Goal: Task Accomplishment & Management: Manage account settings

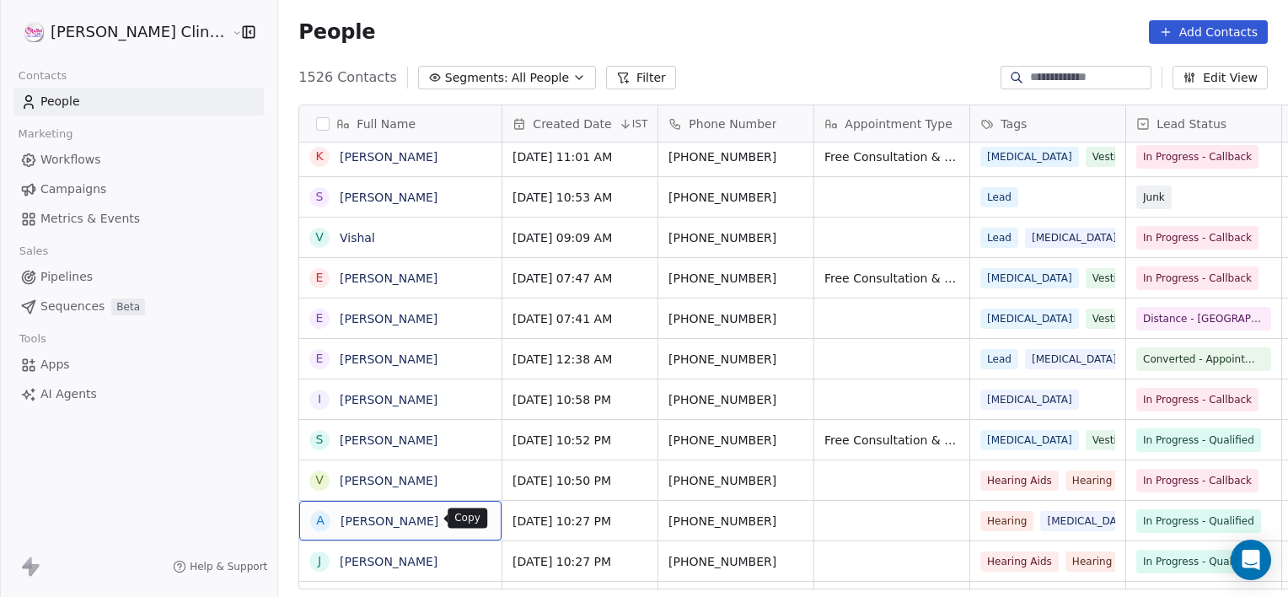
click at [478, 523] on icon "grid" at bounding box center [482, 520] width 8 height 8
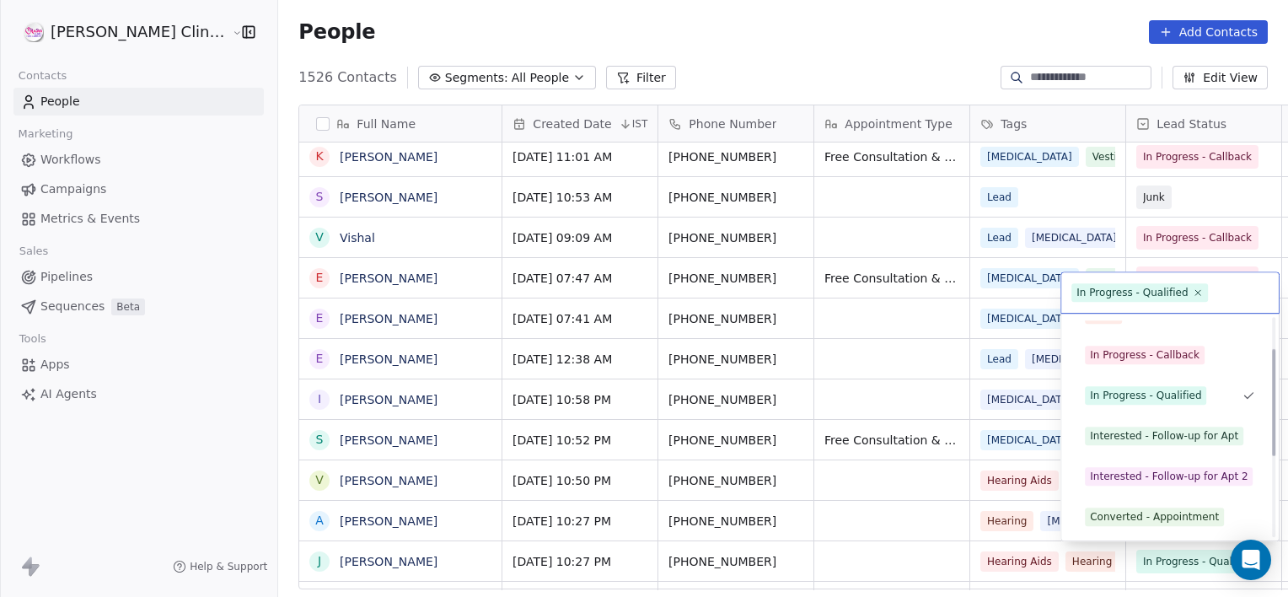
scroll to position [63, 0]
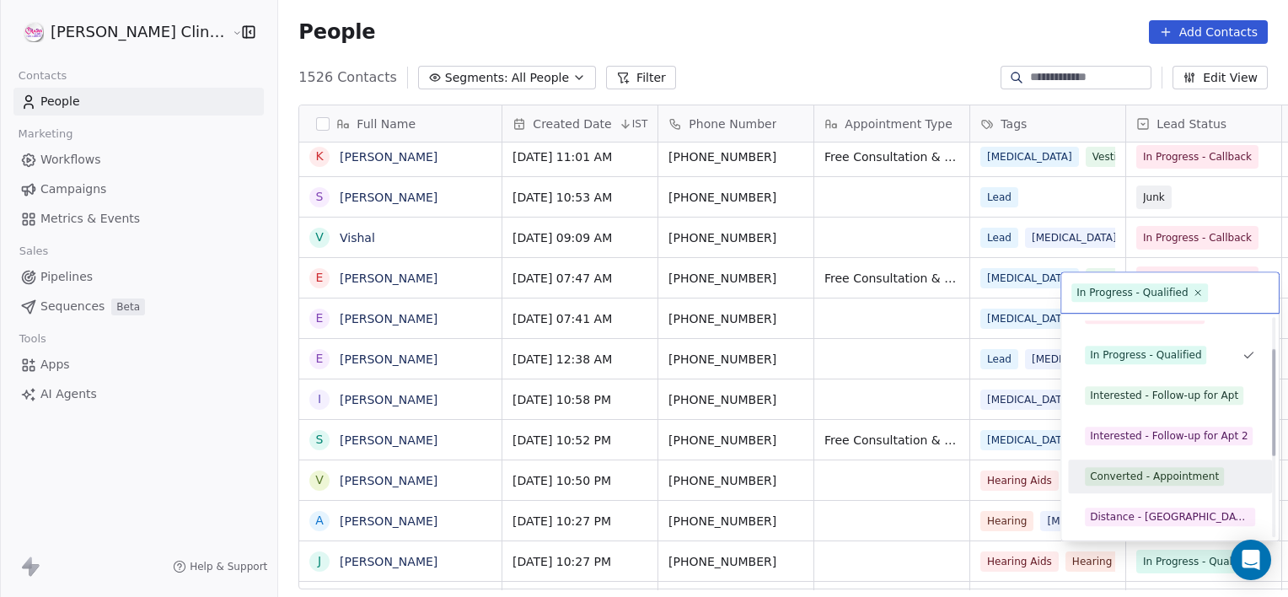
click at [1138, 471] on div "Converted - Appointment" at bounding box center [1154, 476] width 129 height 15
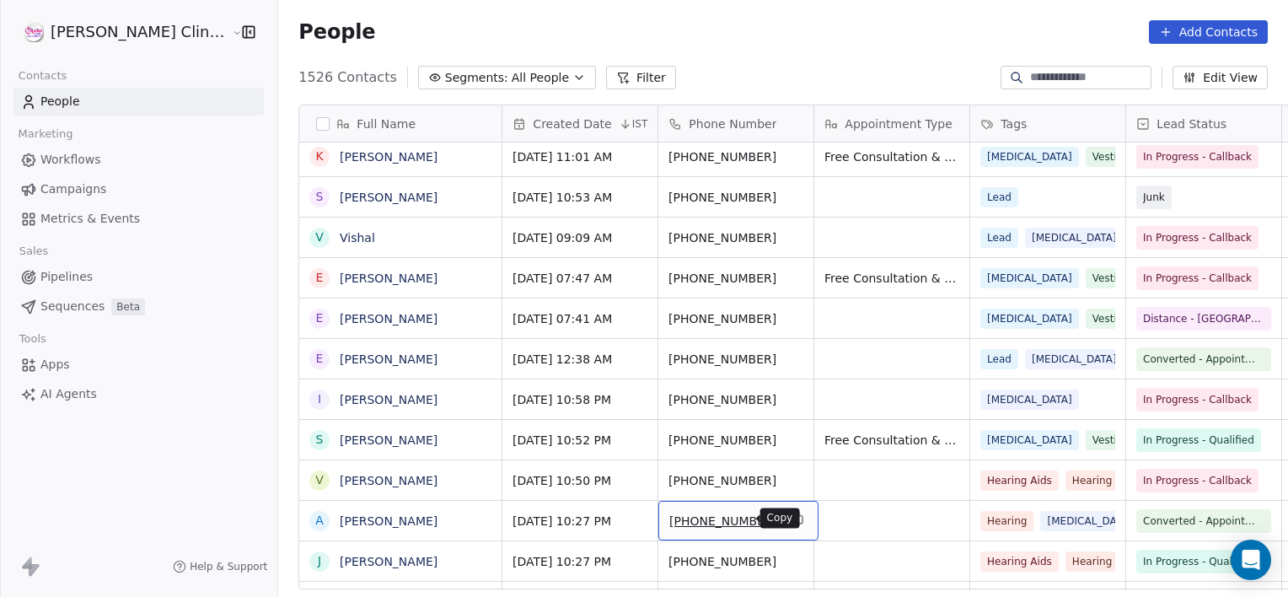
click at [795, 516] on icon "grid" at bounding box center [799, 520] width 8 height 8
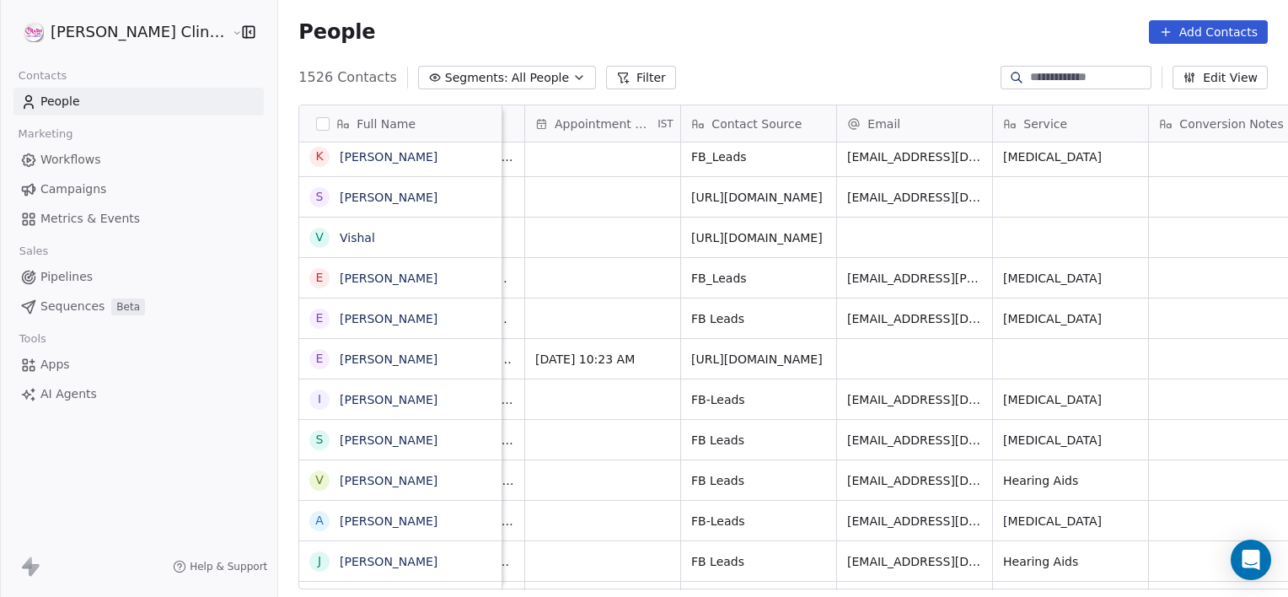
scroll to position [0, 1537]
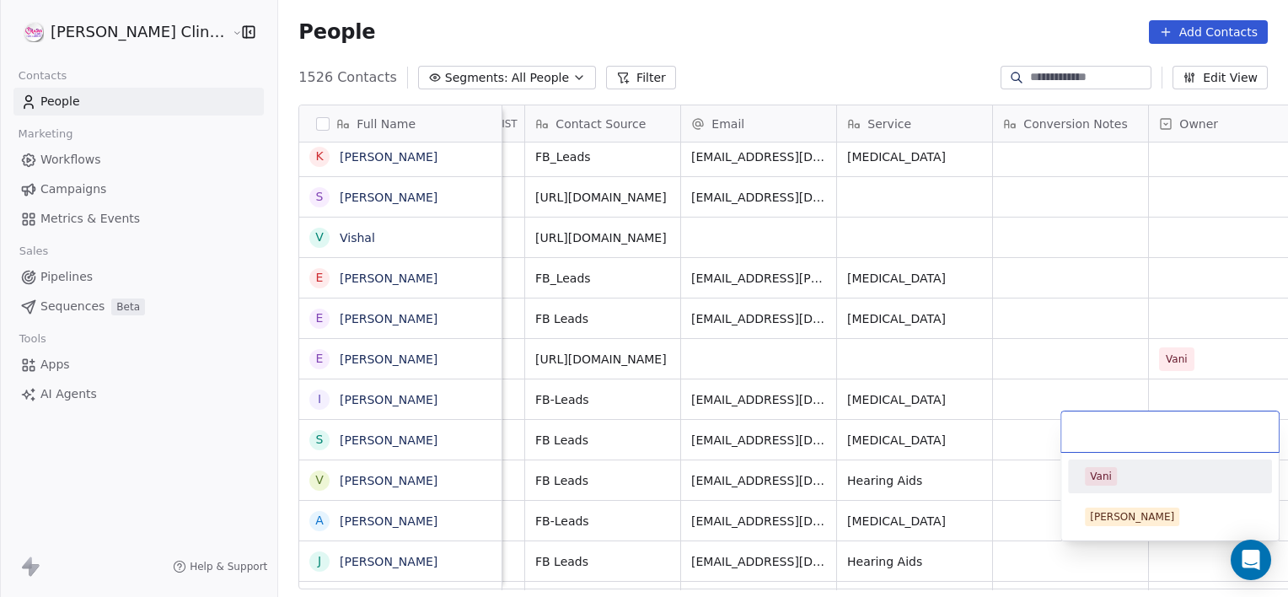
click at [1104, 481] on div "Vani" at bounding box center [1101, 476] width 22 height 15
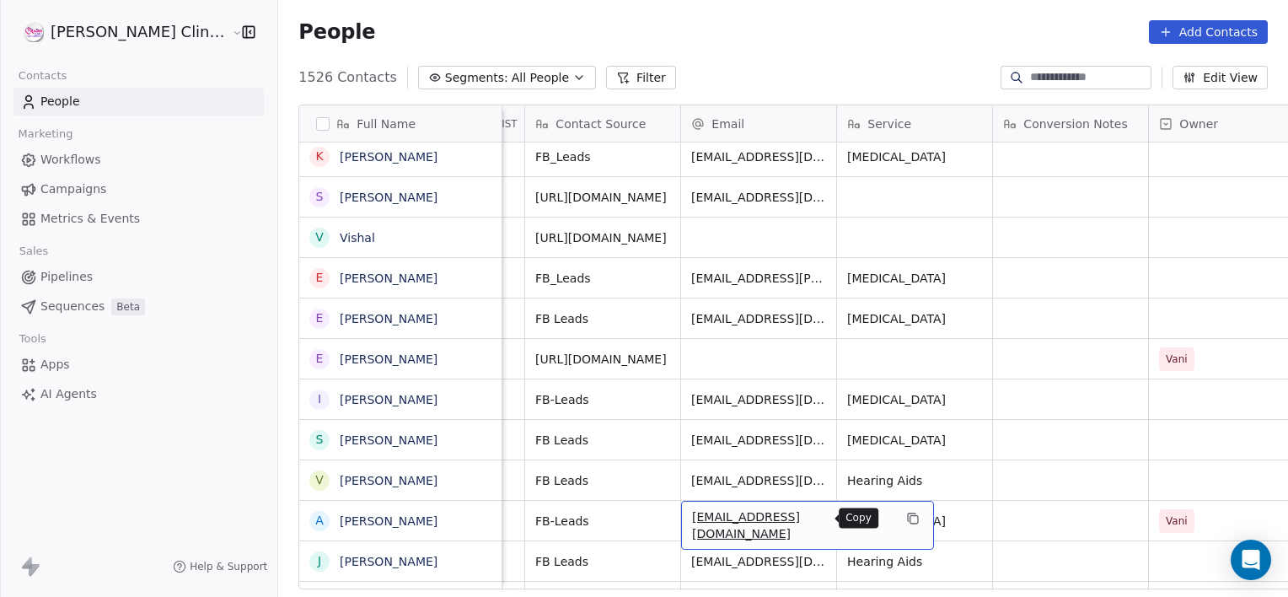
click at [906, 522] on icon "grid" at bounding box center [912, 518] width 13 height 13
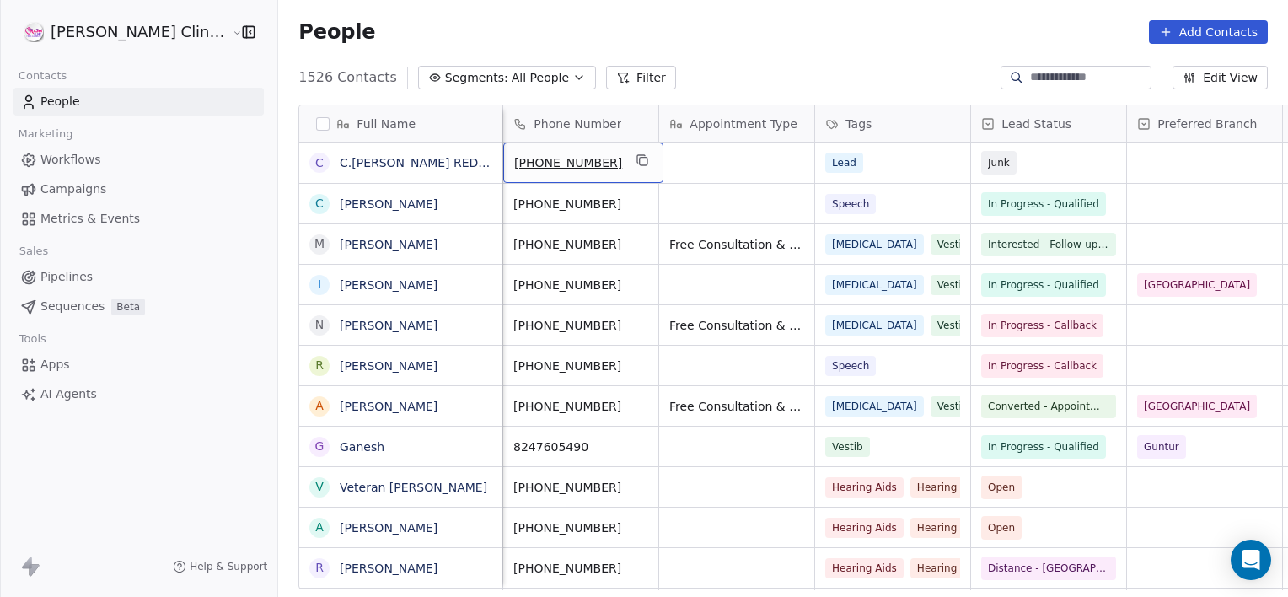
scroll to position [0, 0]
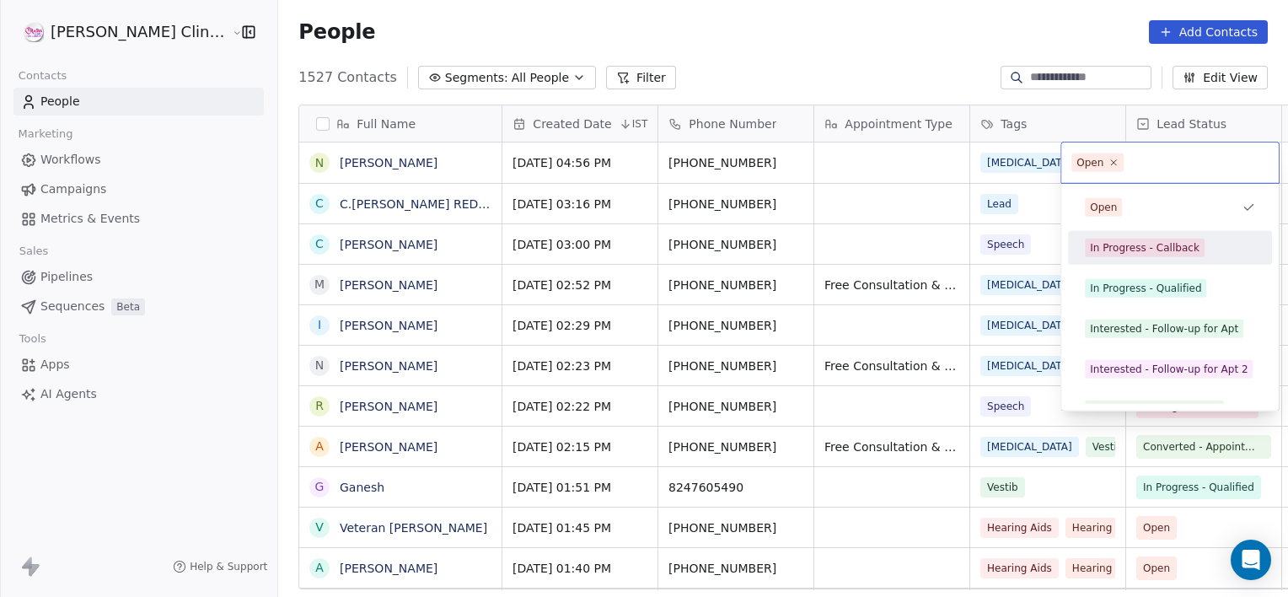
click at [1155, 247] on div "In Progress - Callback" at bounding box center [1145, 247] width 110 height 15
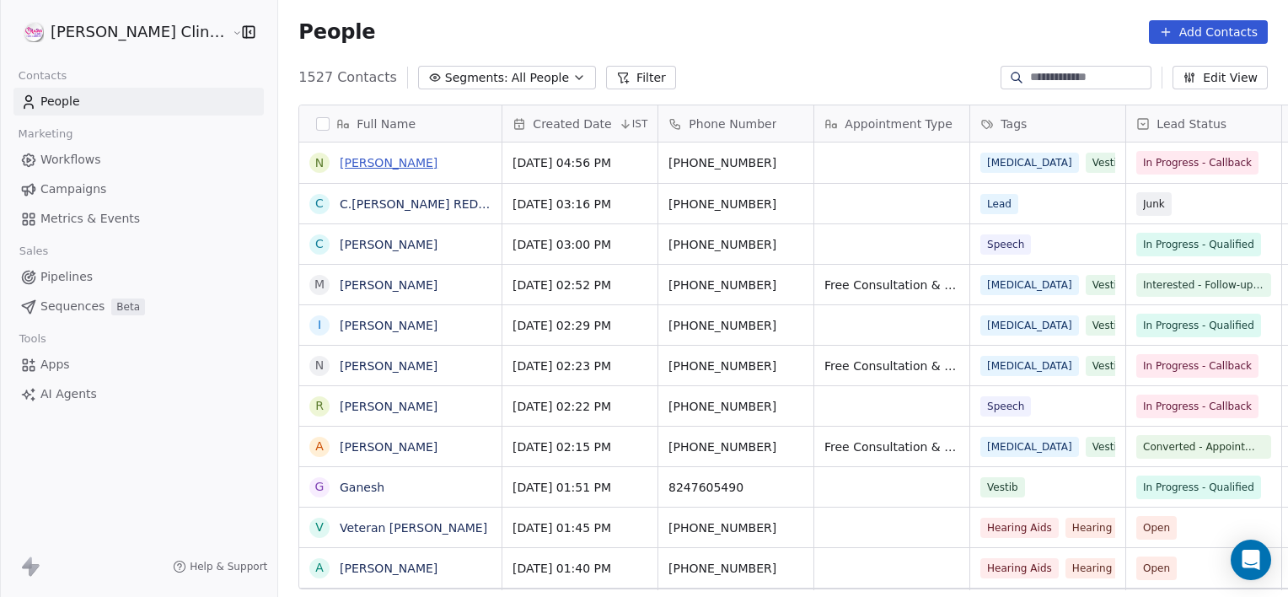
click at [340, 165] on link "[PERSON_NAME]" at bounding box center [389, 162] width 98 height 13
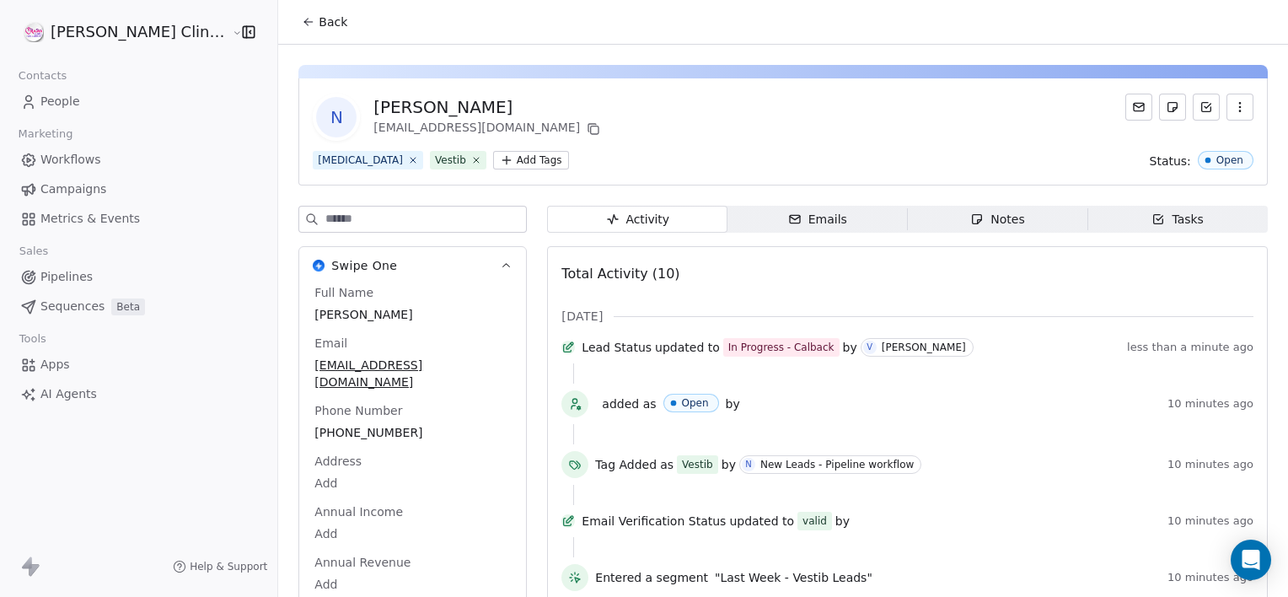
click at [1039, 223] on span "Notes Notes" at bounding box center [998, 219] width 180 height 27
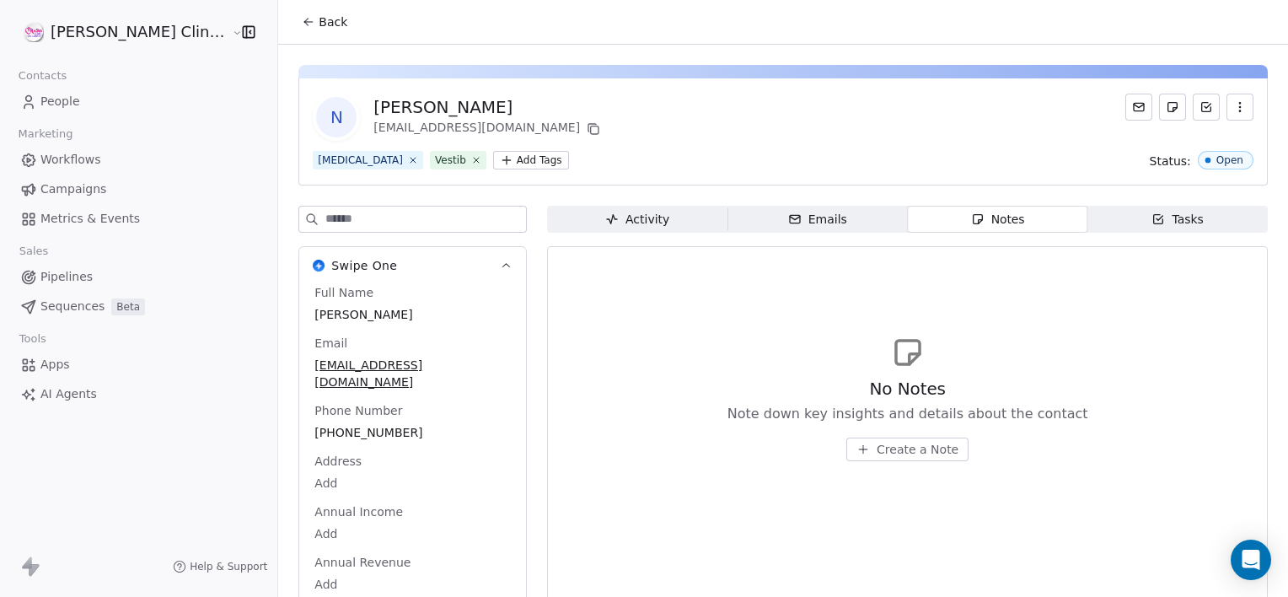
click at [903, 446] on span "Create a Note" at bounding box center [918, 449] width 82 height 17
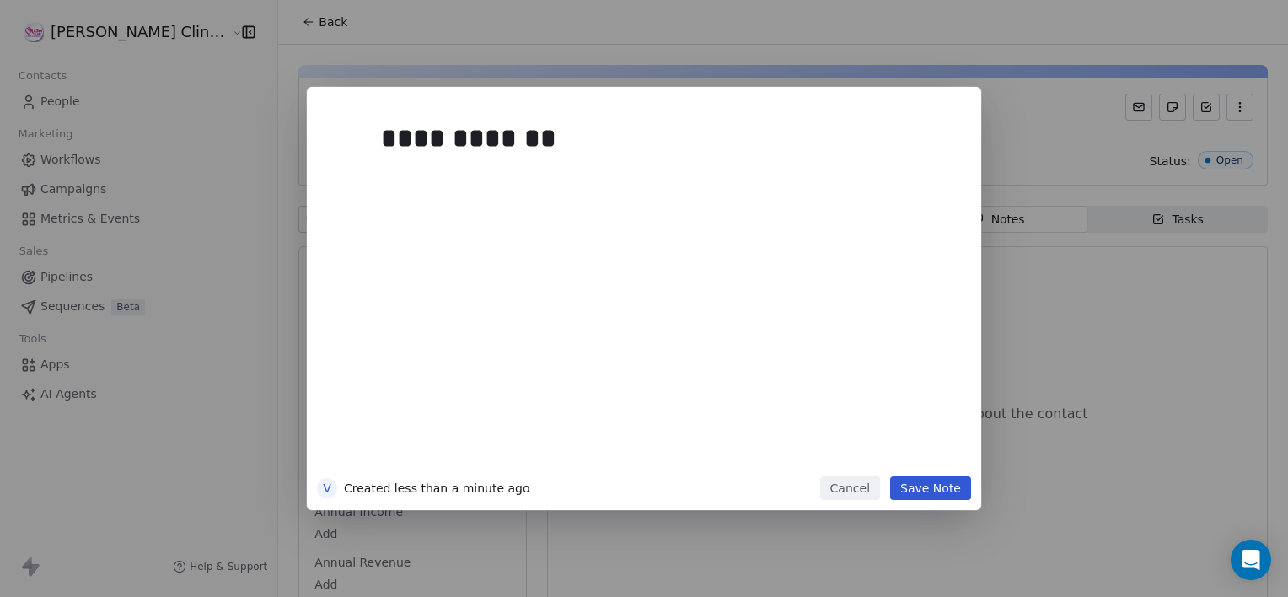
click at [938, 492] on button "Save Note" at bounding box center [930, 488] width 81 height 24
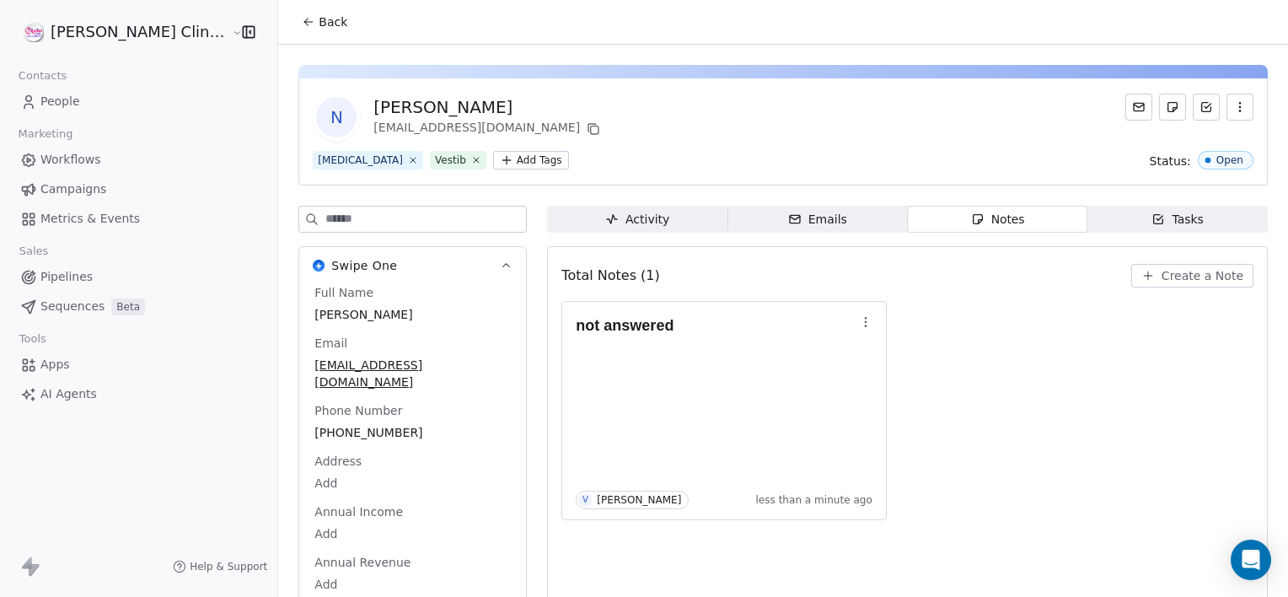
click at [319, 15] on span "Back" at bounding box center [333, 21] width 29 height 17
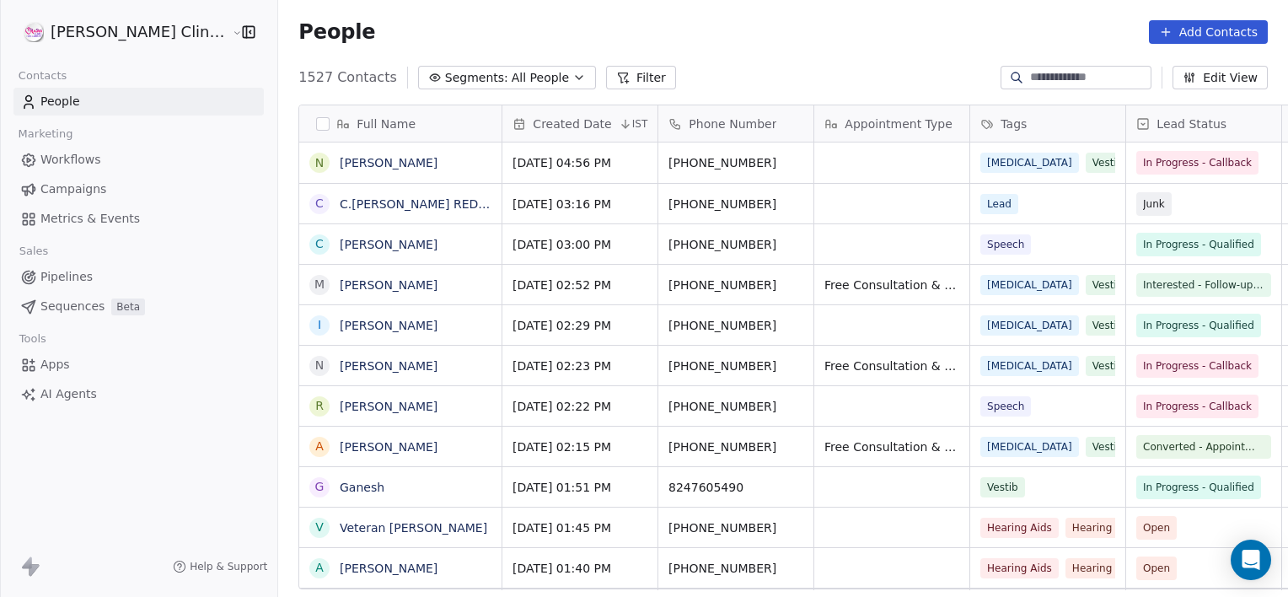
scroll to position [513, 1047]
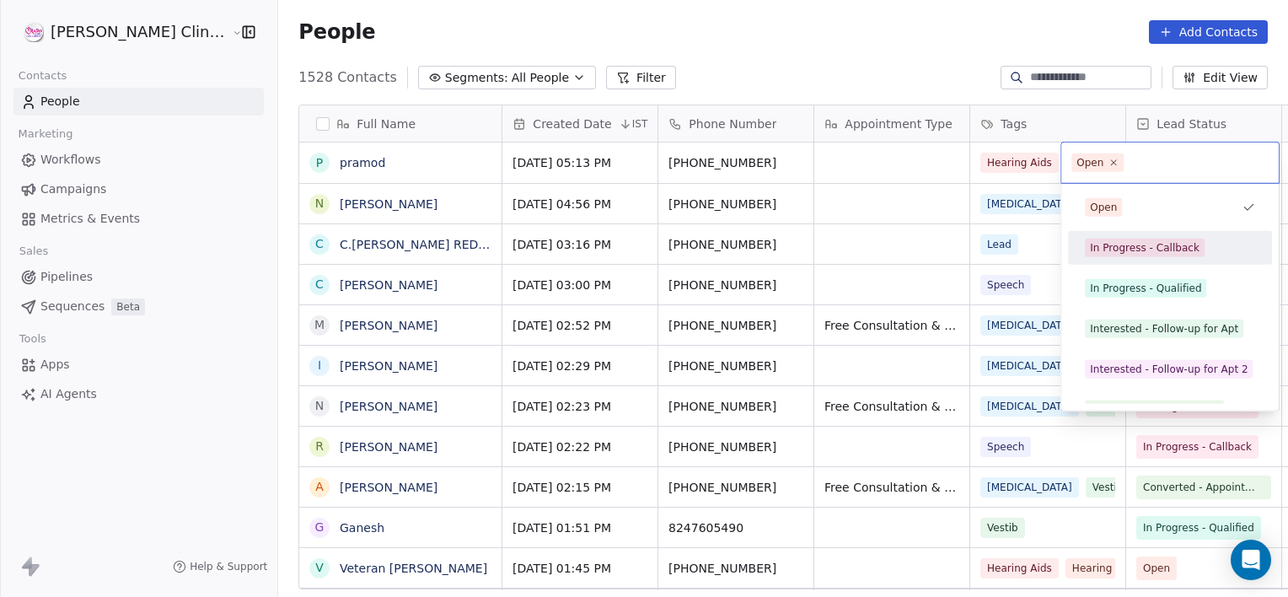
click at [1129, 252] on div "In Progress - Callback" at bounding box center [1145, 247] width 110 height 15
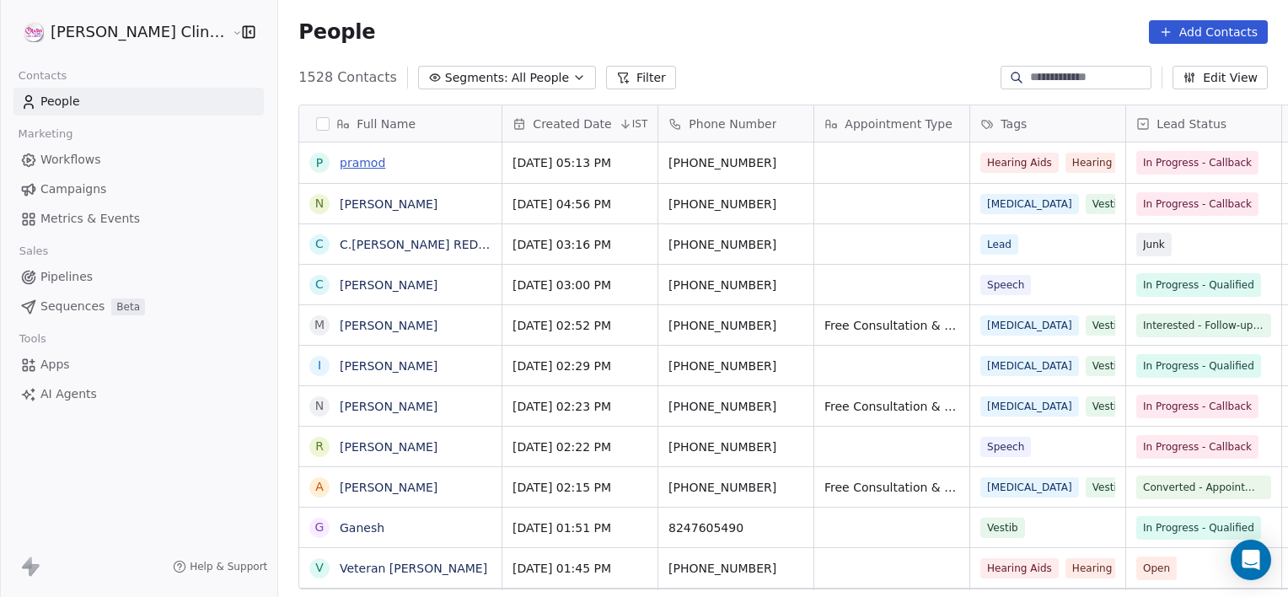
click at [340, 160] on link "pramod" at bounding box center [363, 162] width 46 height 13
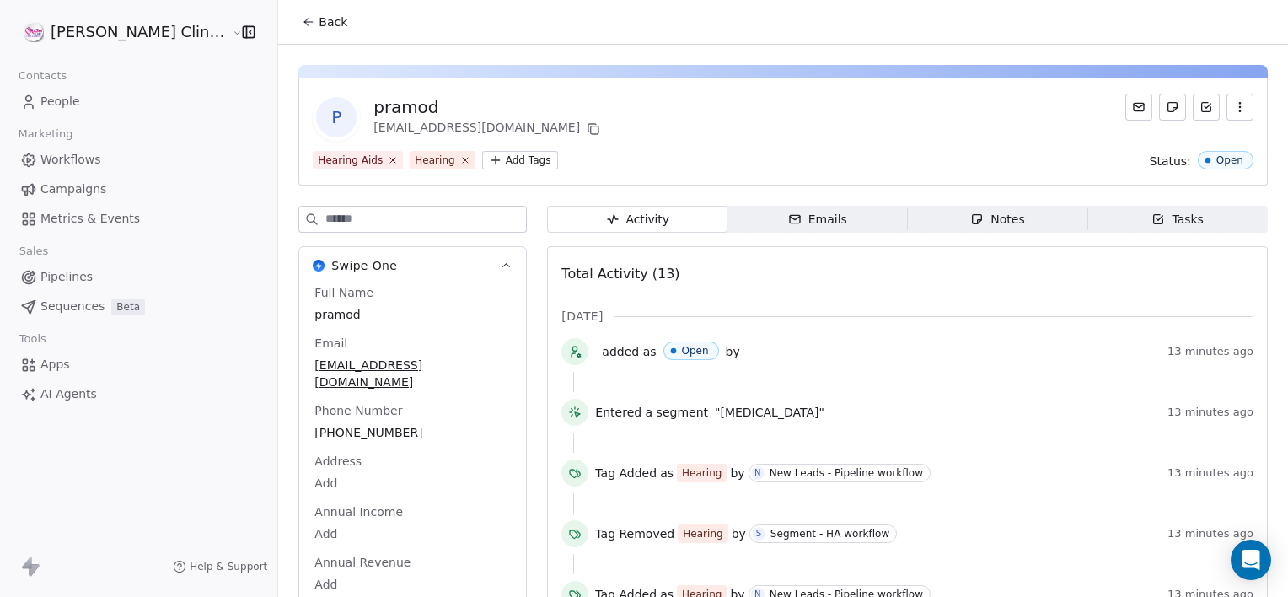
click at [971, 216] on div "Notes" at bounding box center [998, 220] width 54 height 18
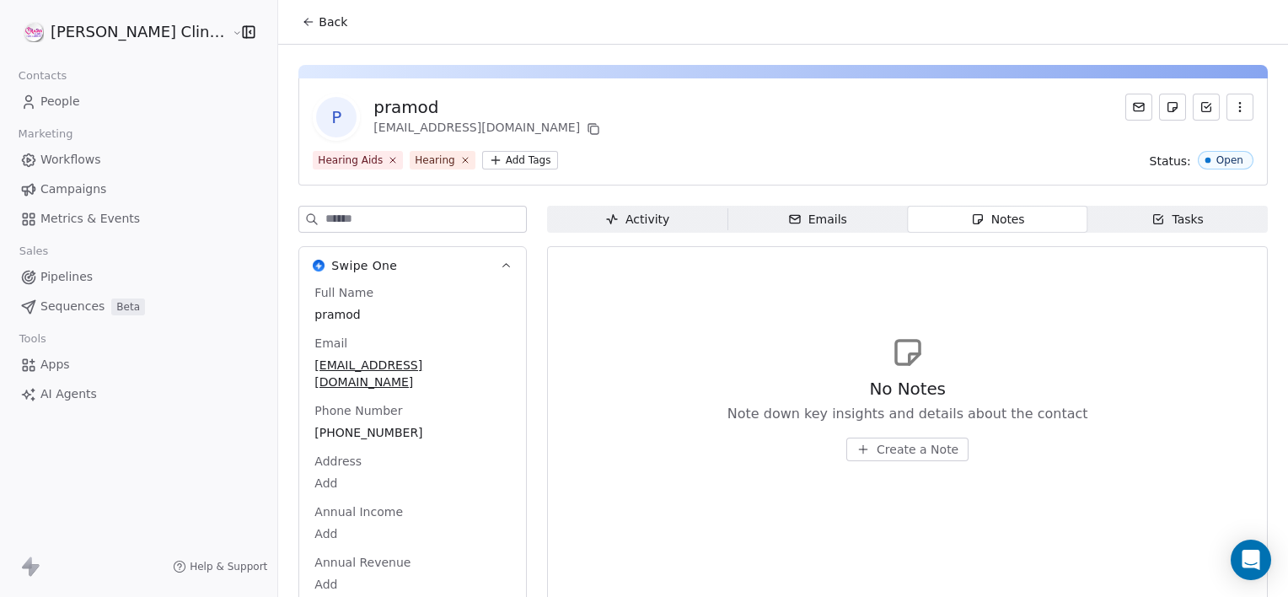
click at [877, 450] on span "Create a Note" at bounding box center [918, 449] width 82 height 17
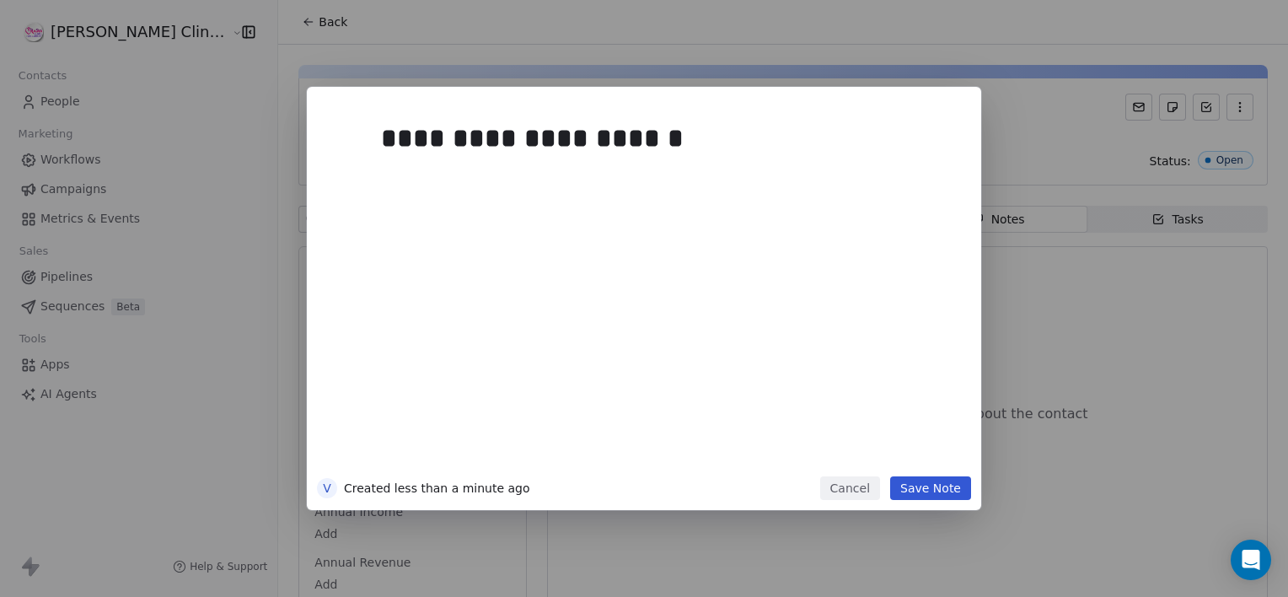
click at [955, 486] on button "Save Note" at bounding box center [930, 488] width 81 height 24
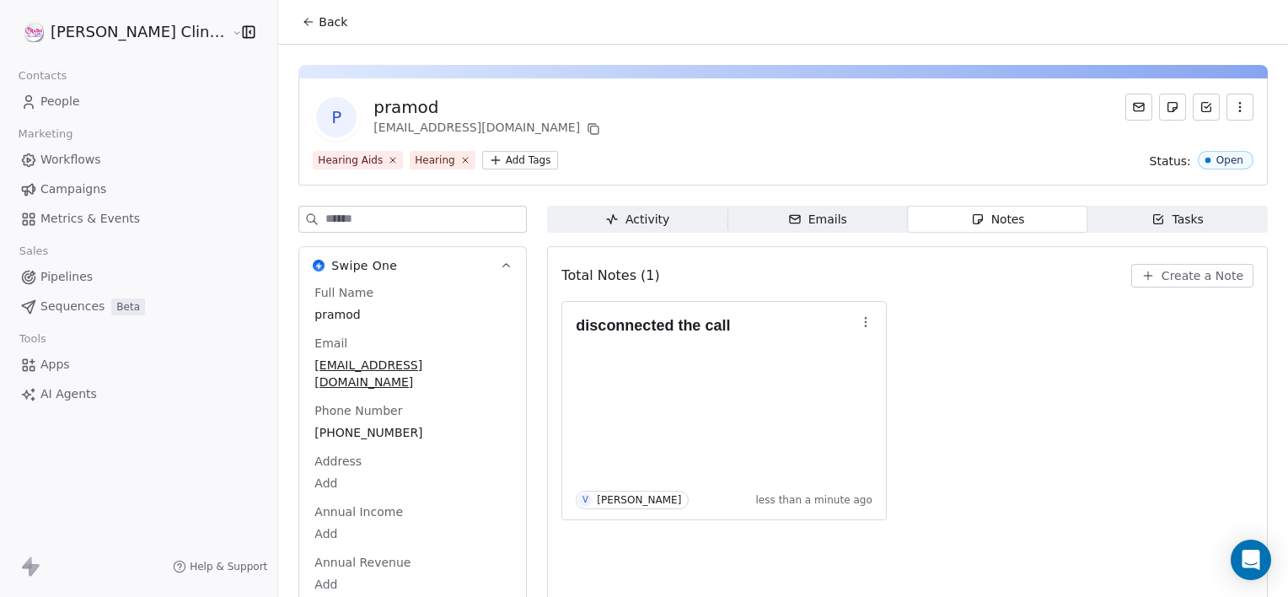
click at [319, 16] on span "Back" at bounding box center [333, 21] width 29 height 17
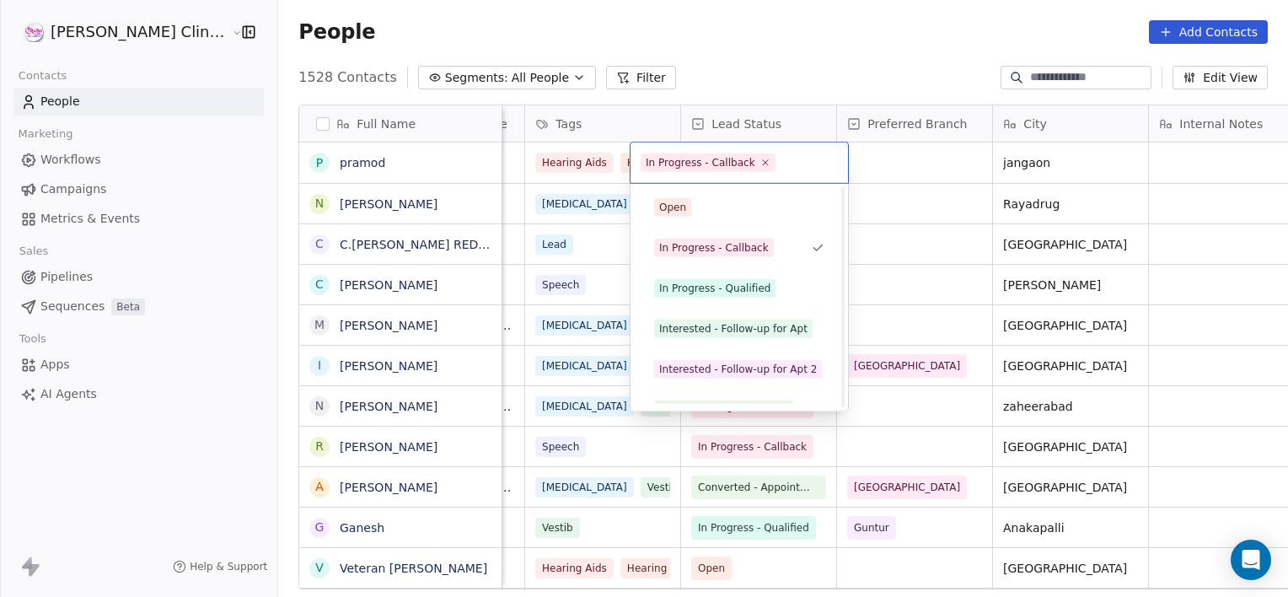
scroll to position [225, 0]
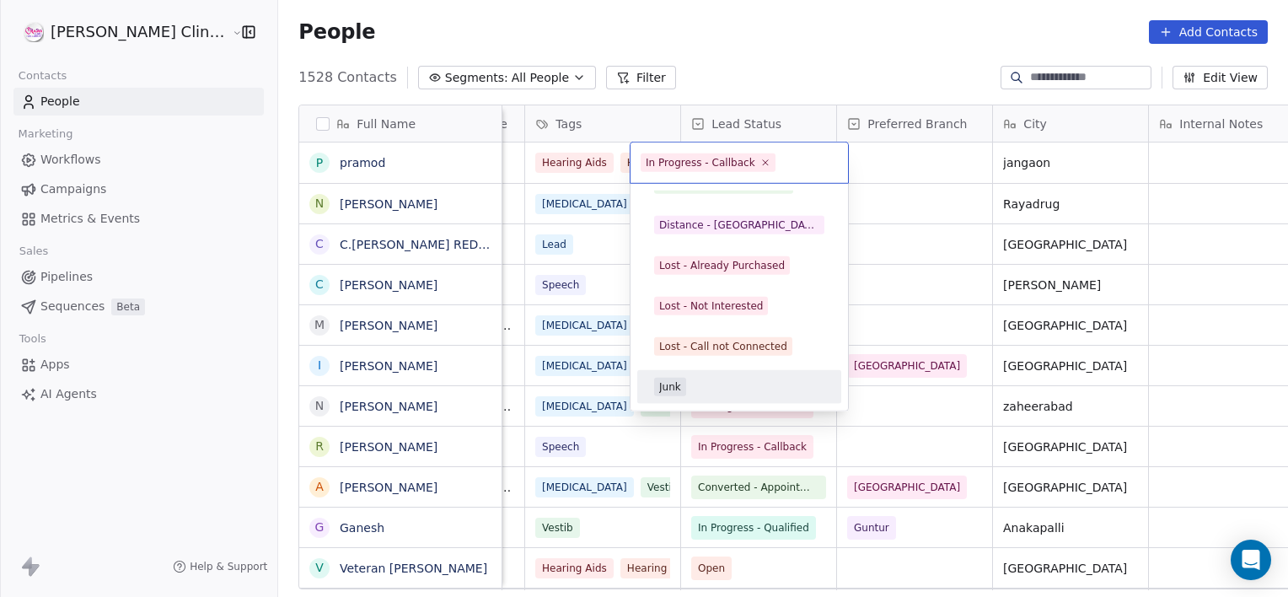
click at [696, 388] on div "Junk" at bounding box center [739, 387] width 170 height 19
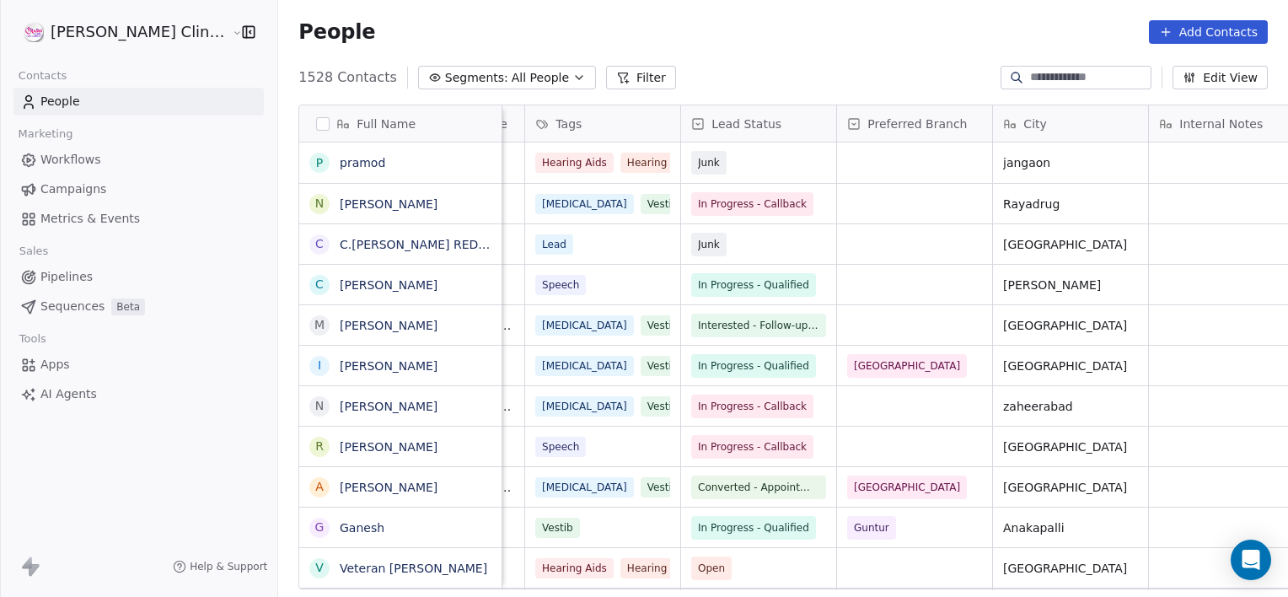
click at [346, 23] on div "People Add Contacts" at bounding box center [784, 32] width 970 height 24
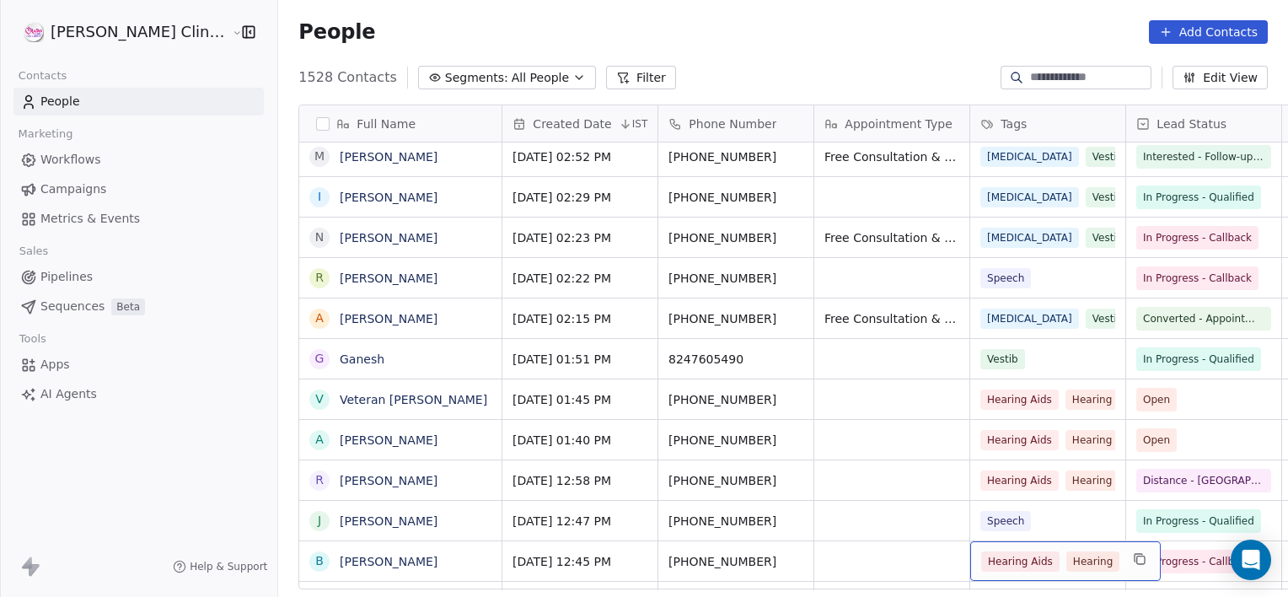
scroll to position [209, 0]
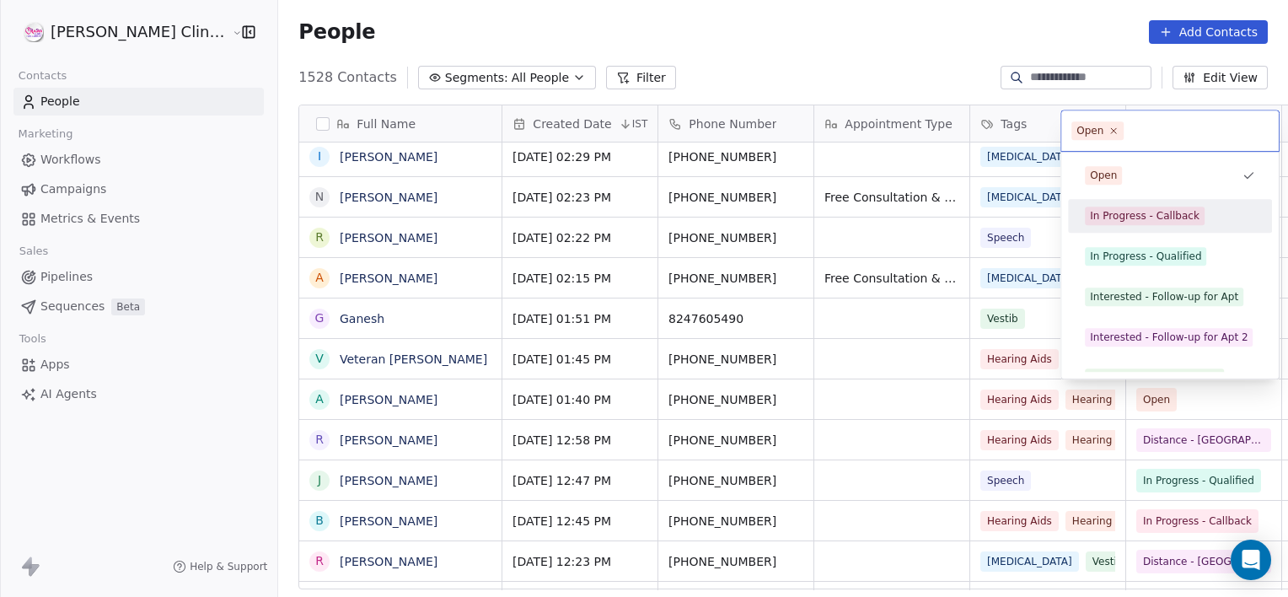
click at [1127, 214] on div "In Progress - Callback" at bounding box center [1145, 215] width 110 height 15
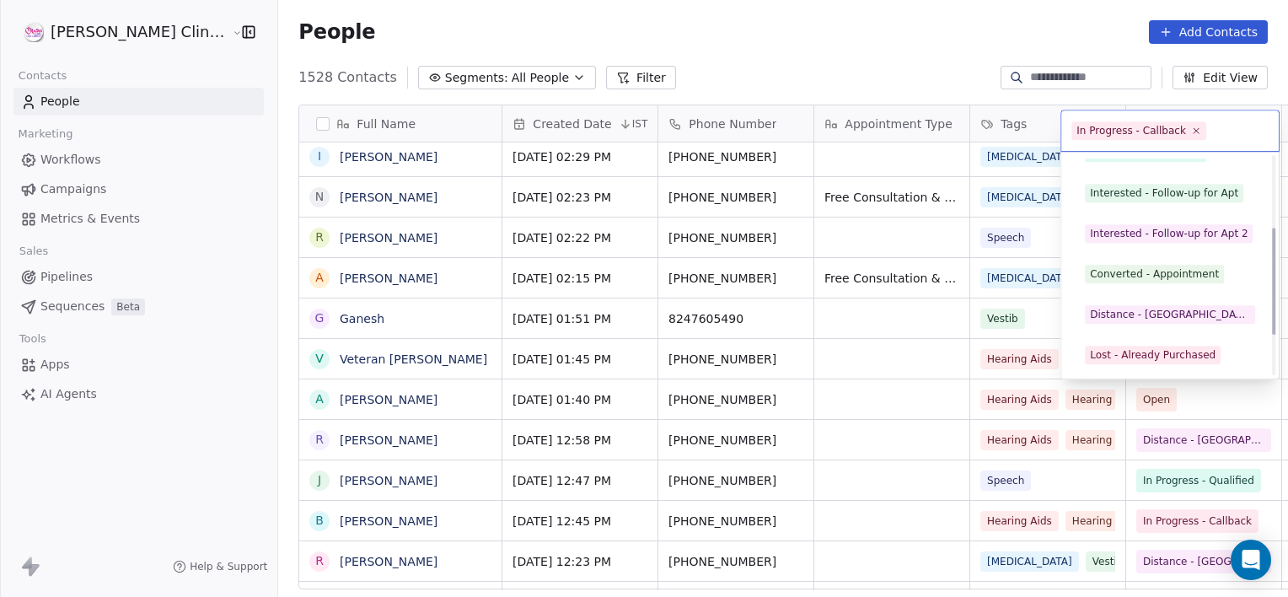
scroll to position [144, 0]
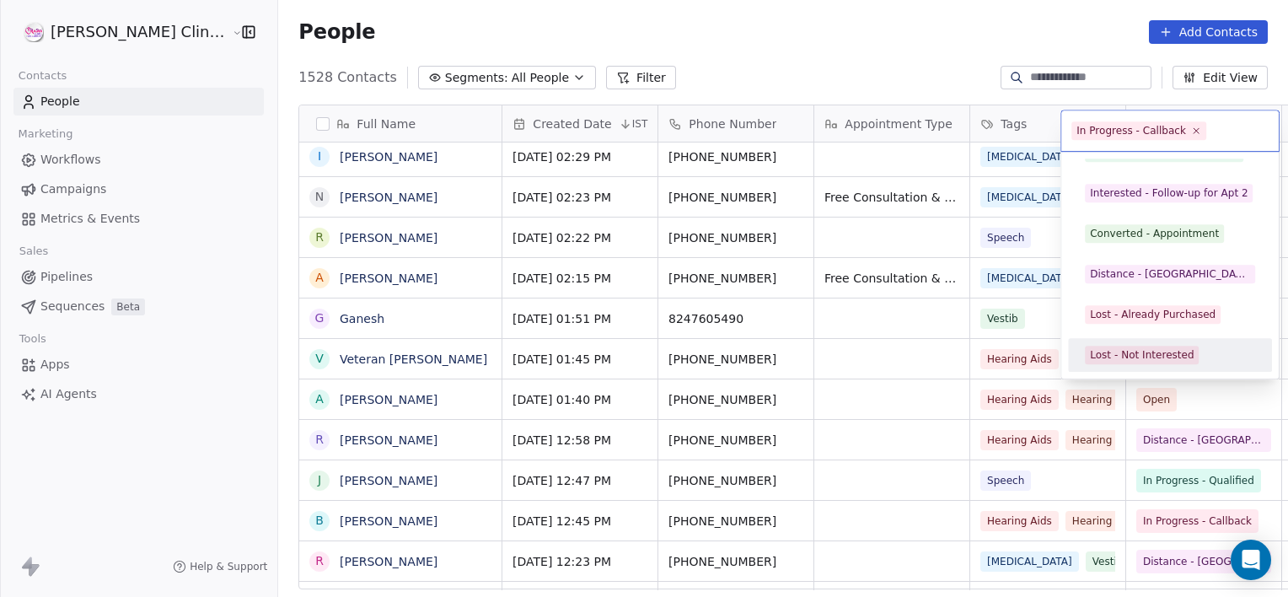
click at [1133, 346] on span "Lost - Not Interested" at bounding box center [1142, 355] width 114 height 19
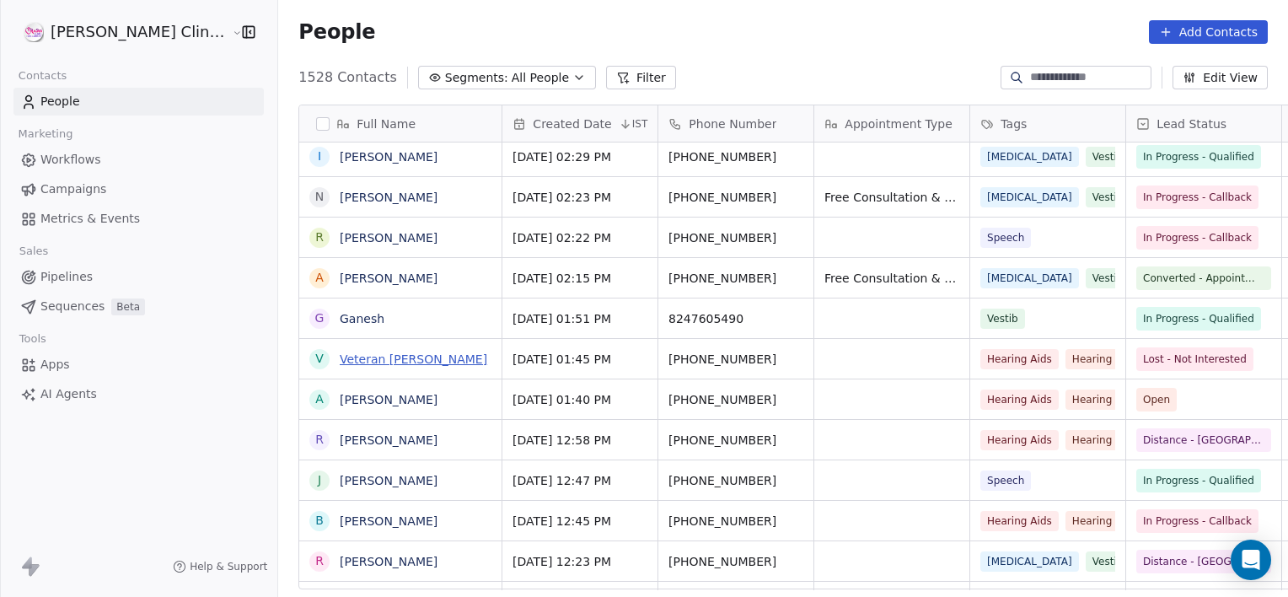
click at [385, 357] on link "Veteran [PERSON_NAME]" at bounding box center [414, 358] width 148 height 13
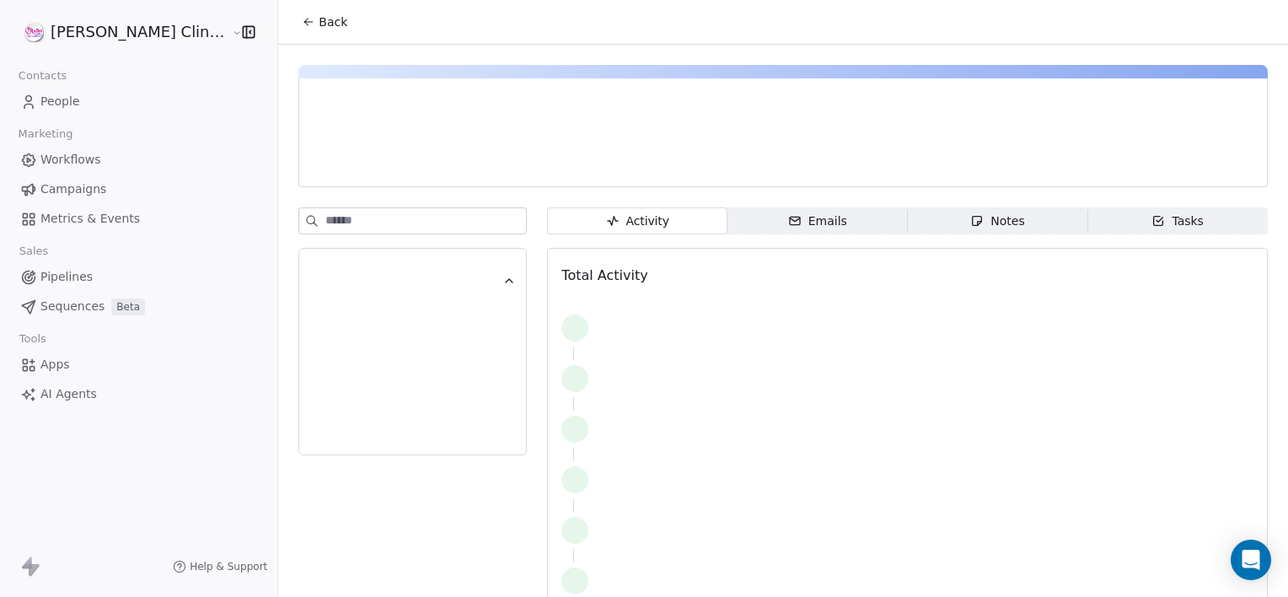
click at [1009, 222] on span "Notes Notes" at bounding box center [998, 220] width 180 height 27
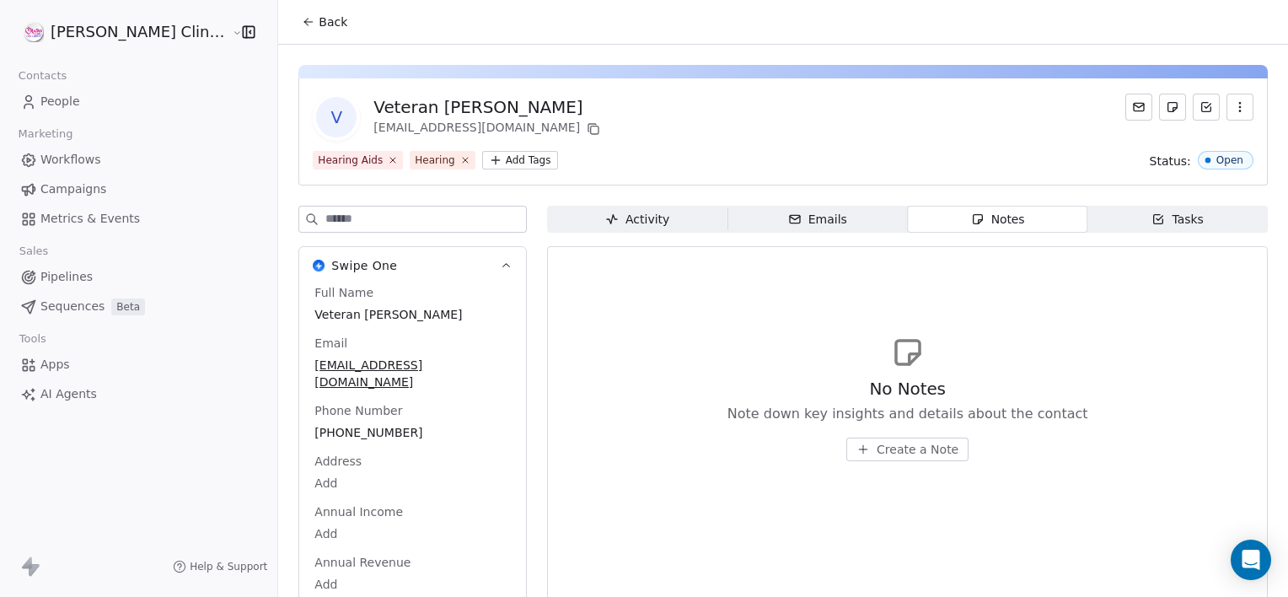
click at [877, 445] on span "Create a Note" at bounding box center [918, 449] width 82 height 17
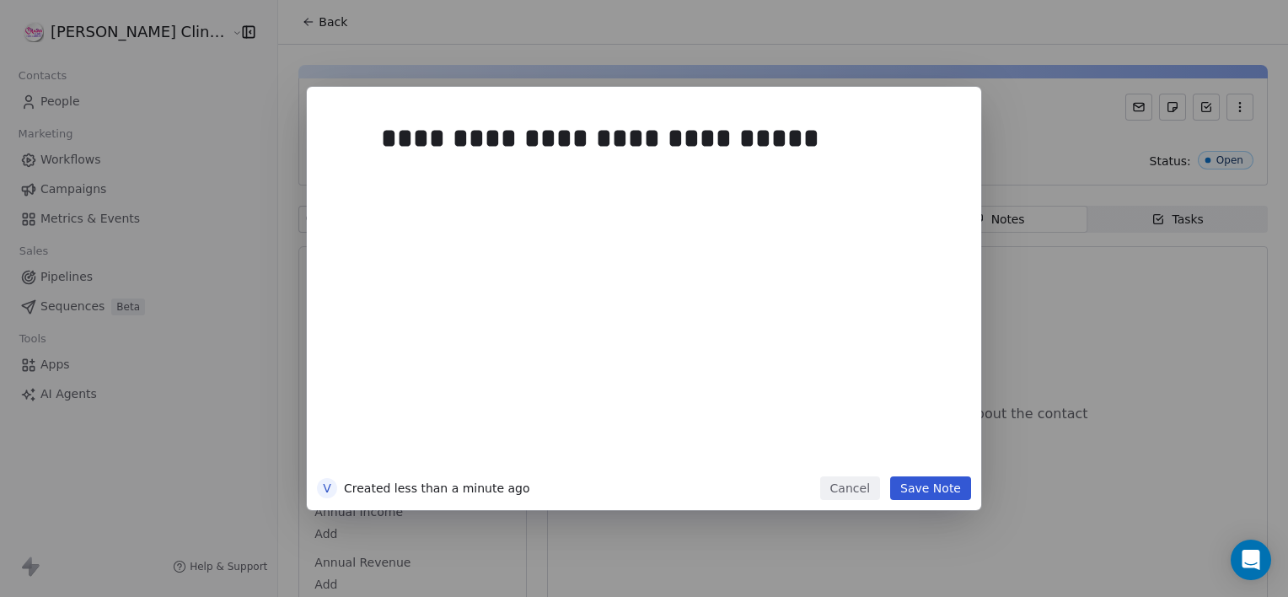
click at [944, 485] on button "Save Note" at bounding box center [930, 488] width 81 height 24
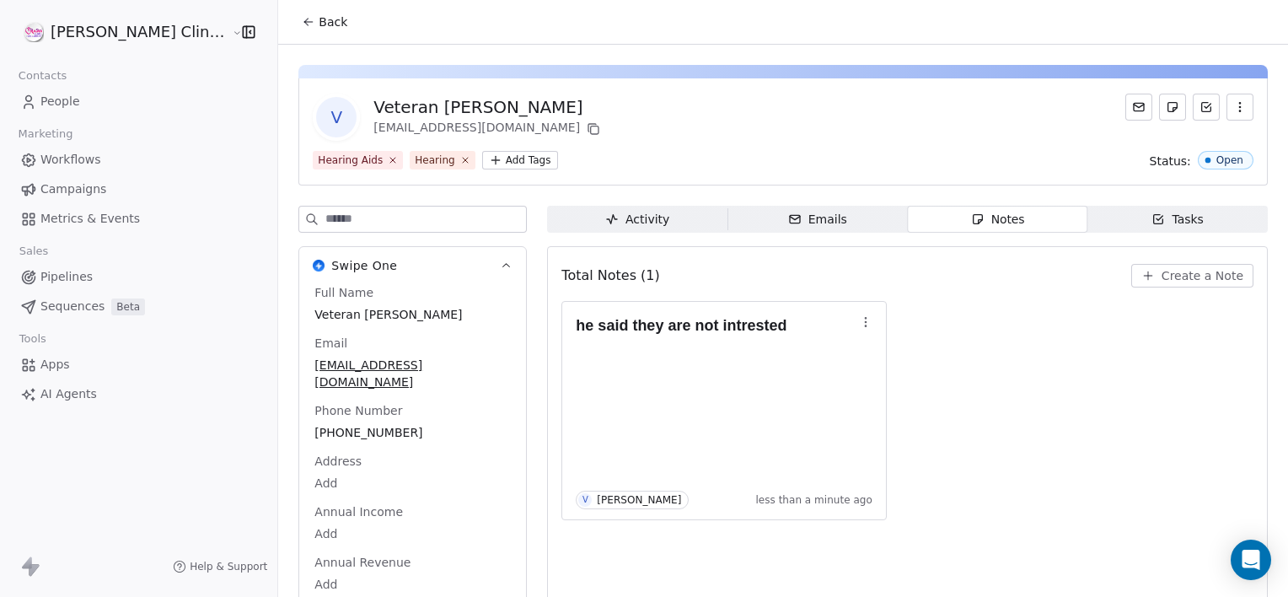
click at [319, 19] on span "Back" at bounding box center [333, 21] width 29 height 17
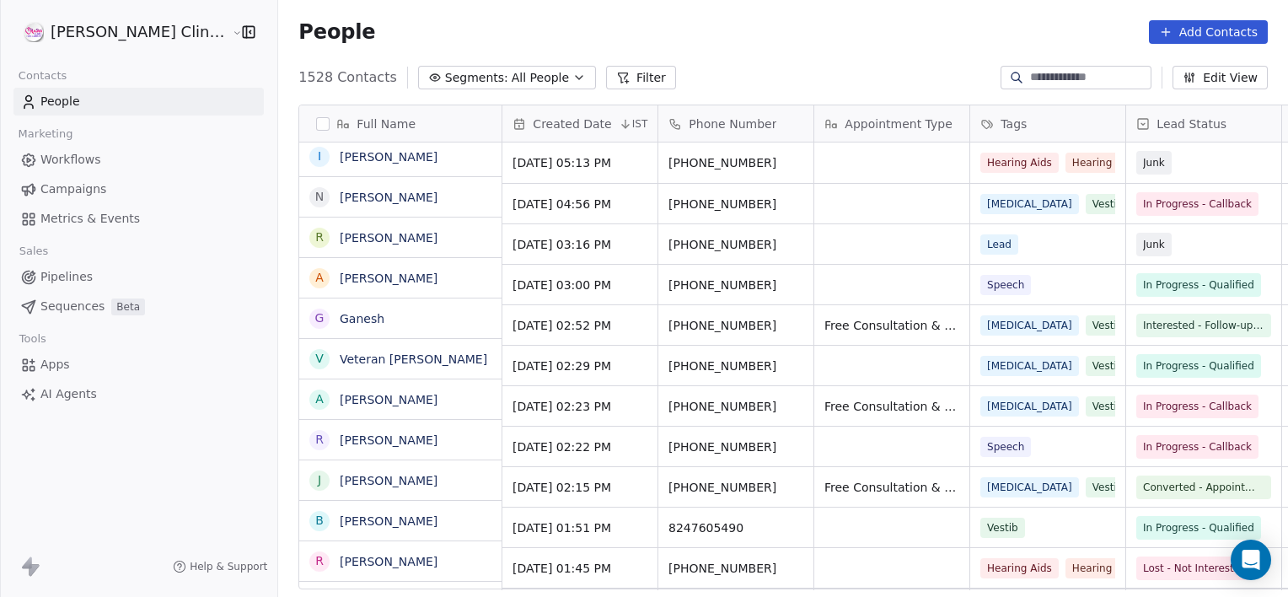
scroll to position [513, 1047]
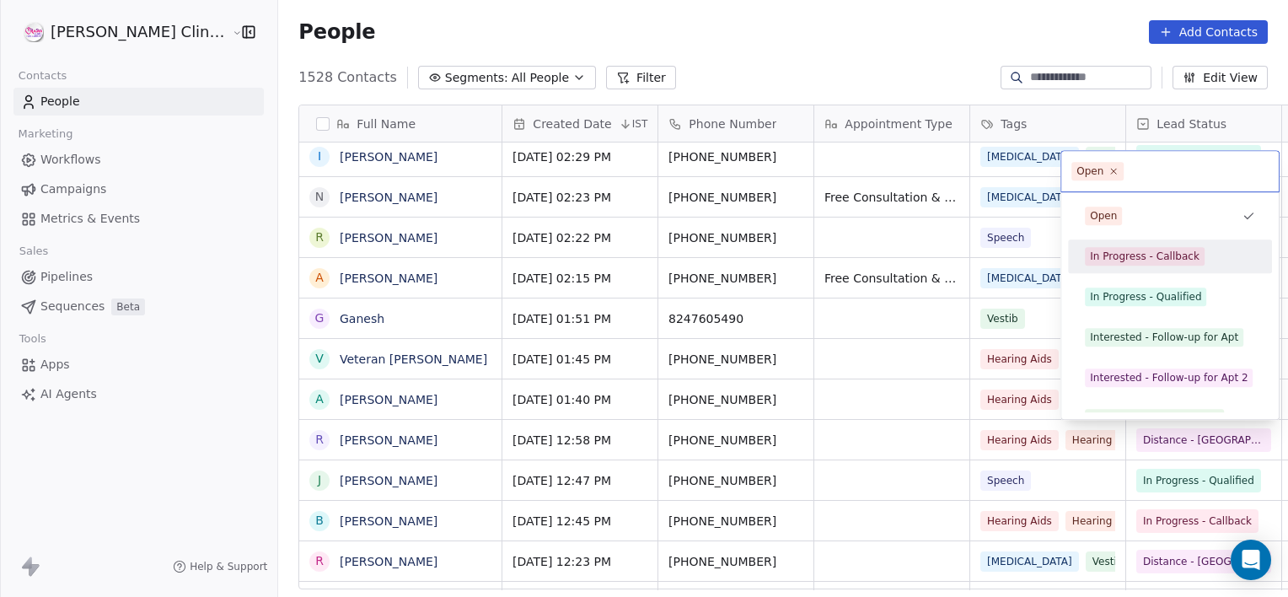
click at [1137, 267] on div "In Progress - Callback" at bounding box center [1170, 256] width 191 height 27
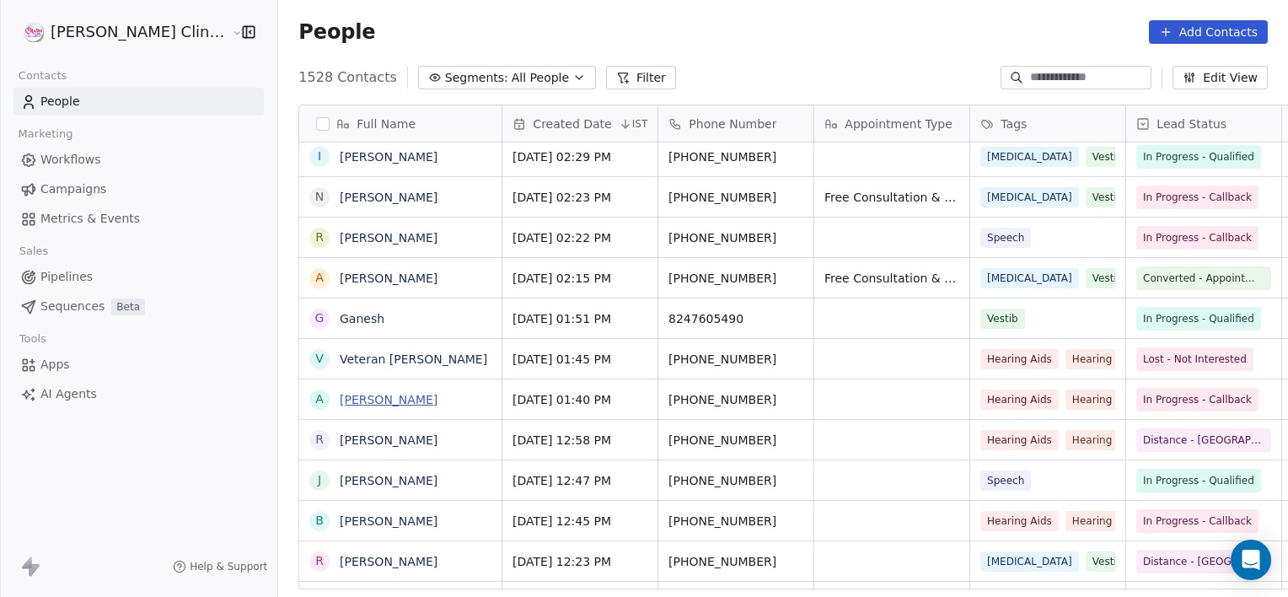
click at [340, 406] on link "[PERSON_NAME]" at bounding box center [389, 399] width 98 height 13
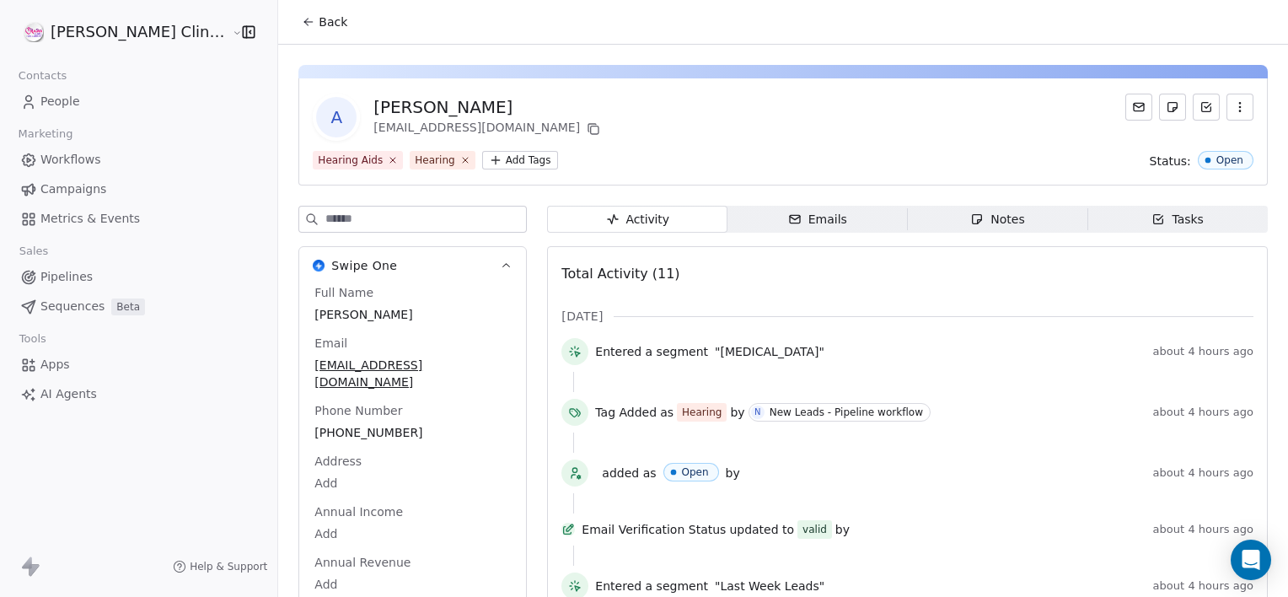
click at [971, 213] on div "Notes" at bounding box center [998, 220] width 54 height 18
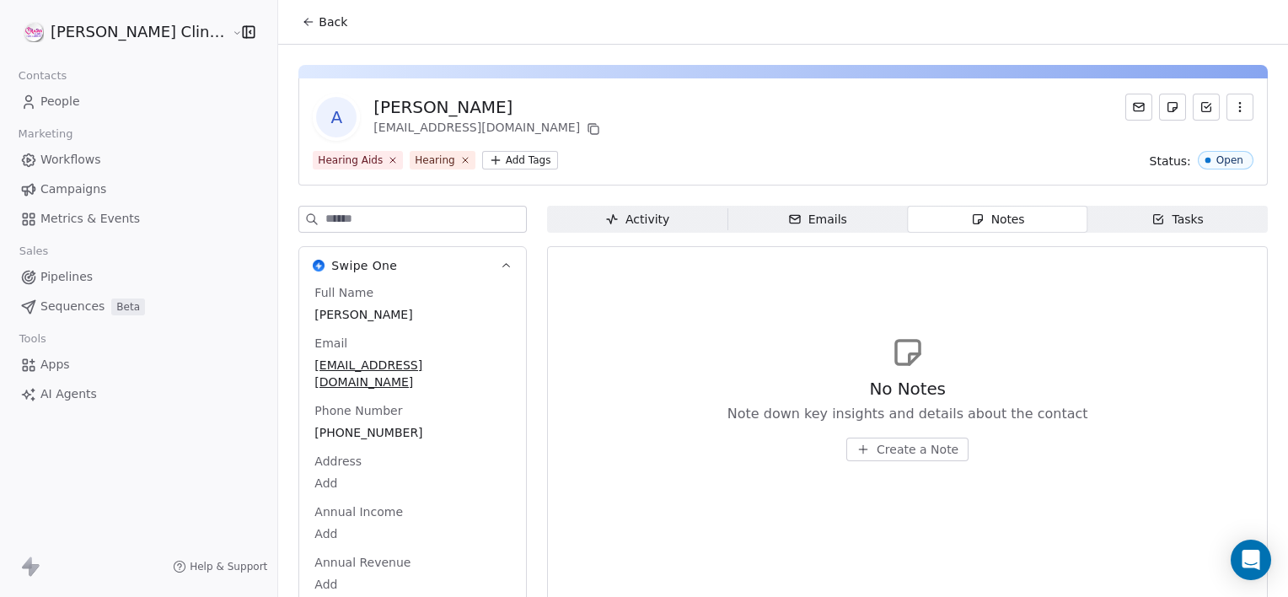
click at [900, 455] on span "Create a Note" at bounding box center [918, 449] width 82 height 17
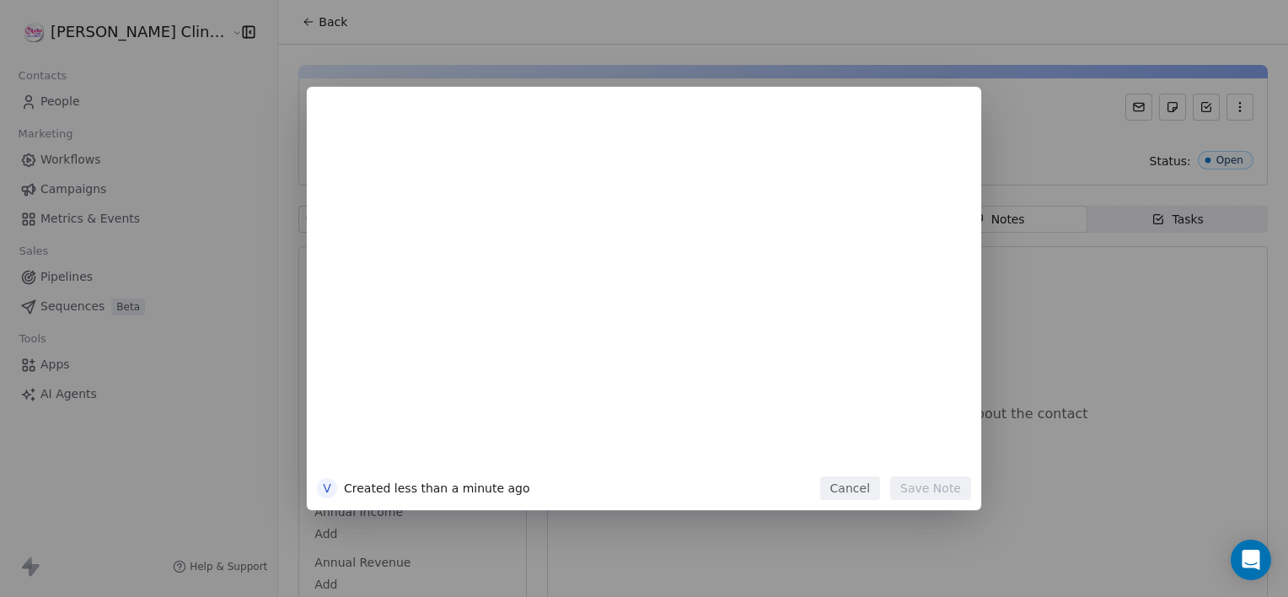
click at [846, 497] on button "Cancel" at bounding box center [850, 488] width 60 height 24
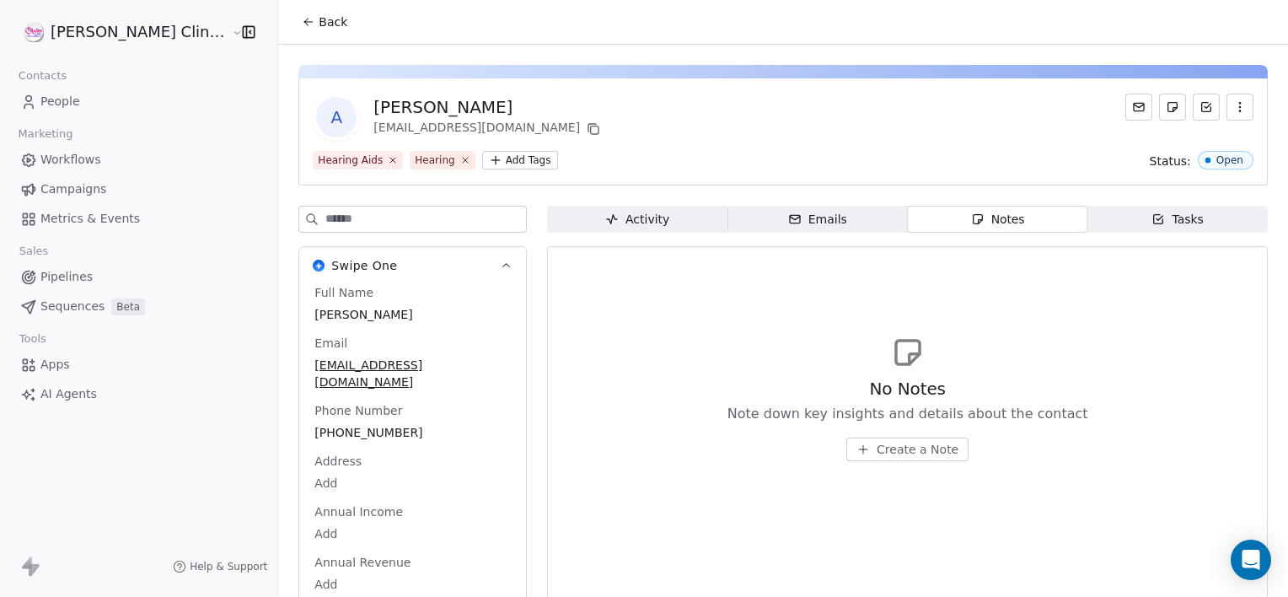
click at [319, 19] on span "Back" at bounding box center [333, 21] width 29 height 17
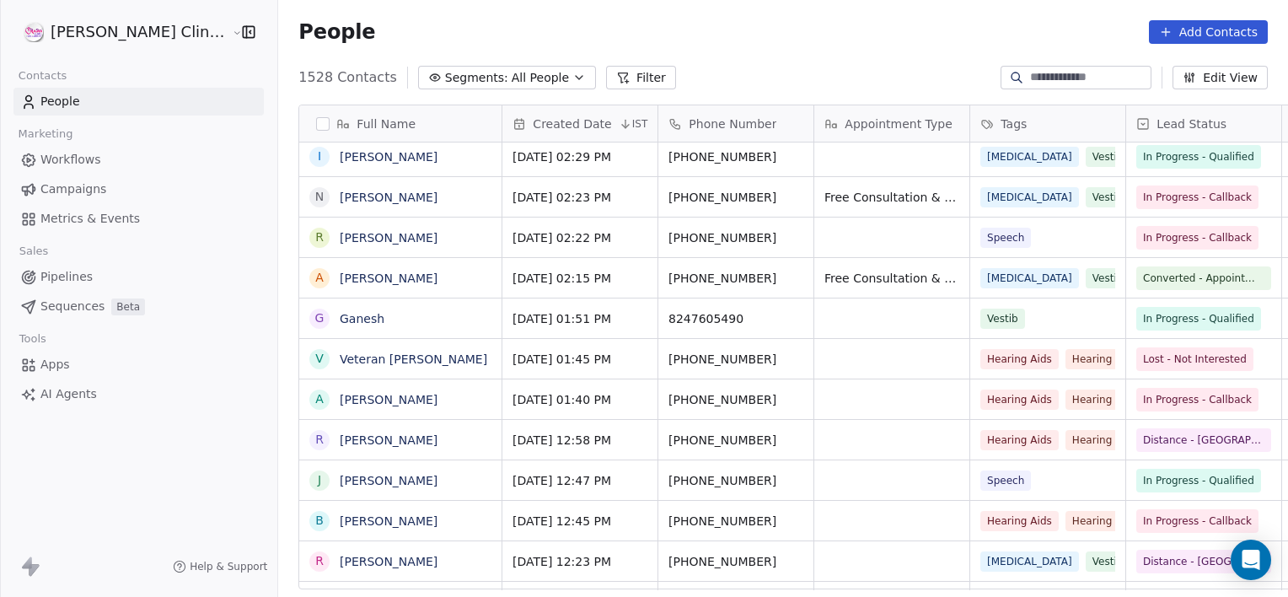
scroll to position [513, 1047]
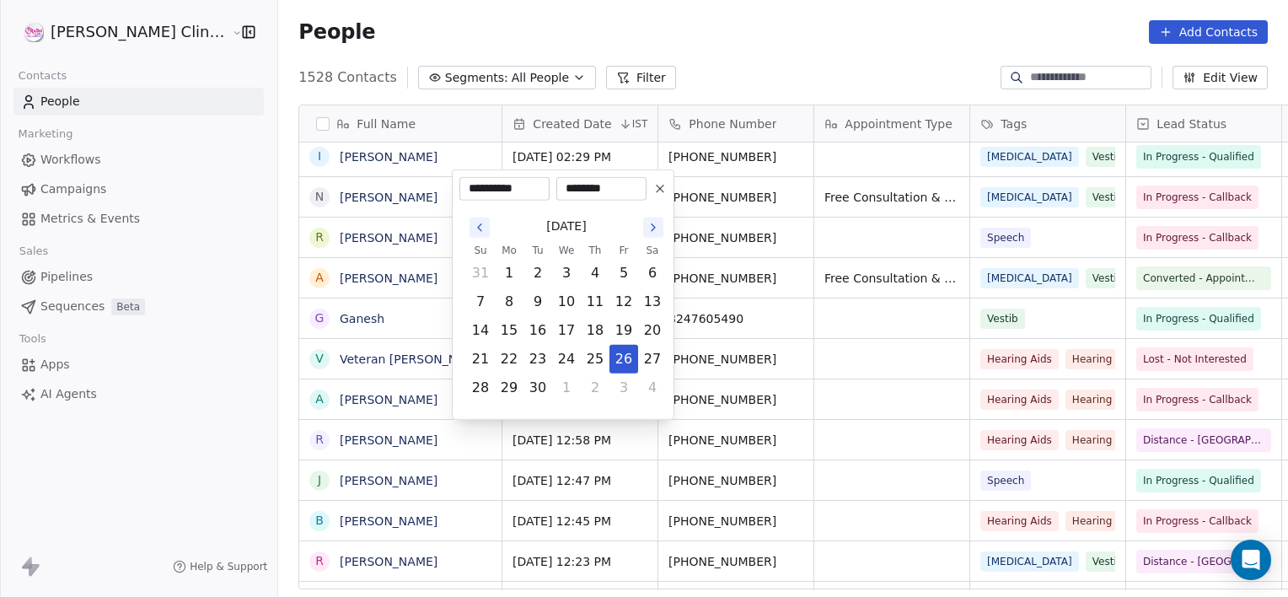
click at [1134, 397] on html "RASYA Clinic External Contacts People Marketing Workflows Campaigns Metrics & E…" at bounding box center [644, 298] width 1288 height 597
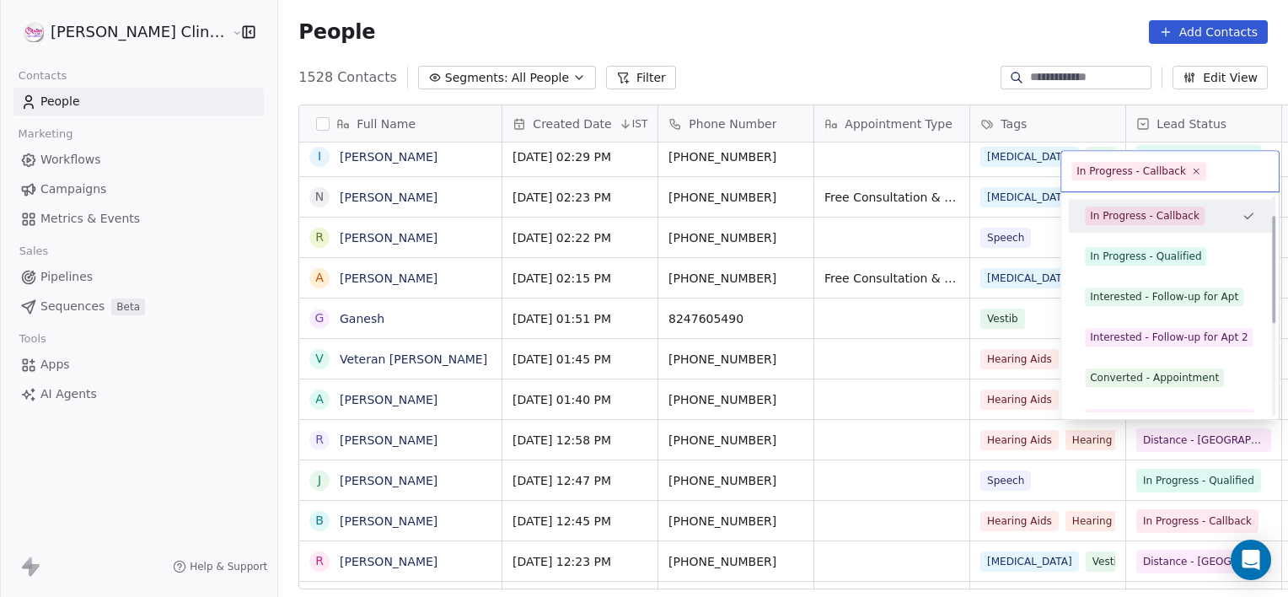
scroll to position [0, 0]
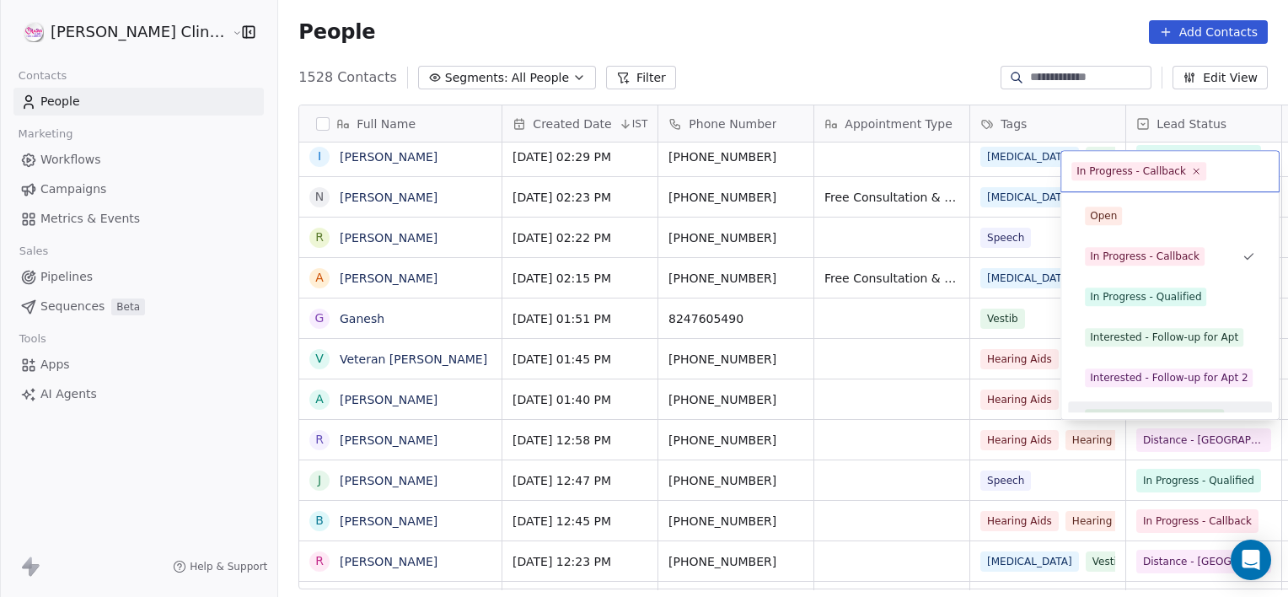
click at [836, 422] on html "RASYA Clinic External Contacts People Marketing Workflows Campaigns Metrics & E…" at bounding box center [644, 298] width 1288 height 597
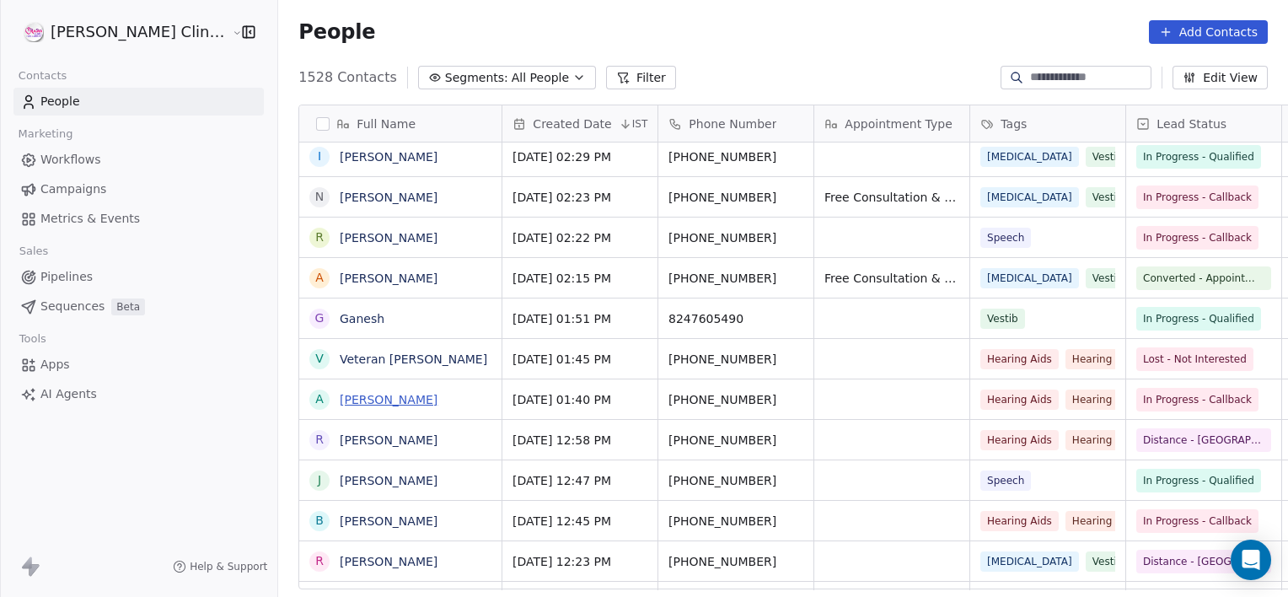
click at [342, 398] on link "[PERSON_NAME]" at bounding box center [389, 399] width 98 height 13
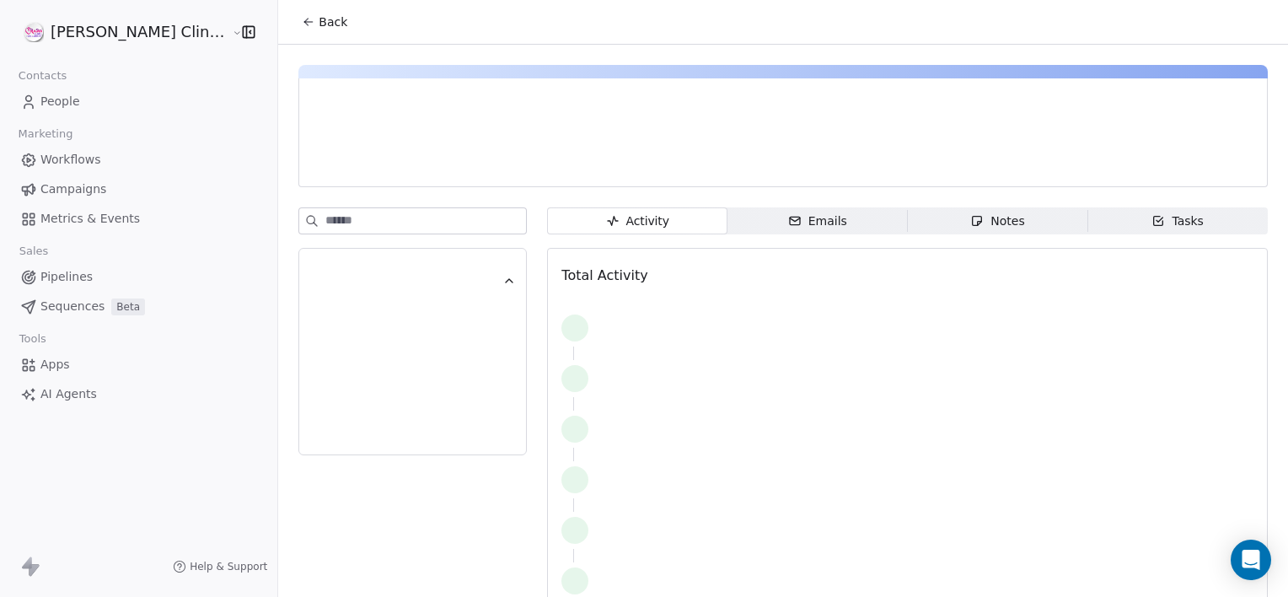
click at [939, 223] on span "Notes Notes" at bounding box center [998, 220] width 180 height 27
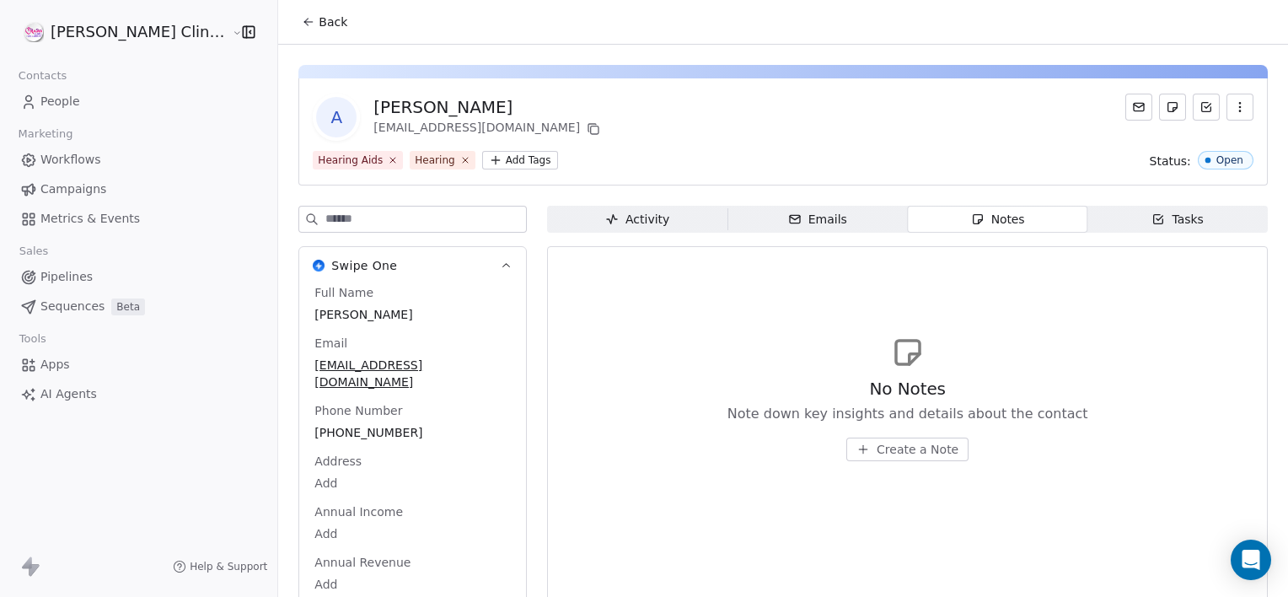
click at [908, 206] on button "Notes Notes" at bounding box center [998, 219] width 180 height 27
click at [855, 438] on button "Create a Note" at bounding box center [908, 450] width 122 height 24
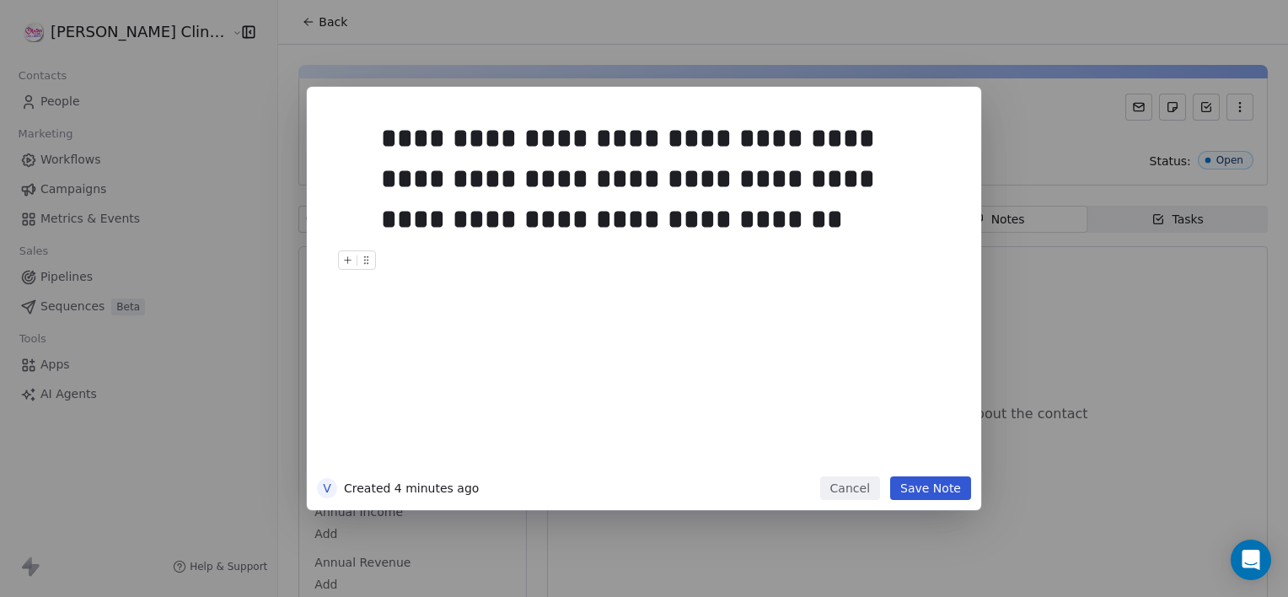
click at [948, 492] on button "Save Note" at bounding box center [930, 488] width 81 height 24
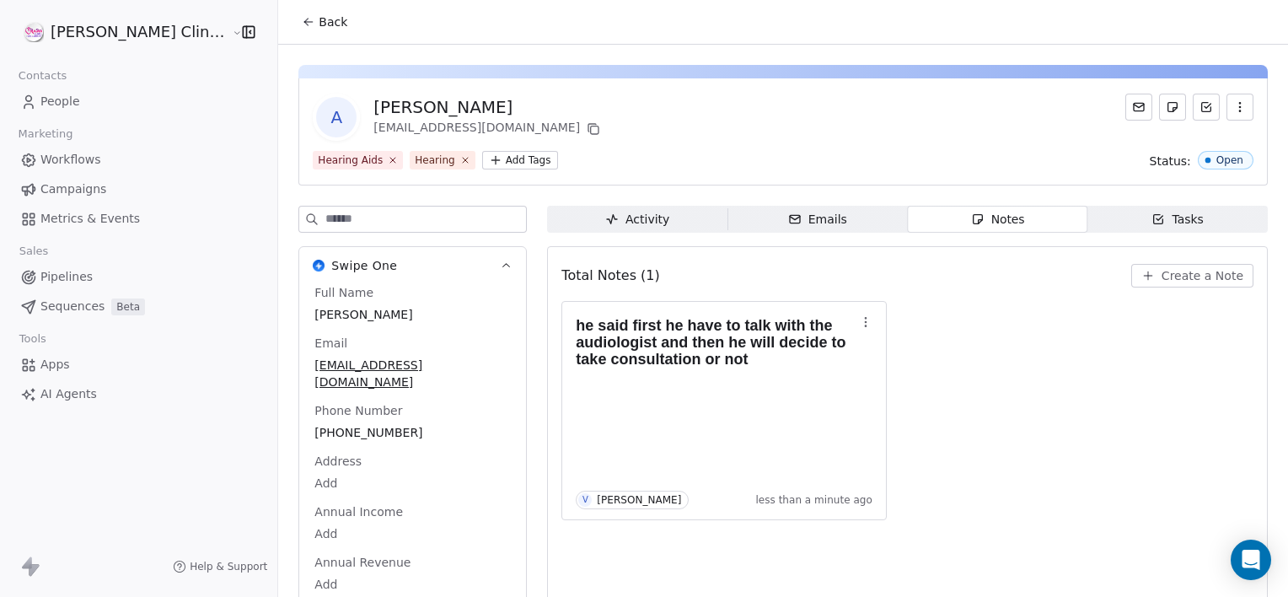
click at [292, 26] on button "Back" at bounding box center [325, 22] width 66 height 30
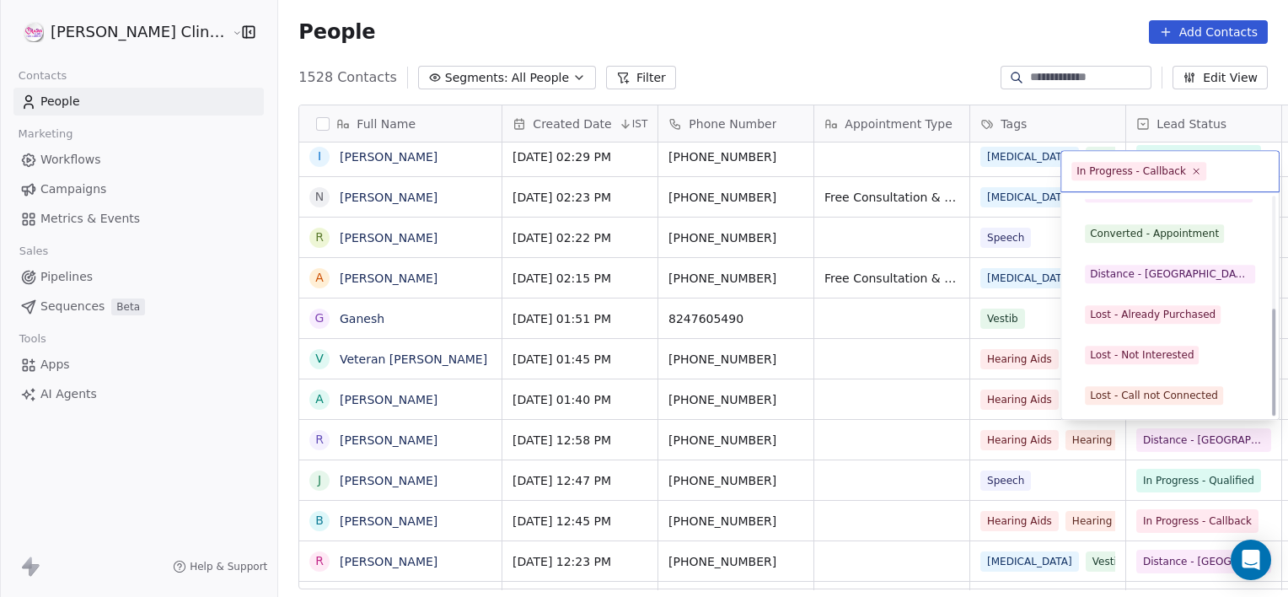
scroll to position [225, 0]
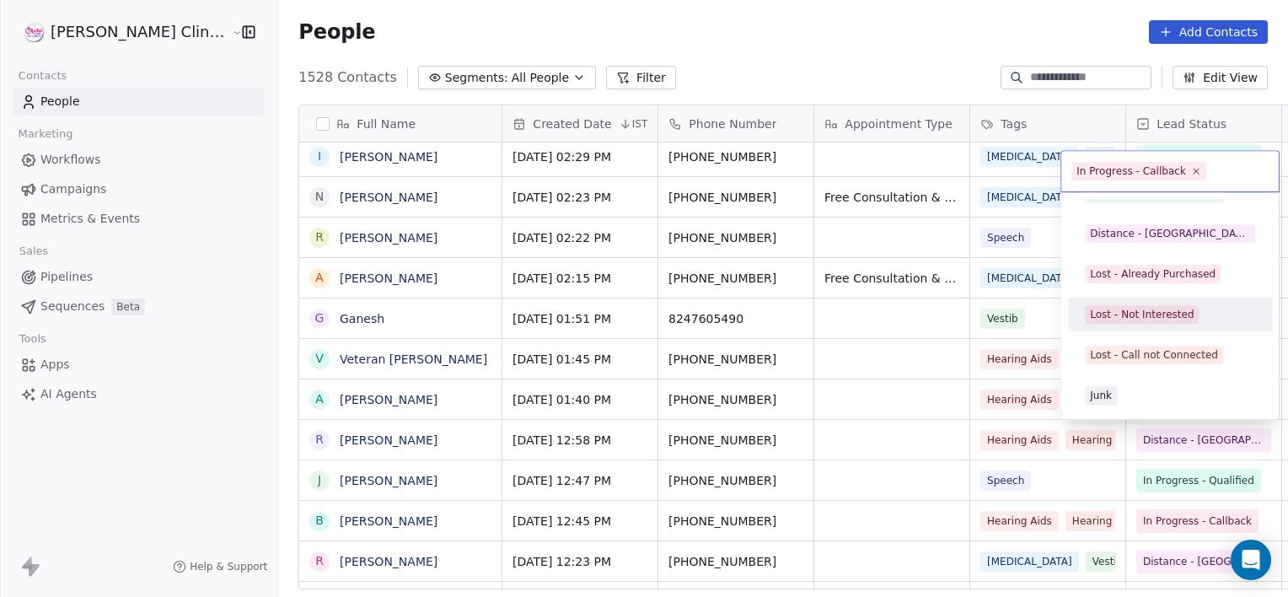
click at [1138, 307] on div "Lost - Not Interested" at bounding box center [1142, 314] width 104 height 15
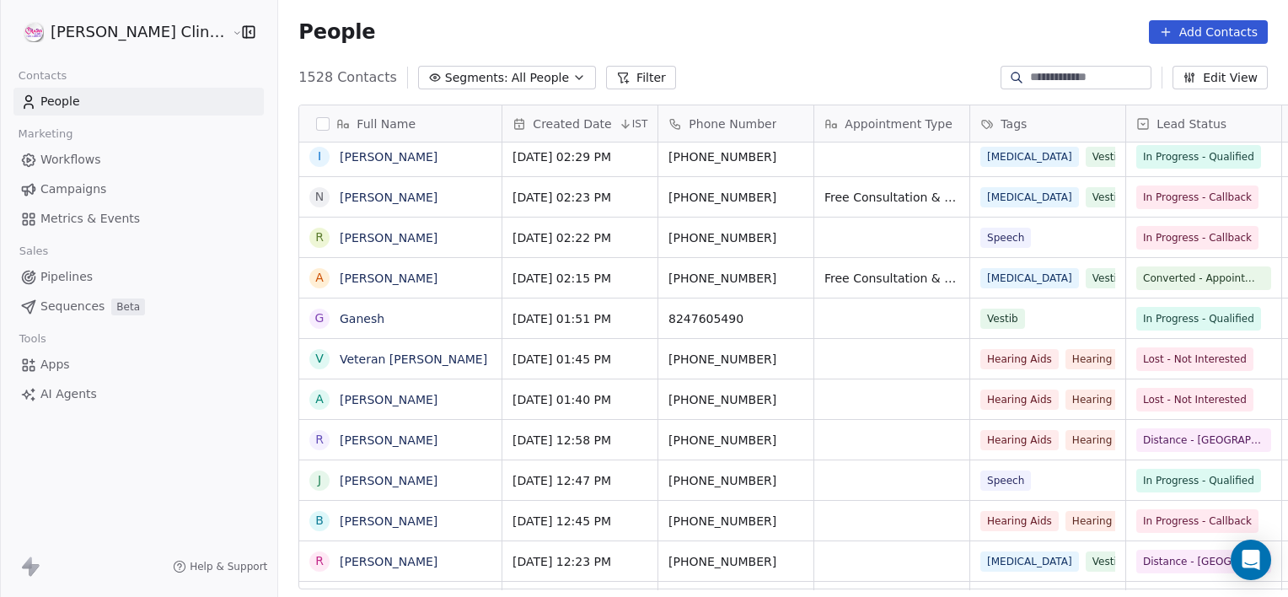
scroll to position [0, 0]
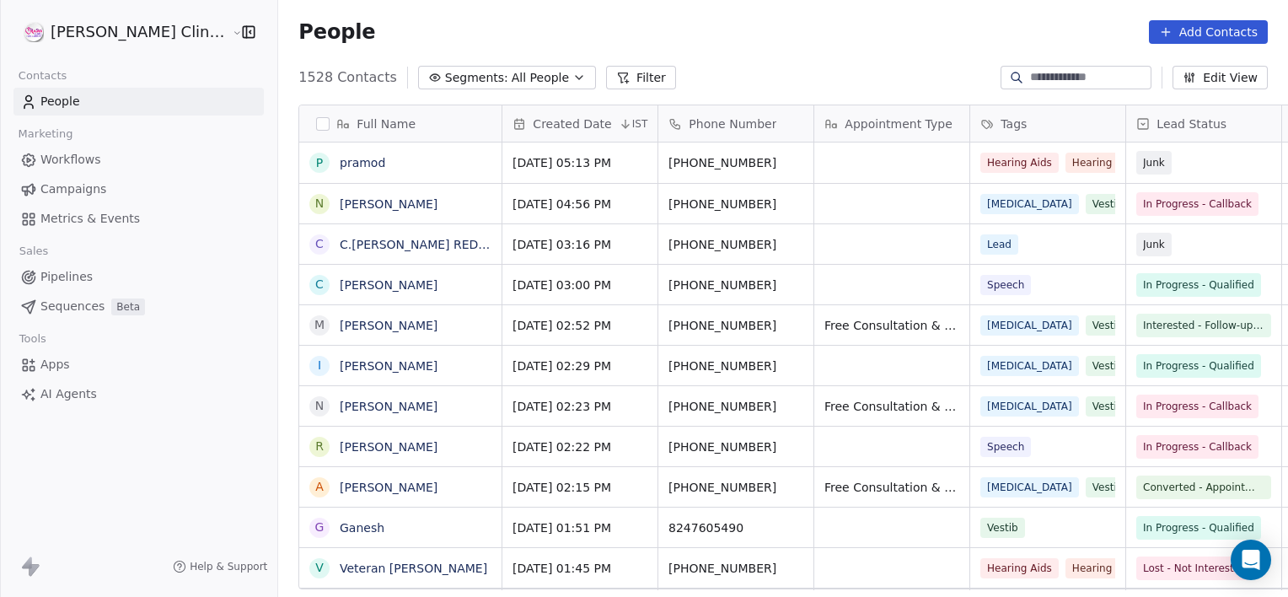
click at [1050, 72] on input at bounding box center [1089, 77] width 118 height 17
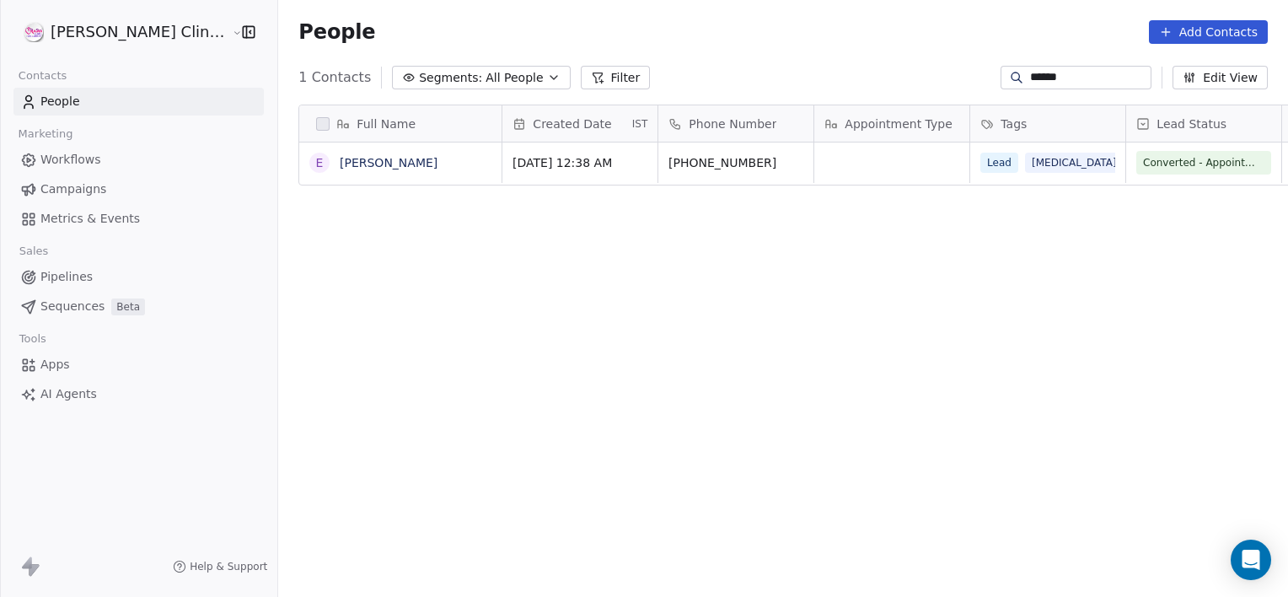
scroll to position [513, 1047]
click at [1074, 81] on input "******" at bounding box center [1089, 77] width 118 height 17
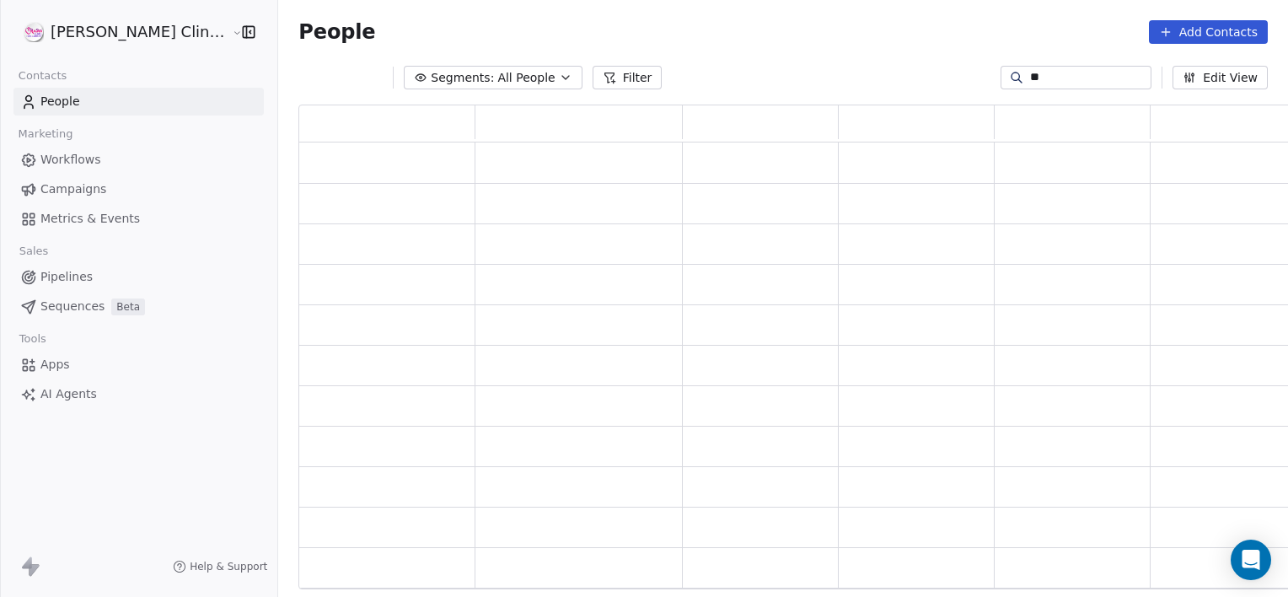
type input "*"
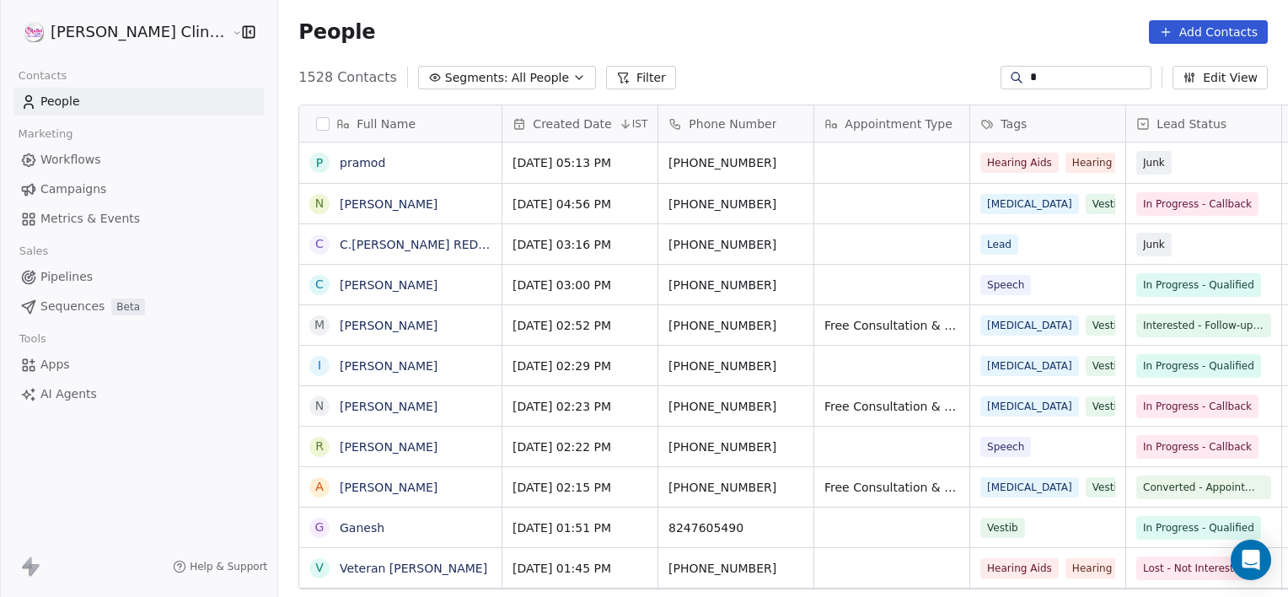
click at [1069, 89] on div "1528 Contacts Segments: All People Filter Edit View" at bounding box center [783, 77] width 1010 height 27
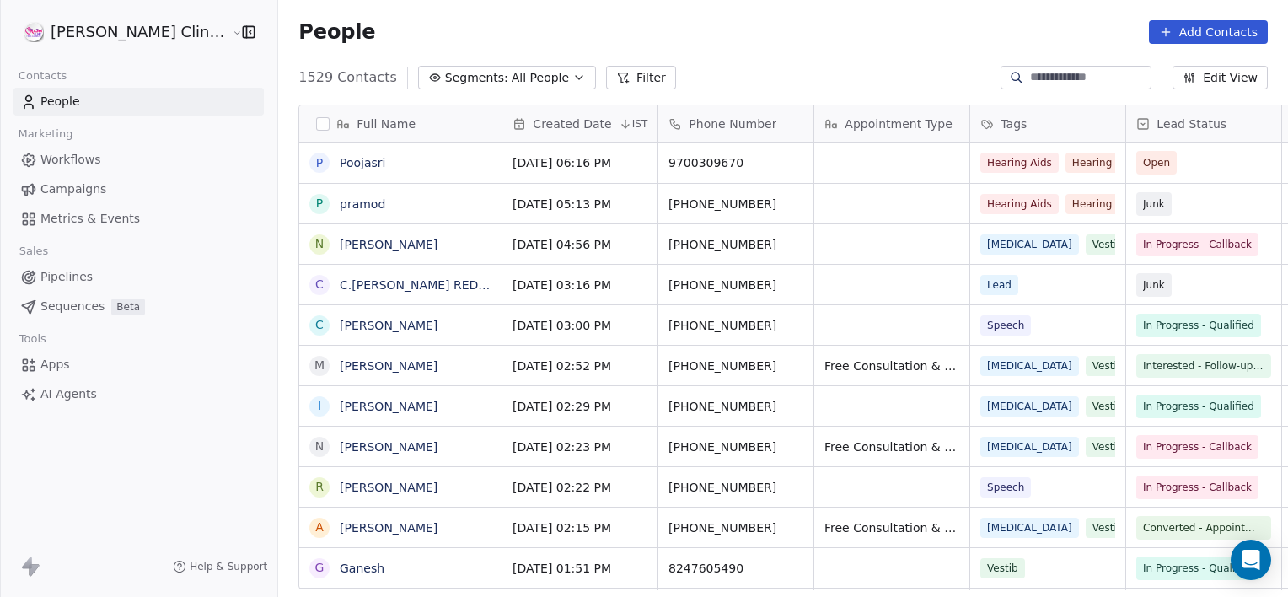
scroll to position [513, 1047]
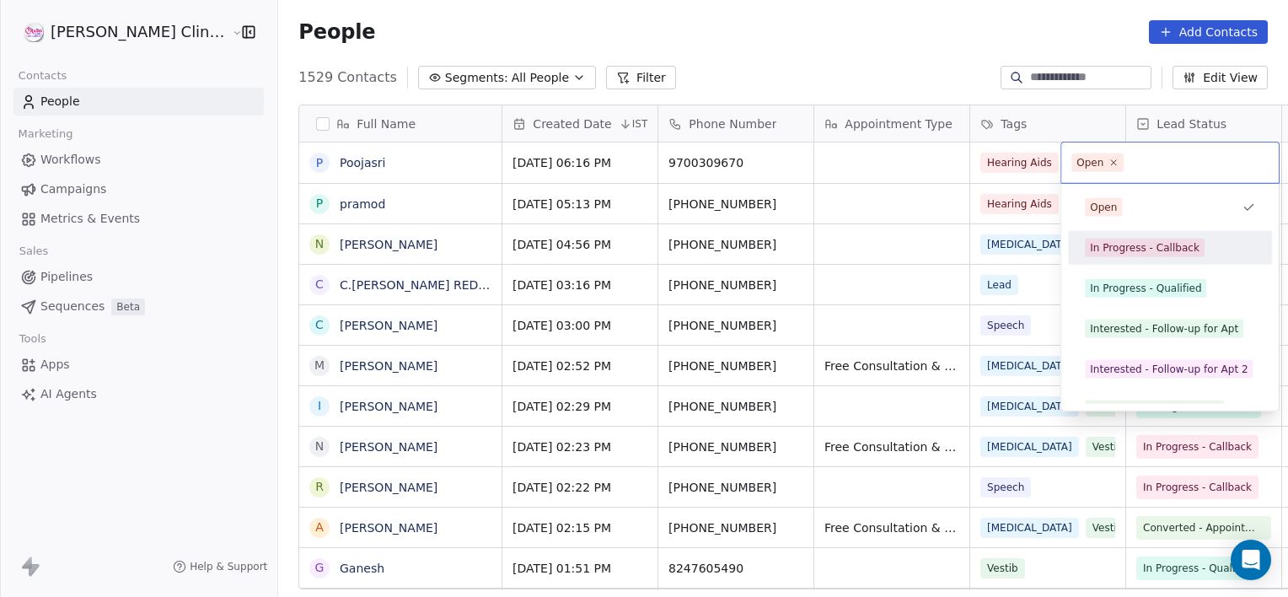
click at [1143, 251] on div "In Progress - Callback" at bounding box center [1145, 247] width 110 height 15
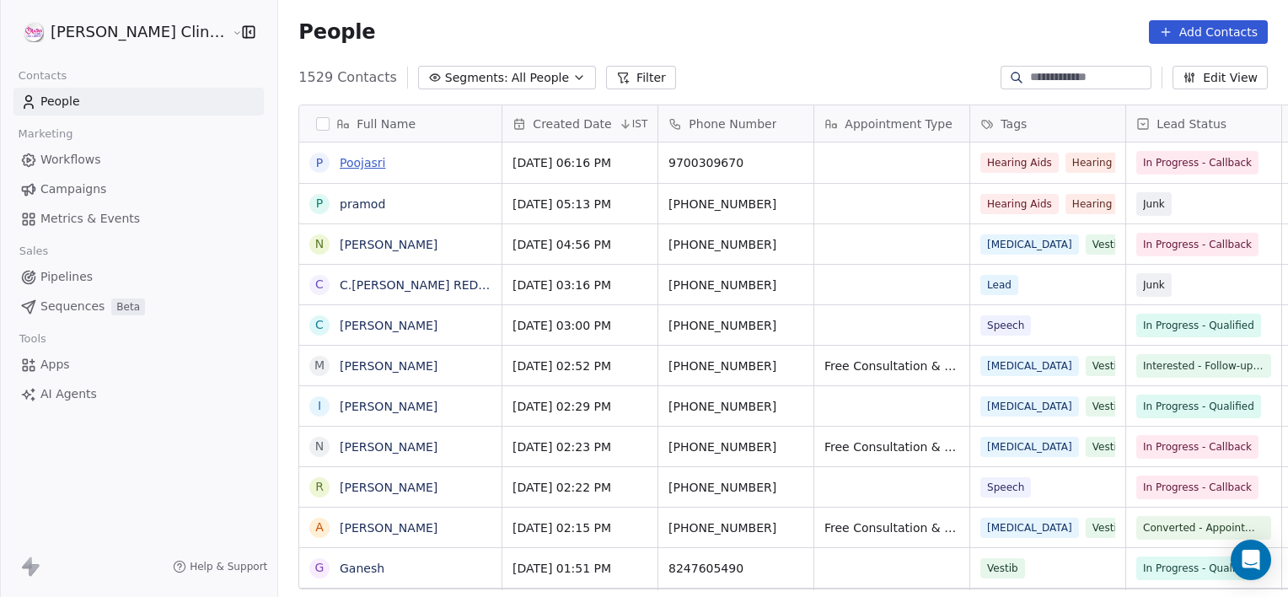
click at [340, 162] on link "Poojasri" at bounding box center [363, 162] width 46 height 13
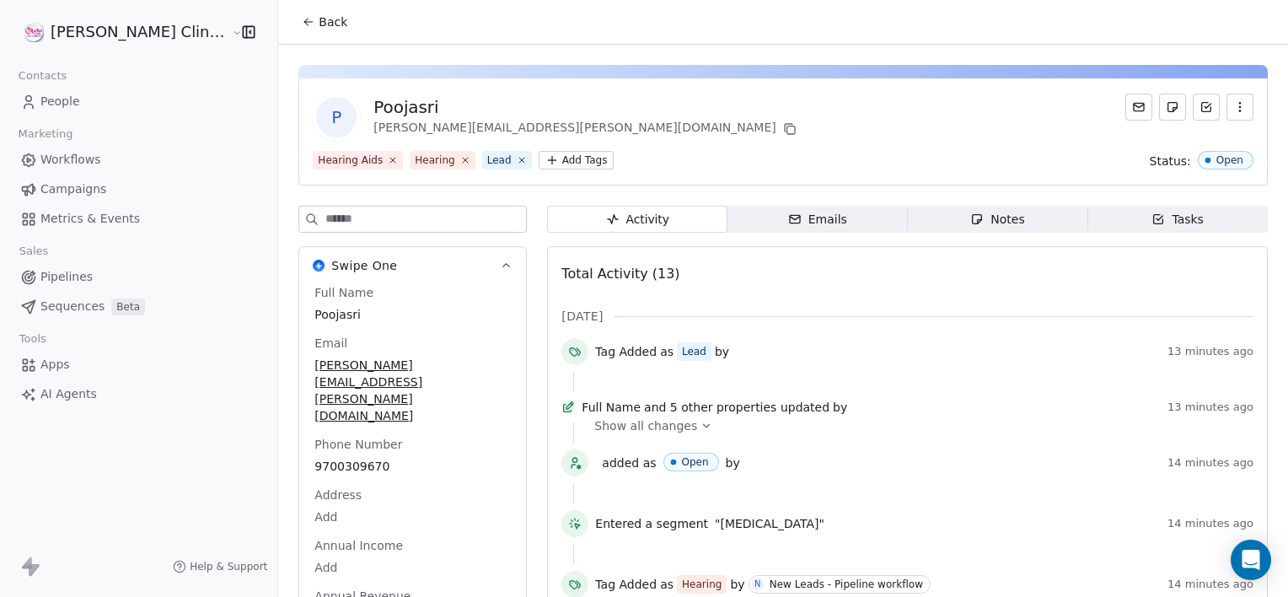
click at [971, 225] on icon "button" at bounding box center [977, 218] width 13 height 13
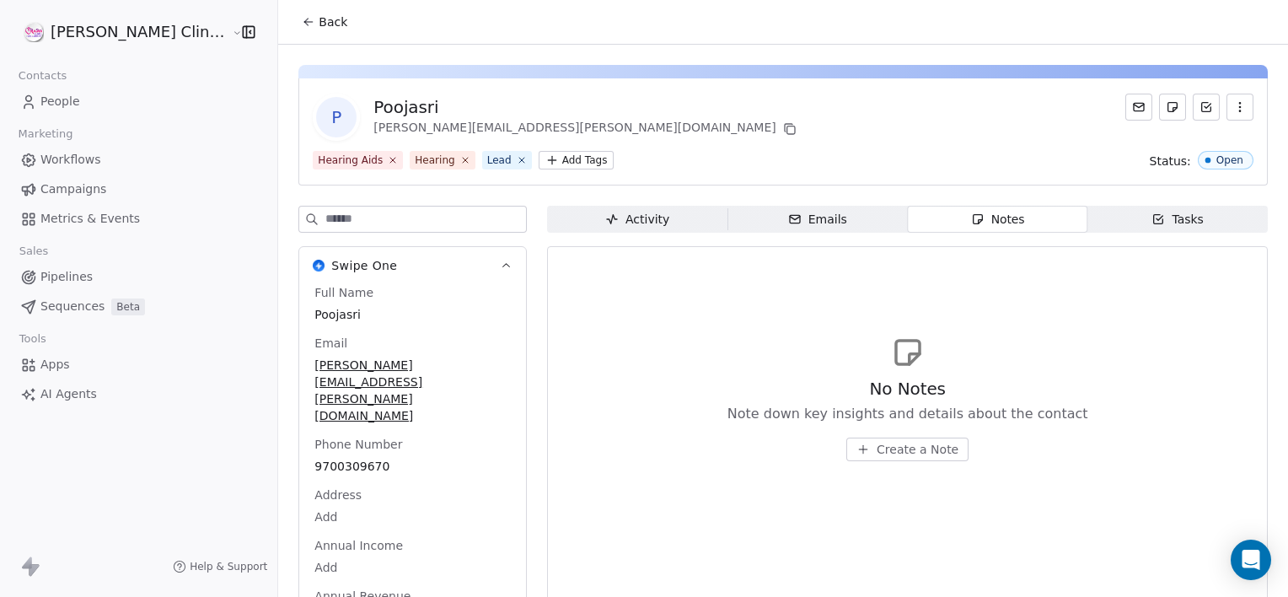
click at [877, 454] on span "Create a Note" at bounding box center [918, 449] width 82 height 17
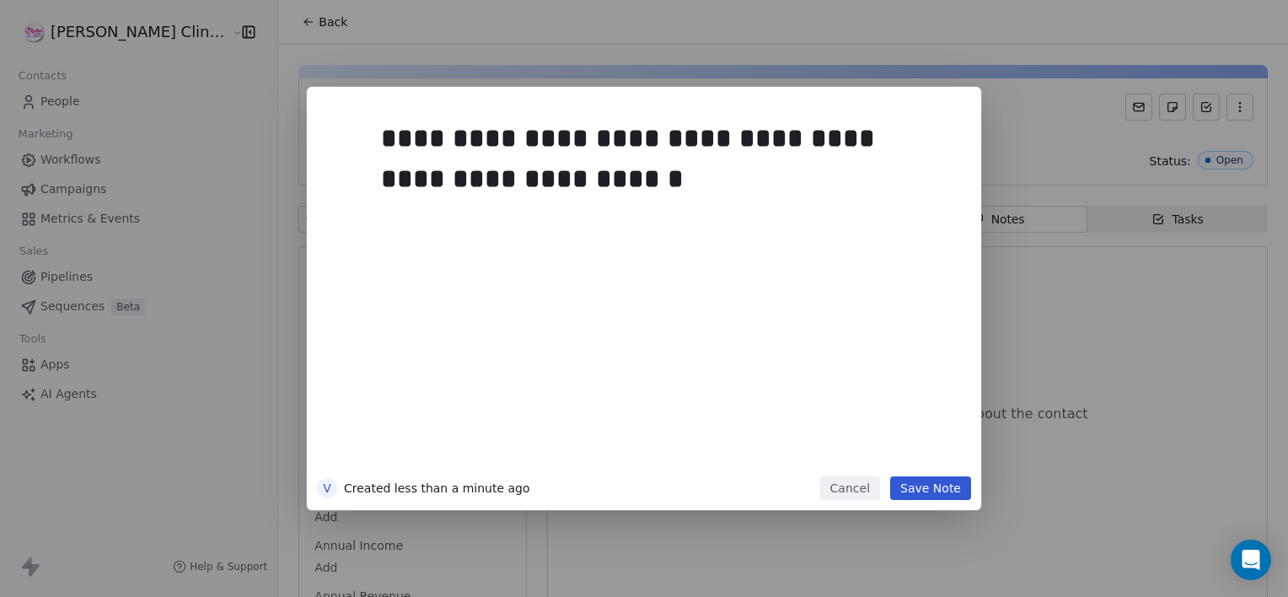
click at [936, 494] on button "Save Note" at bounding box center [930, 488] width 81 height 24
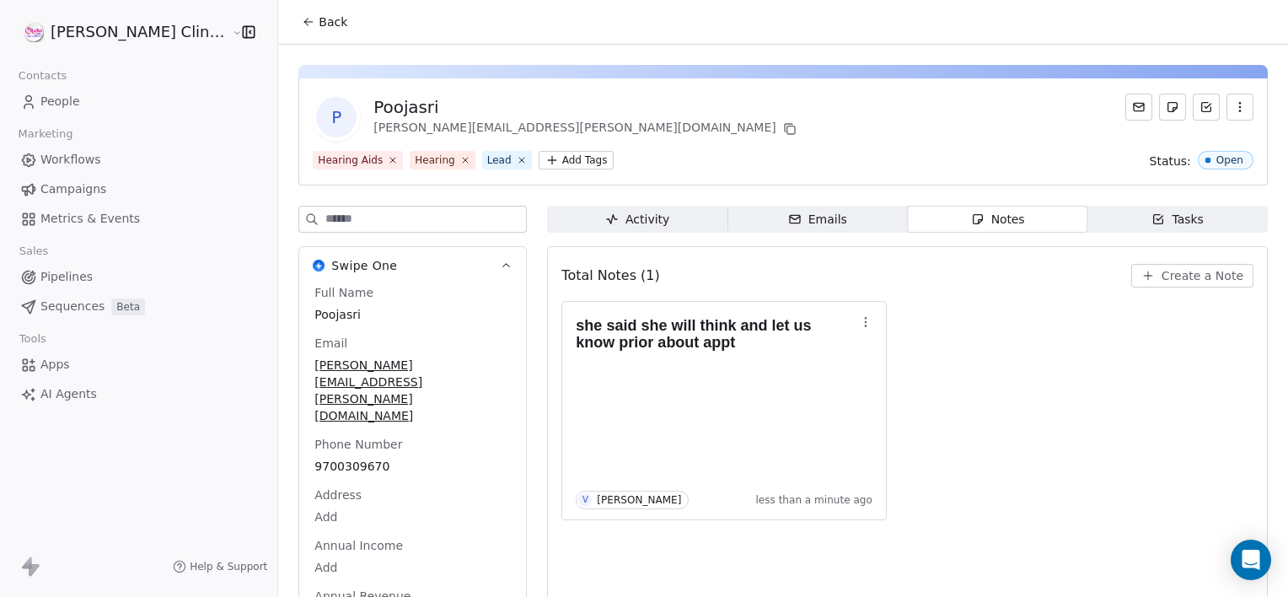
click at [292, 22] on button "Back" at bounding box center [325, 22] width 66 height 30
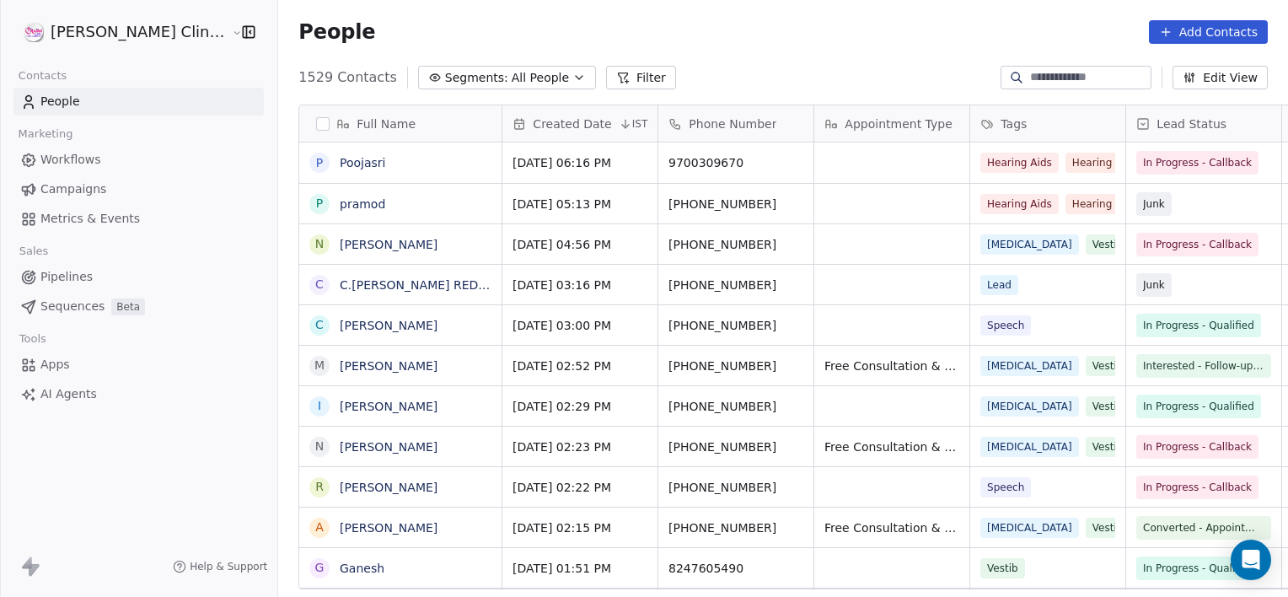
scroll to position [513, 1047]
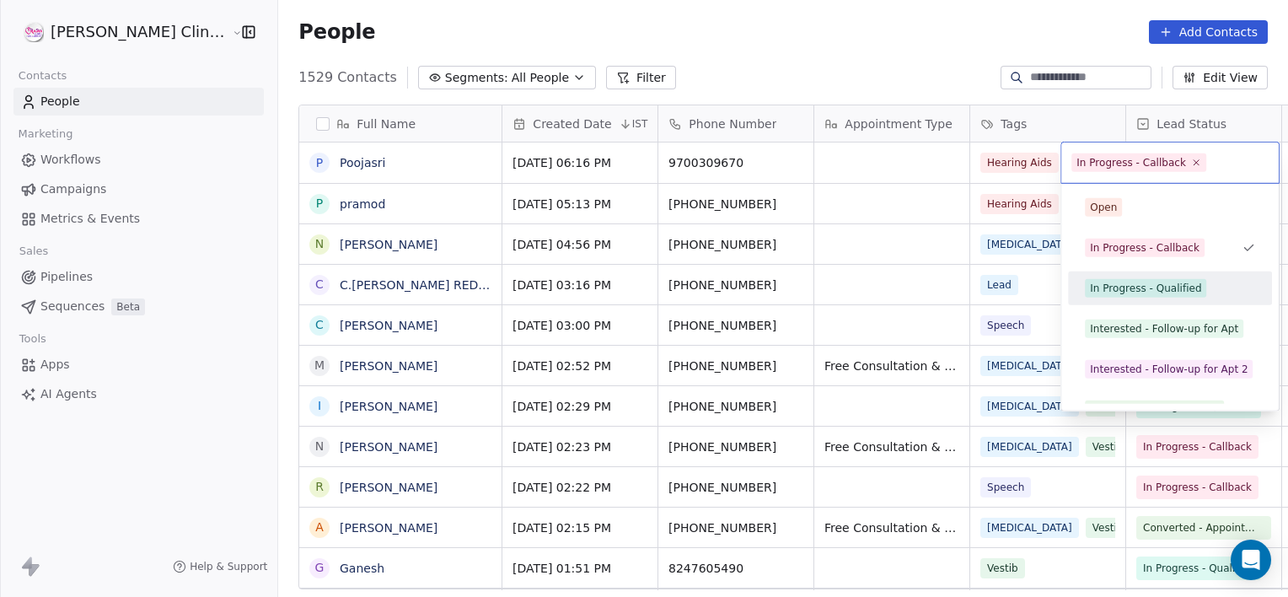
click at [1146, 283] on div "In Progress - Qualified" at bounding box center [1145, 288] width 111 height 15
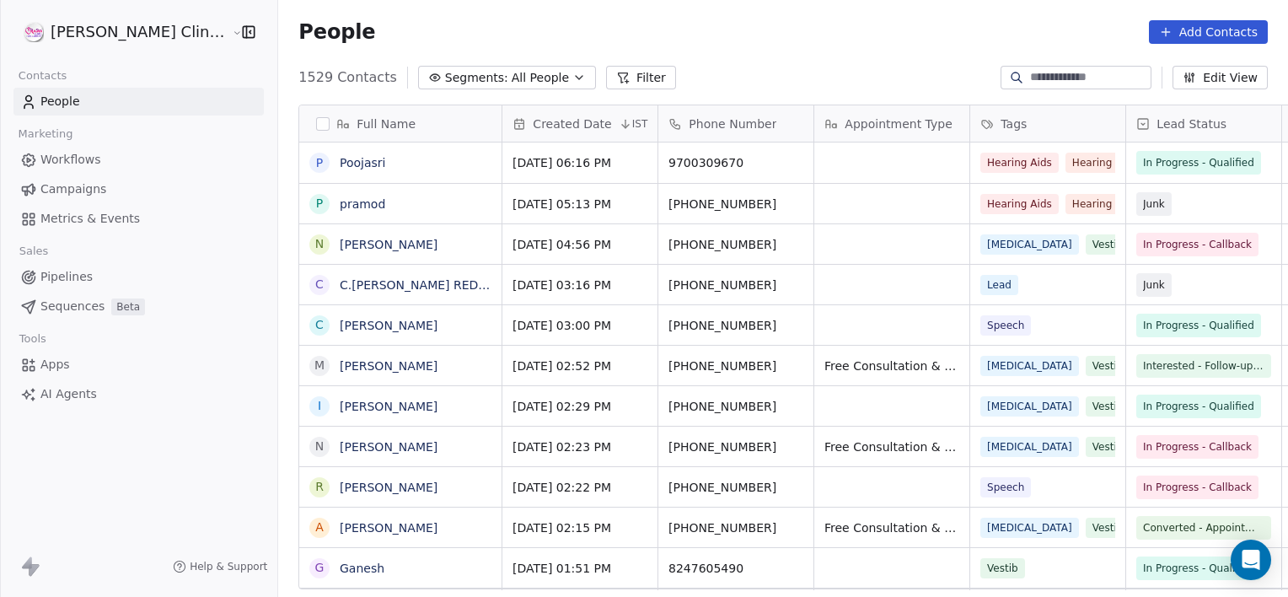
click at [1036, 78] on input at bounding box center [1089, 77] width 118 height 17
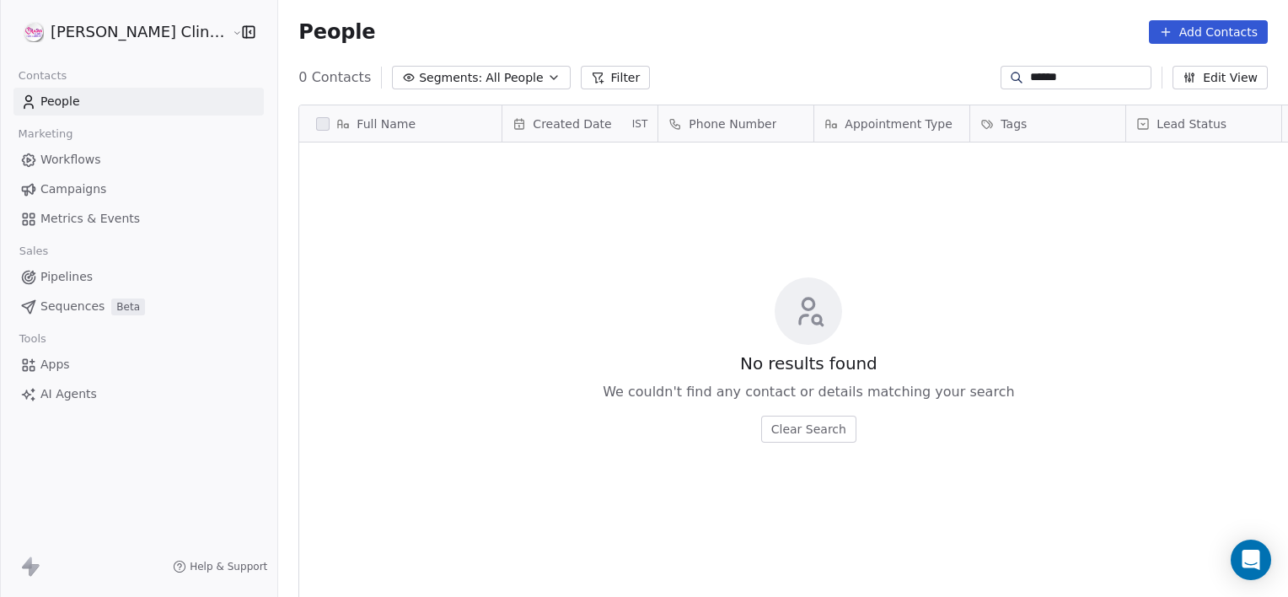
type input "******"
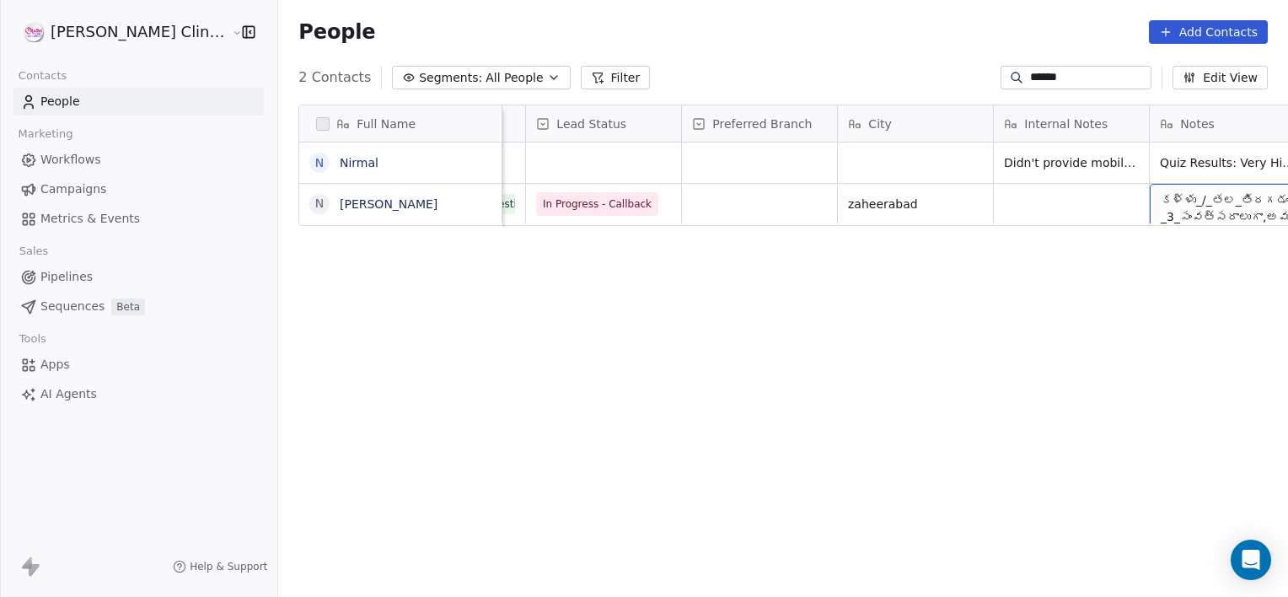
scroll to position [0, 757]
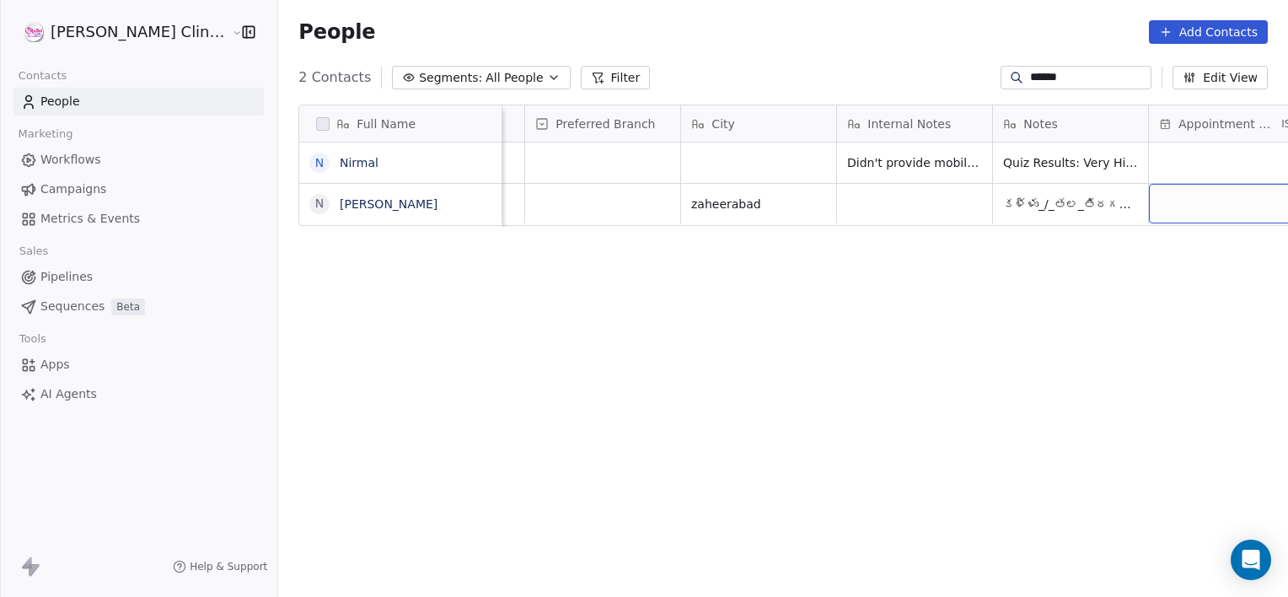
click at [1049, 74] on input "******" at bounding box center [1089, 77] width 118 height 17
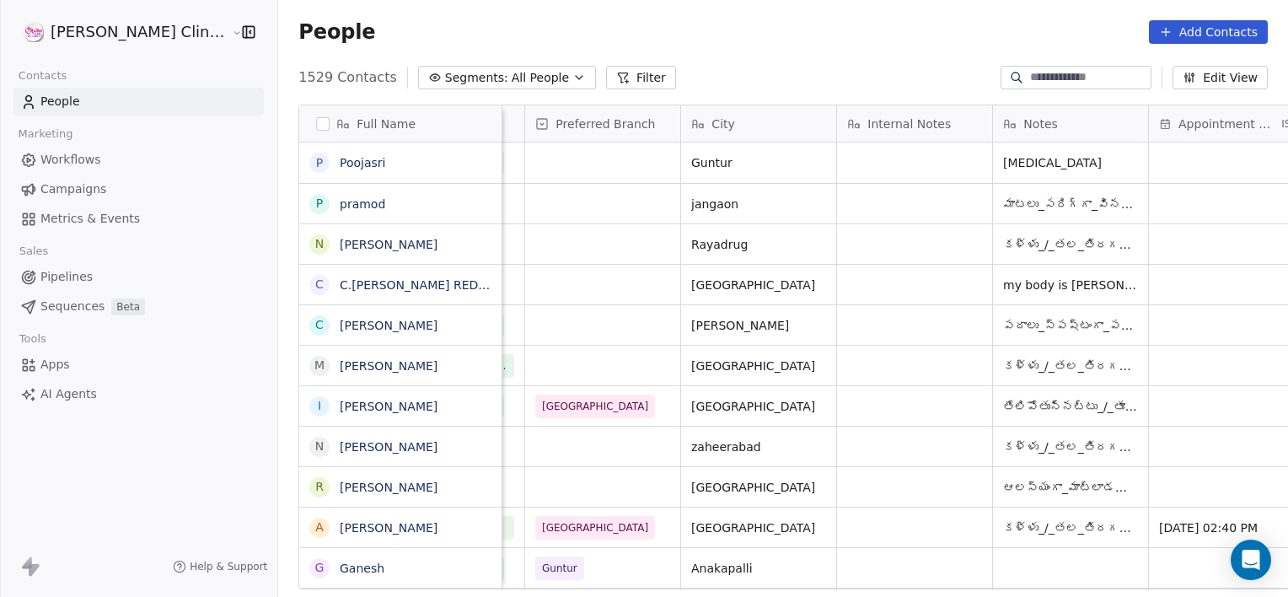
click at [1040, 77] on input at bounding box center [1089, 77] width 118 height 17
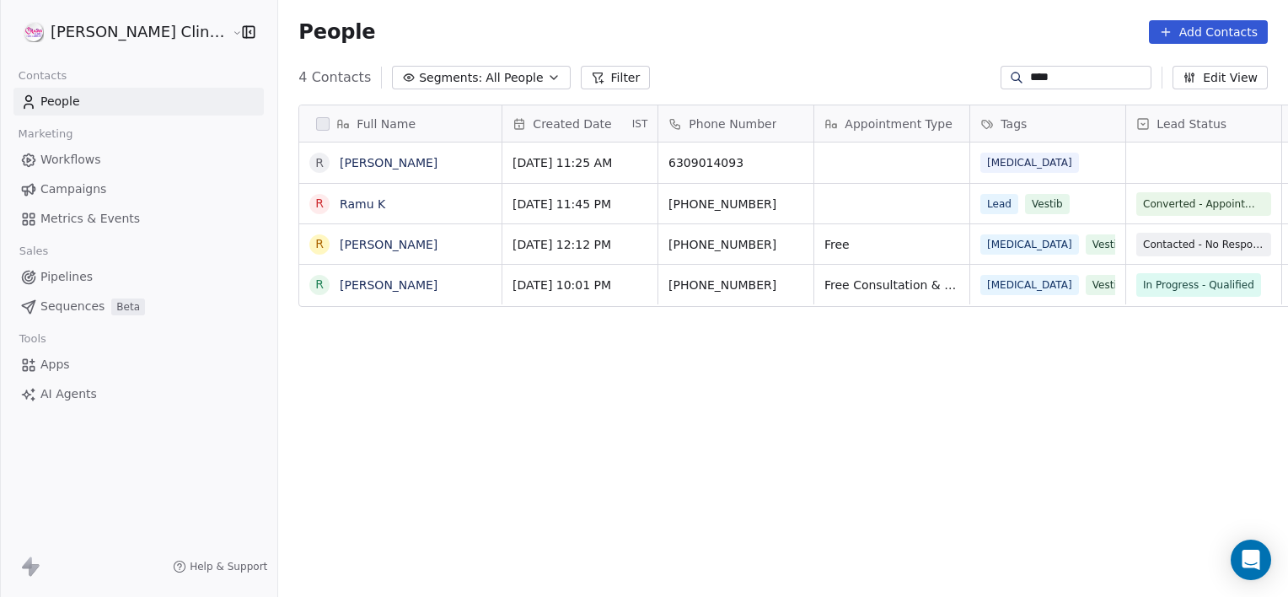
scroll to position [513, 1047]
type input "****"
click at [340, 281] on link "[PERSON_NAME]" at bounding box center [389, 284] width 98 height 13
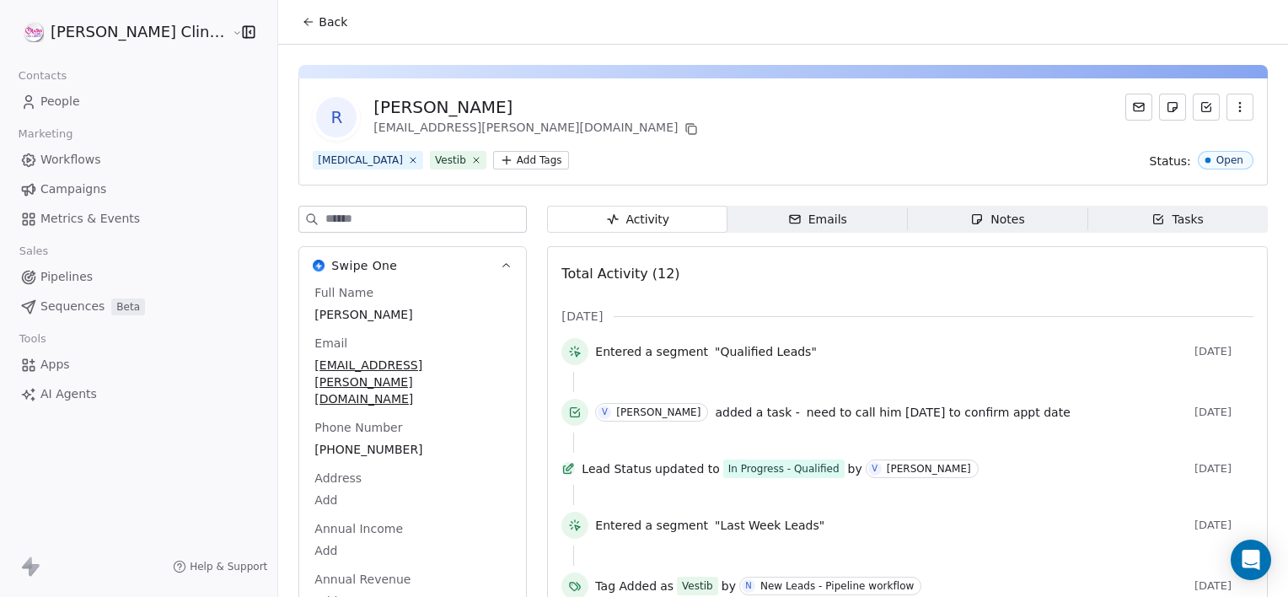
click at [926, 226] on span "Notes Notes" at bounding box center [998, 219] width 180 height 27
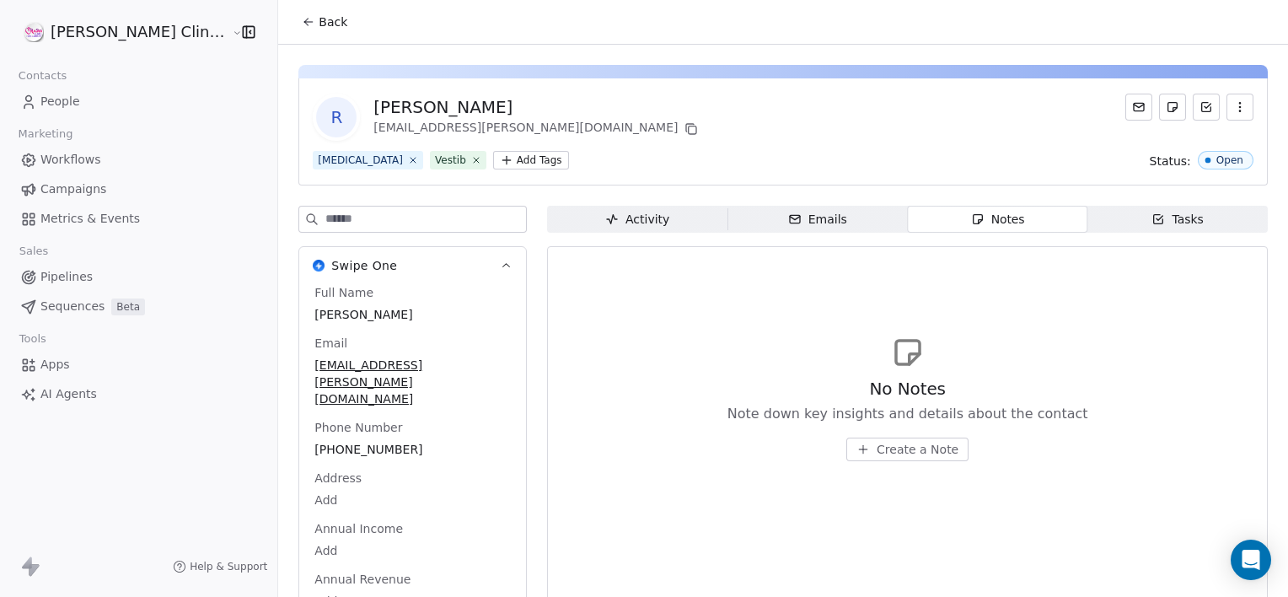
click at [292, 36] on button "Back" at bounding box center [325, 22] width 66 height 30
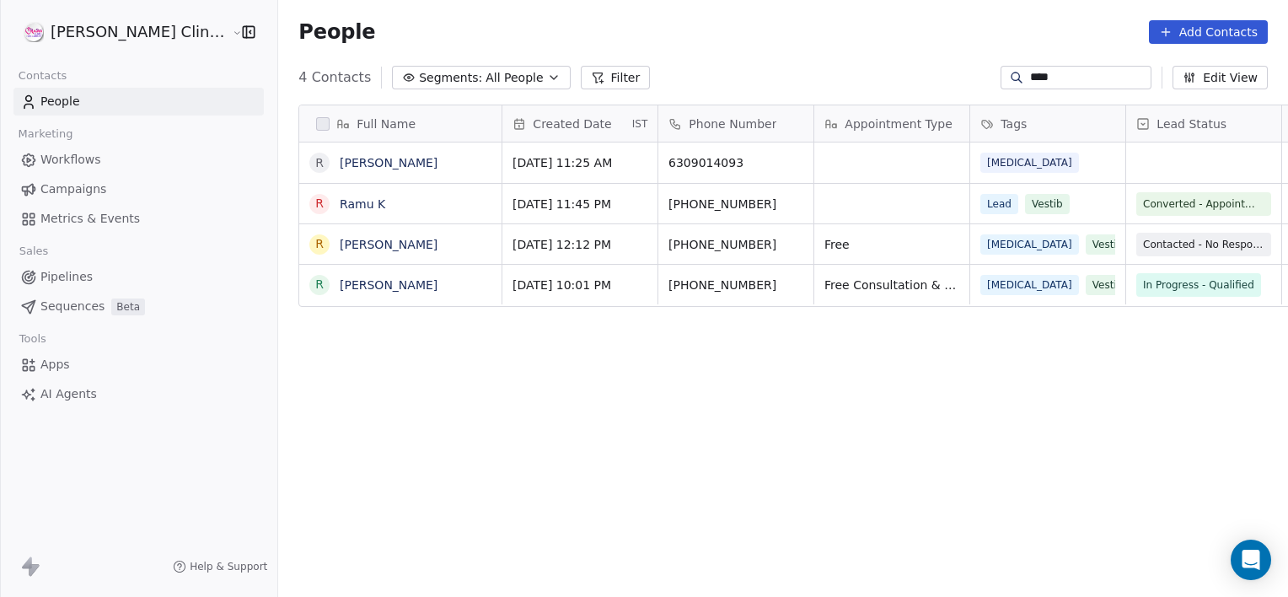
click at [877, 469] on div "Full Name R [PERSON_NAME] [PERSON_NAME] Gumpana R [PERSON_NAME] Created Date IS…" at bounding box center [783, 353] width 1010 height 525
click at [387, 285] on span "[PERSON_NAME]" at bounding box center [401, 285] width 120 height 17
type textarea "*"
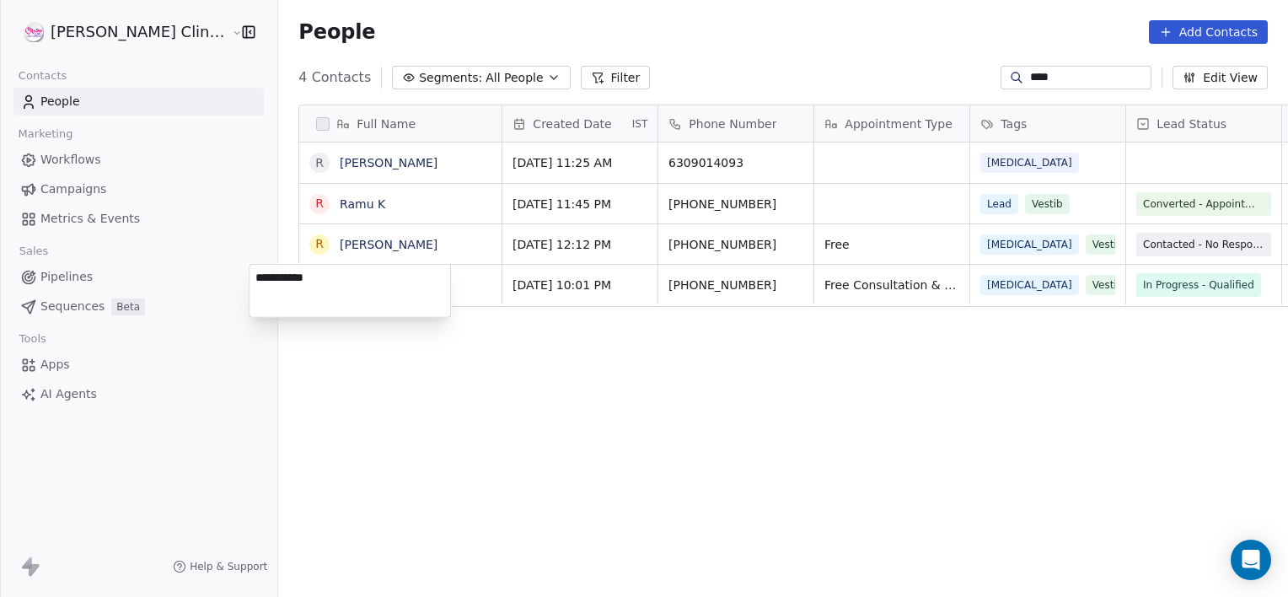
type textarea "**********"
click at [360, 389] on html "[PERSON_NAME] Clinic External Contacts People Marketing Workflows Campaigns Met…" at bounding box center [644, 298] width 1288 height 597
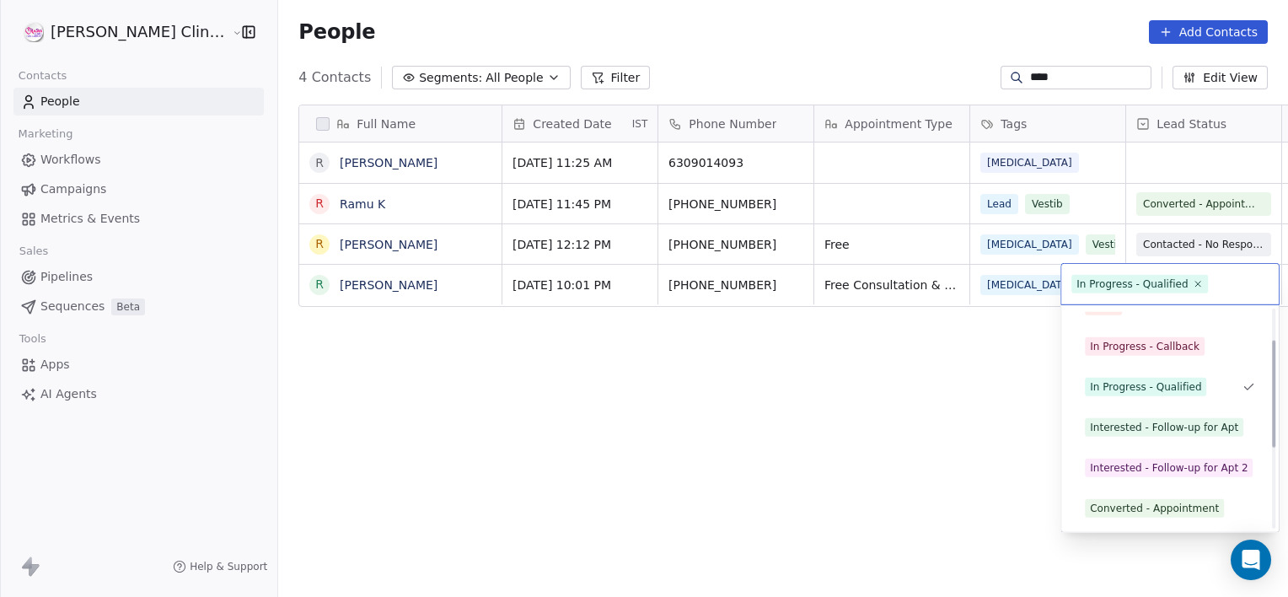
scroll to position [104, 0]
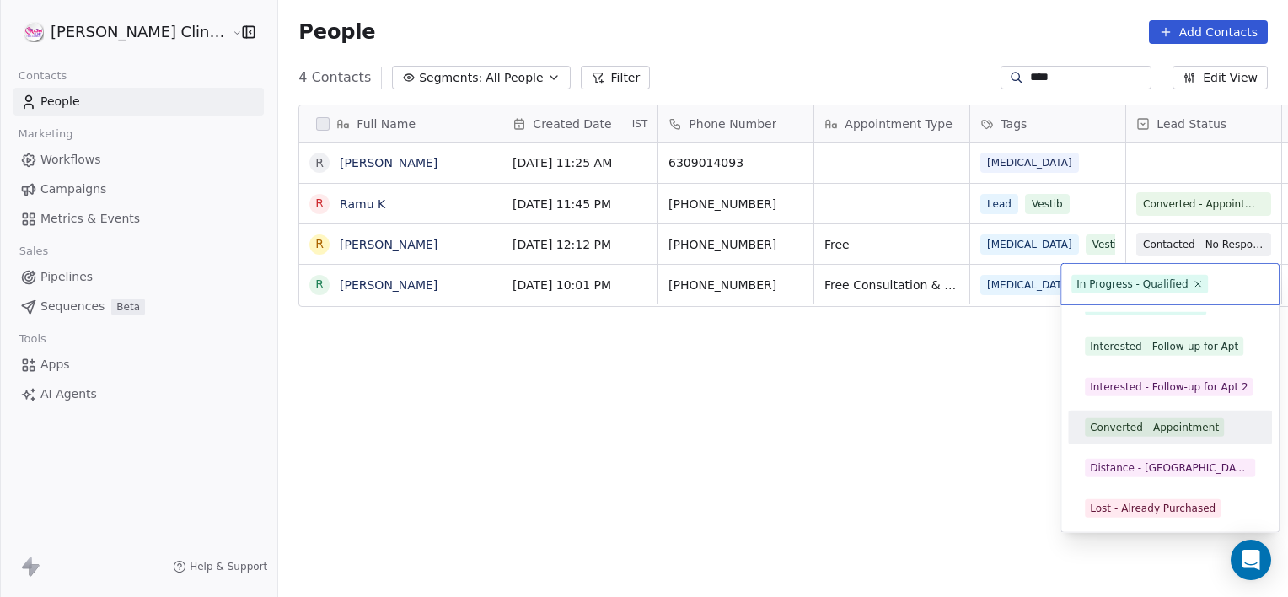
click at [1124, 422] on div "Converted - Appointment" at bounding box center [1154, 427] width 129 height 15
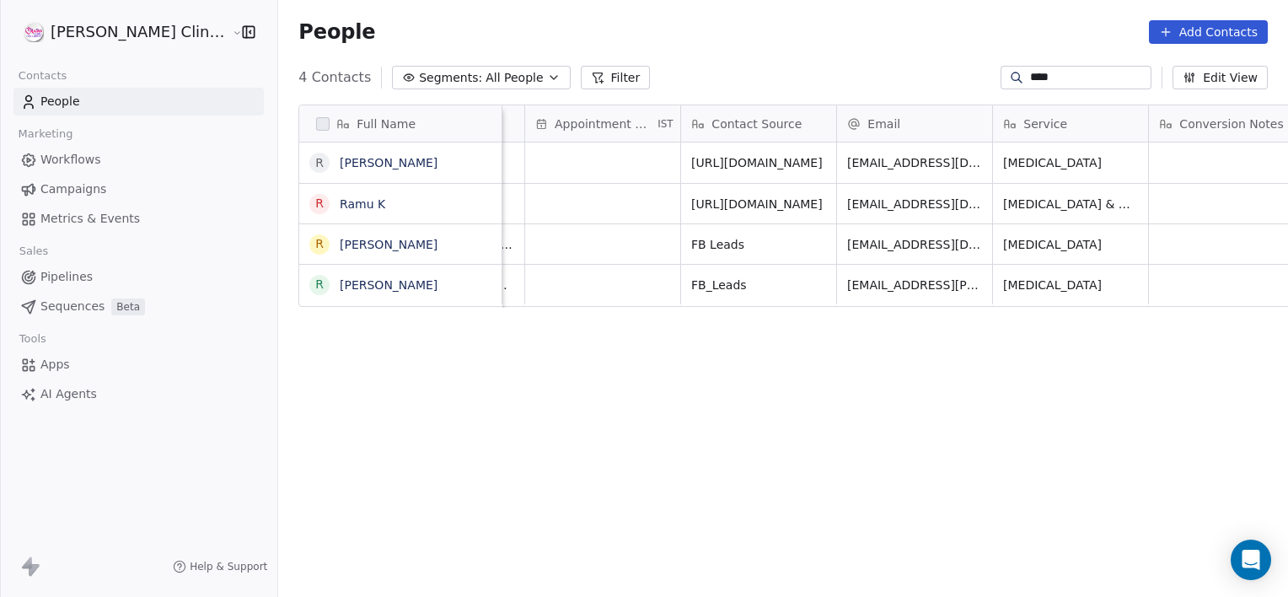
scroll to position [0, 1537]
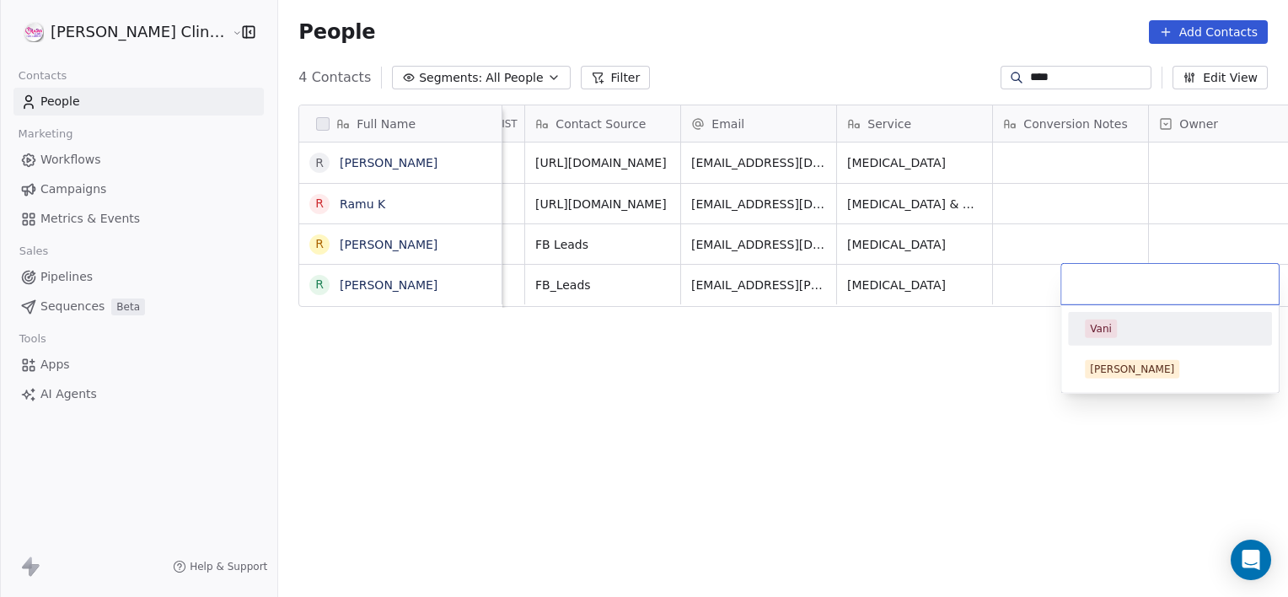
click at [1102, 331] on div "Vani" at bounding box center [1101, 328] width 22 height 15
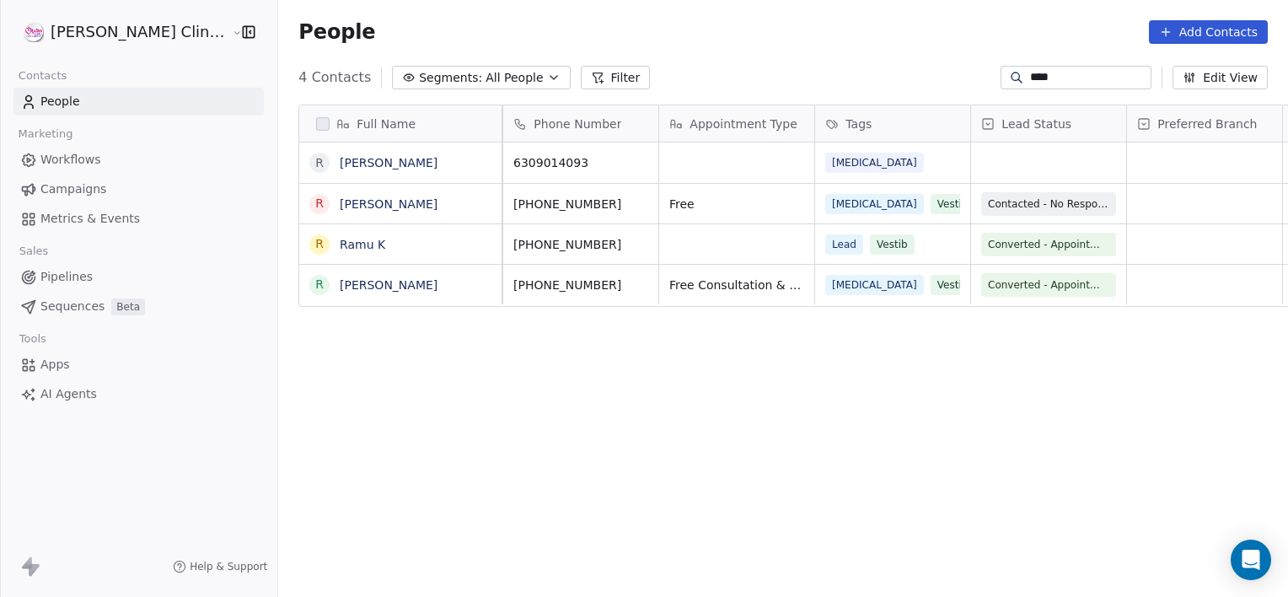
scroll to position [0, 0]
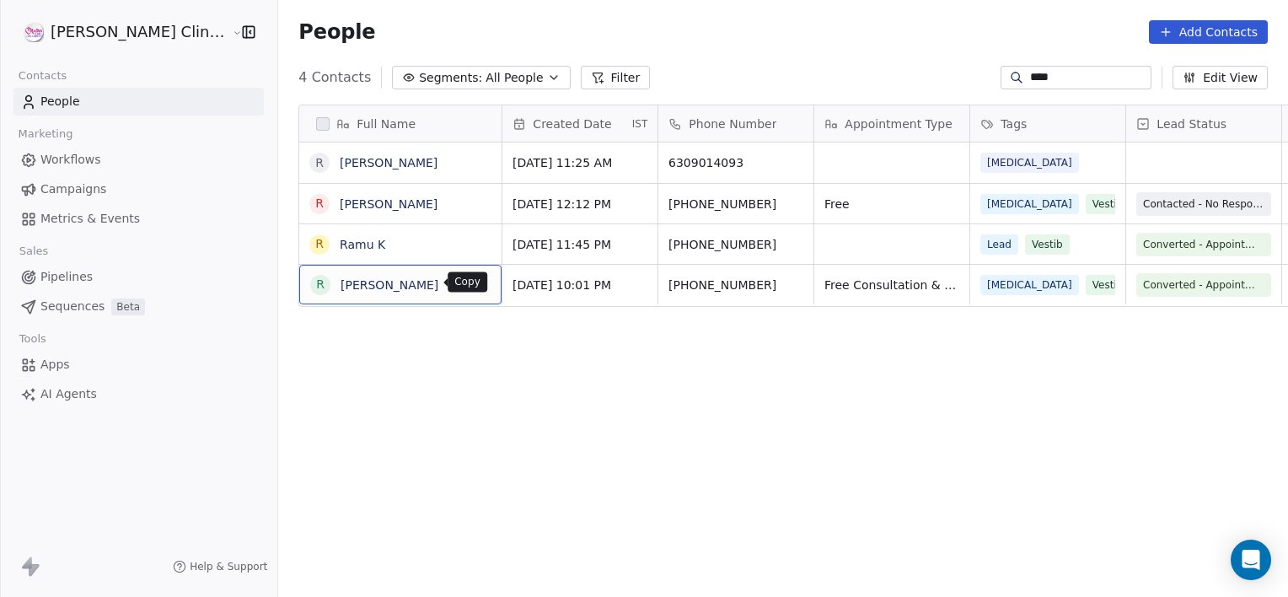
click at [474, 284] on icon "grid" at bounding box center [480, 282] width 13 height 13
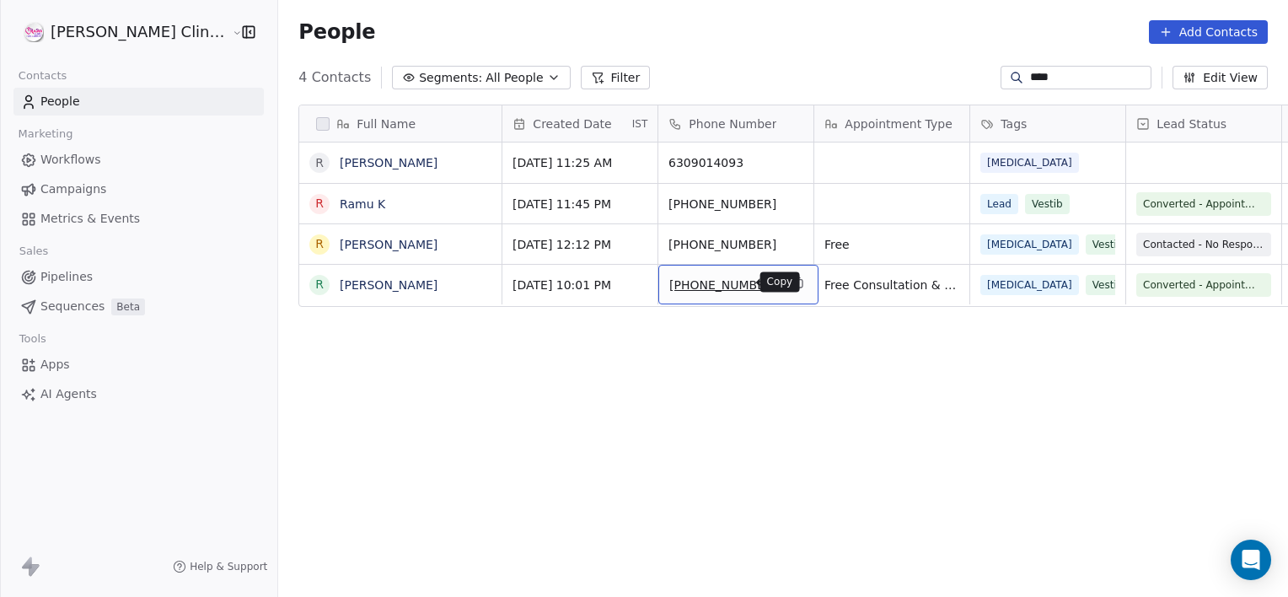
click at [792, 281] on icon "grid" at bounding box center [798, 282] width 13 height 13
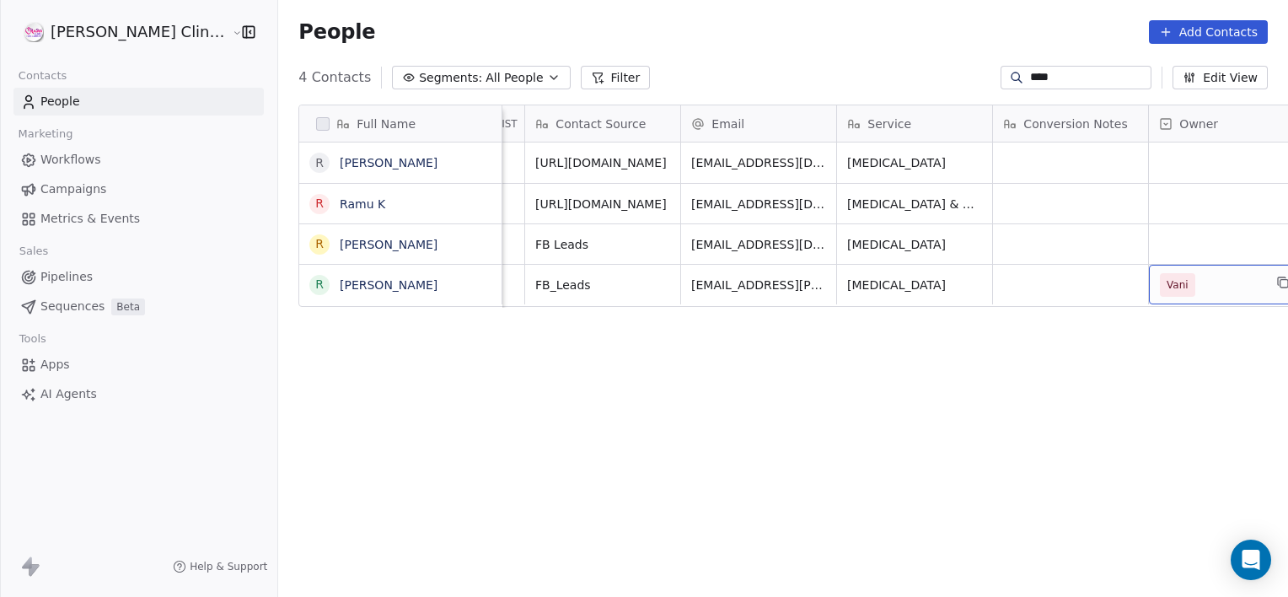
scroll to position [0, 1578]
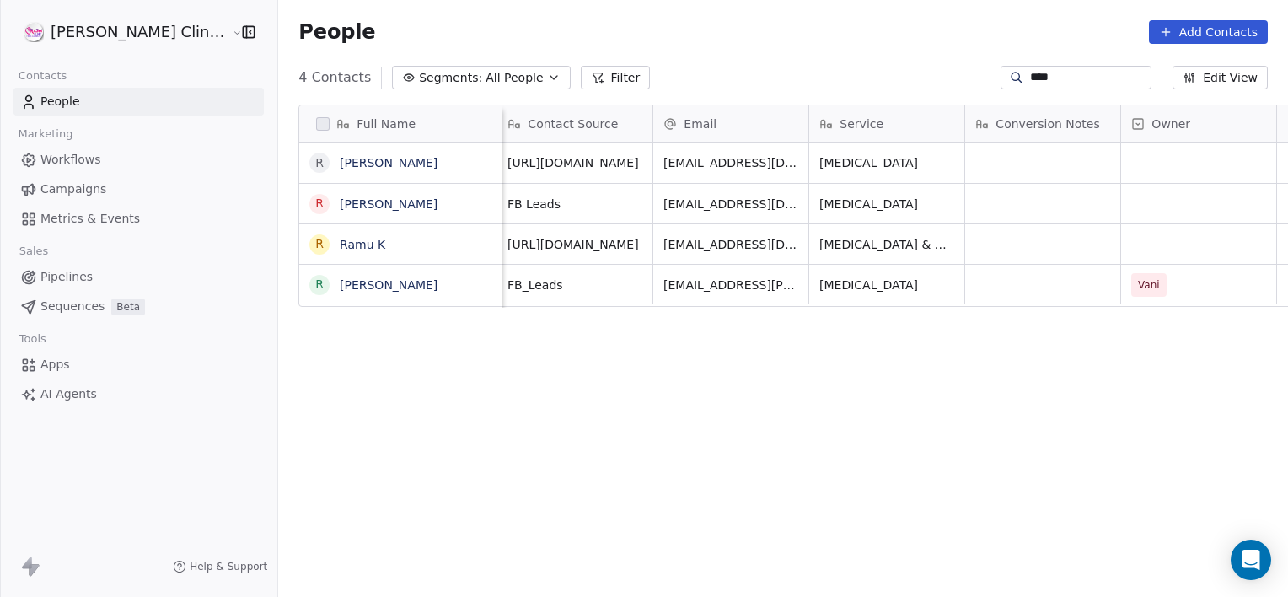
click at [1100, 71] on input "****" at bounding box center [1089, 77] width 118 height 17
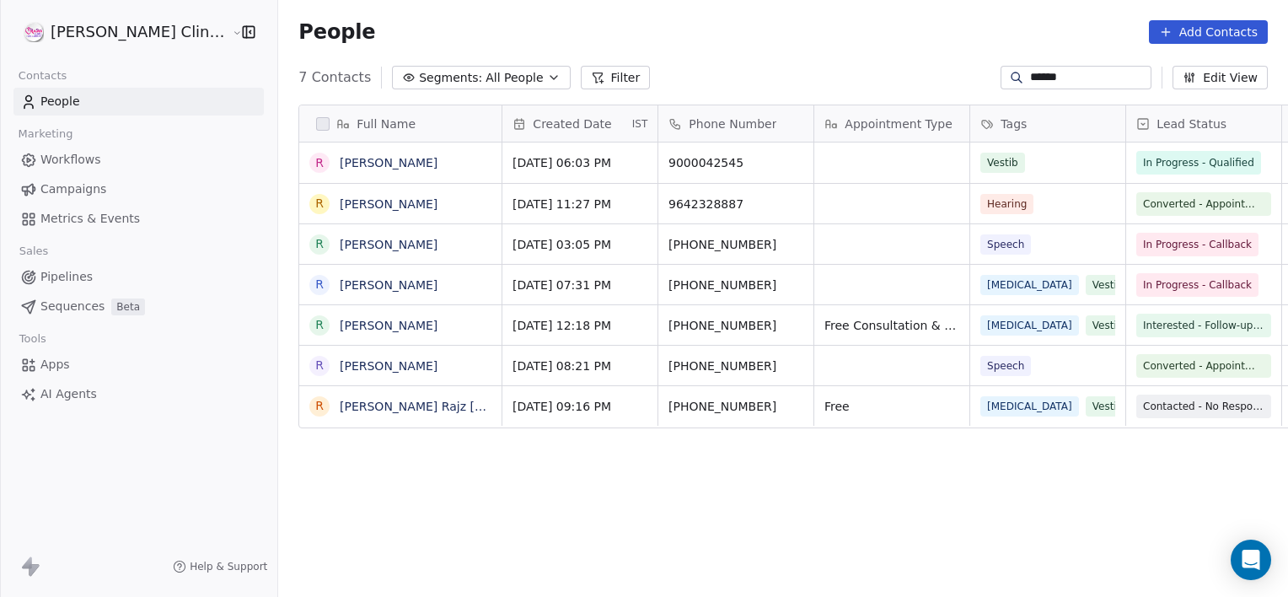
scroll to position [513, 1047]
type input "******"
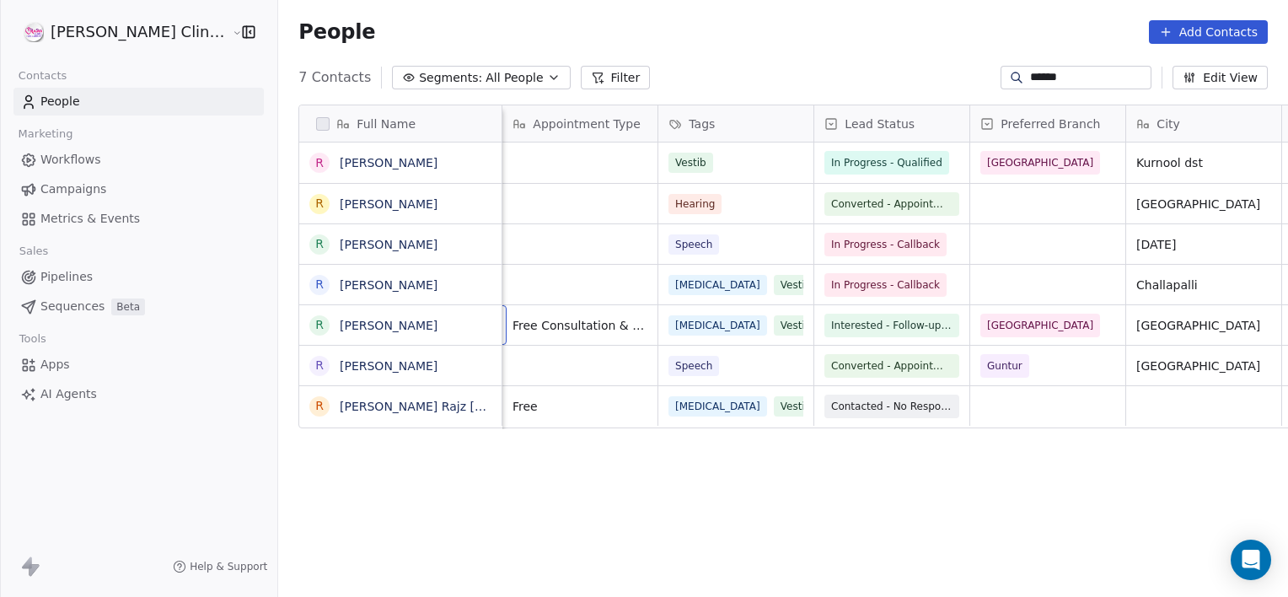
scroll to position [0, 155]
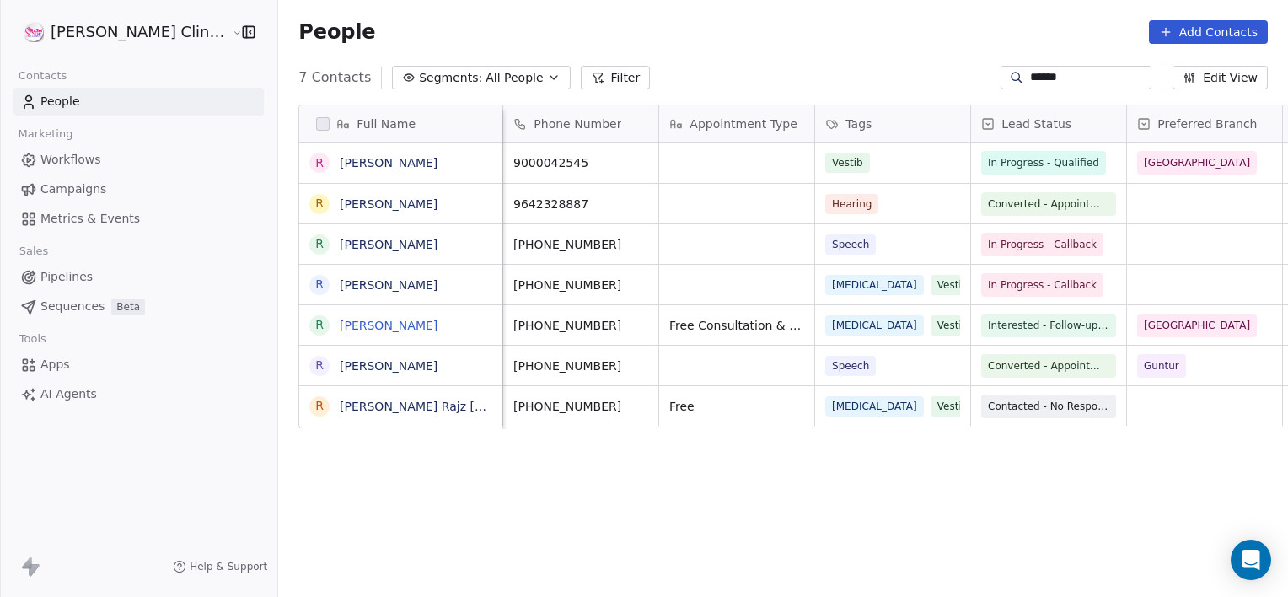
click at [351, 324] on link "[PERSON_NAME]" at bounding box center [389, 325] width 98 height 13
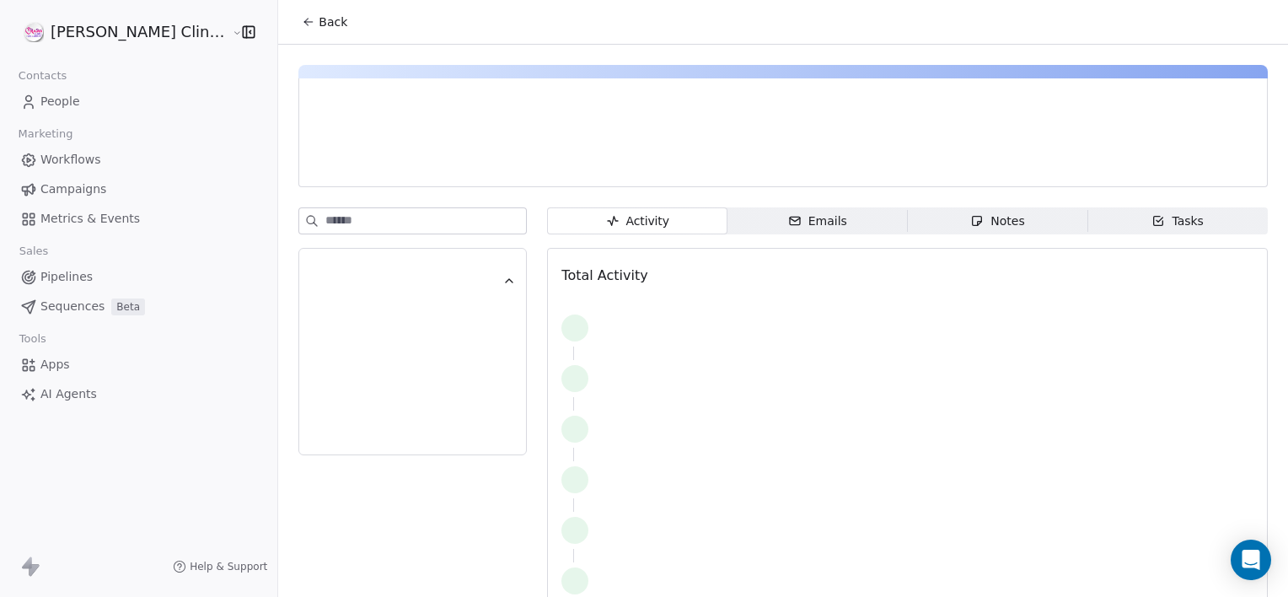
click at [1148, 209] on span "Tasks Tasks" at bounding box center [1178, 220] width 180 height 27
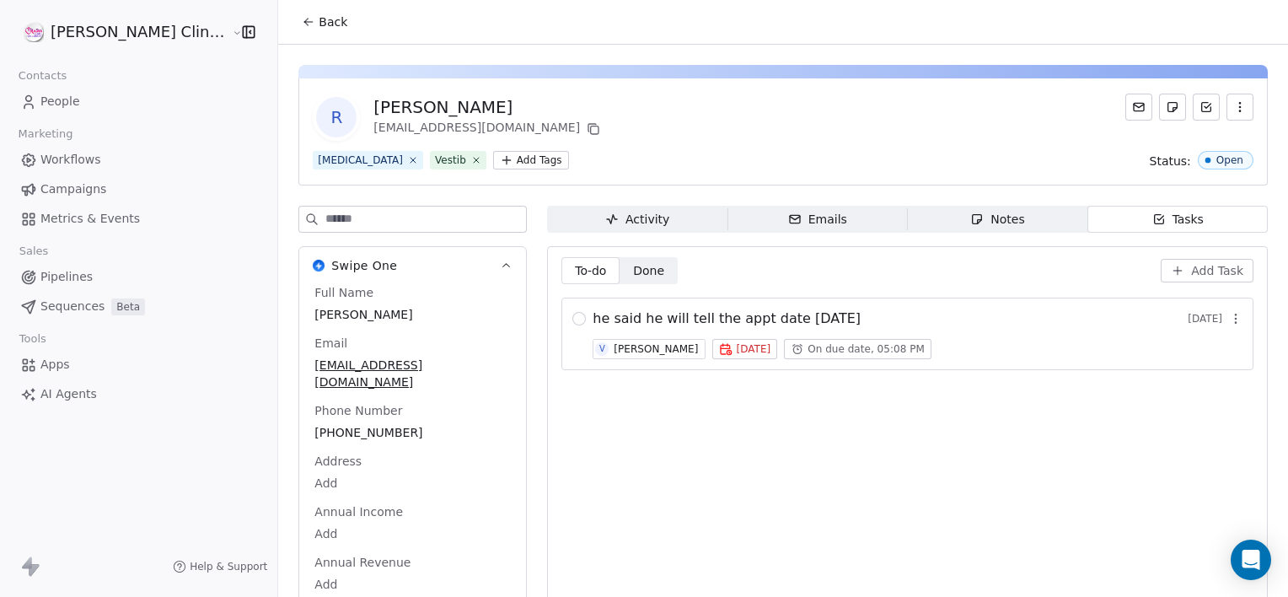
click at [931, 229] on span "Notes Notes" at bounding box center [998, 219] width 180 height 27
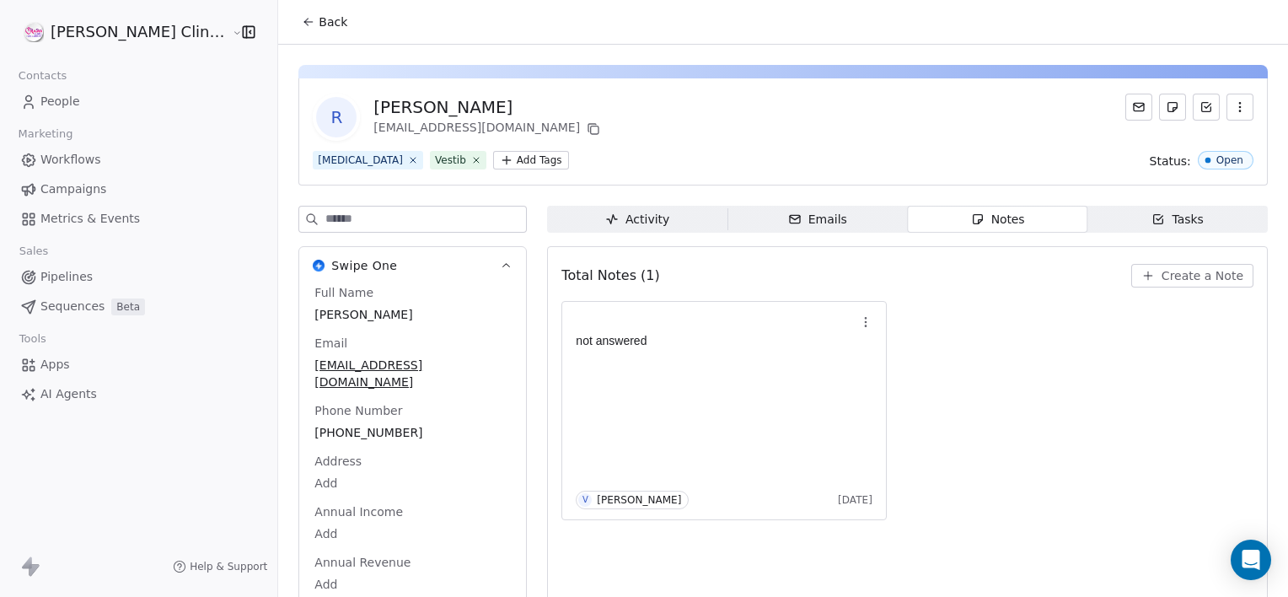
click at [319, 15] on span "Back" at bounding box center [333, 21] width 29 height 17
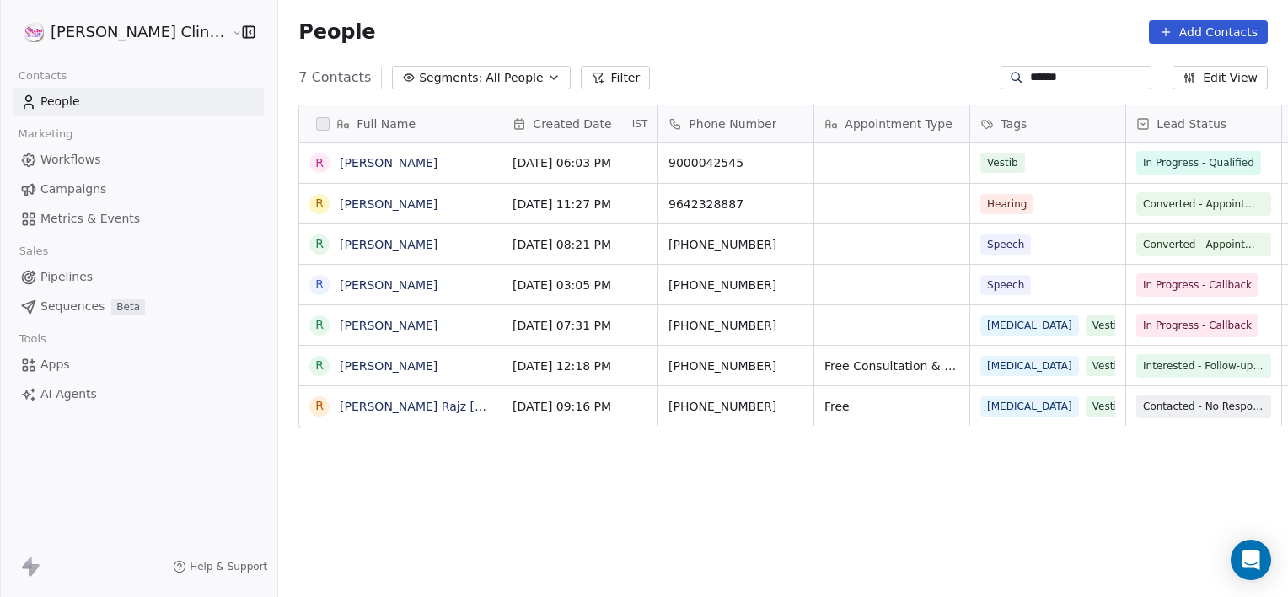
click at [340, 369] on link "[PERSON_NAME]" at bounding box center [389, 365] width 98 height 13
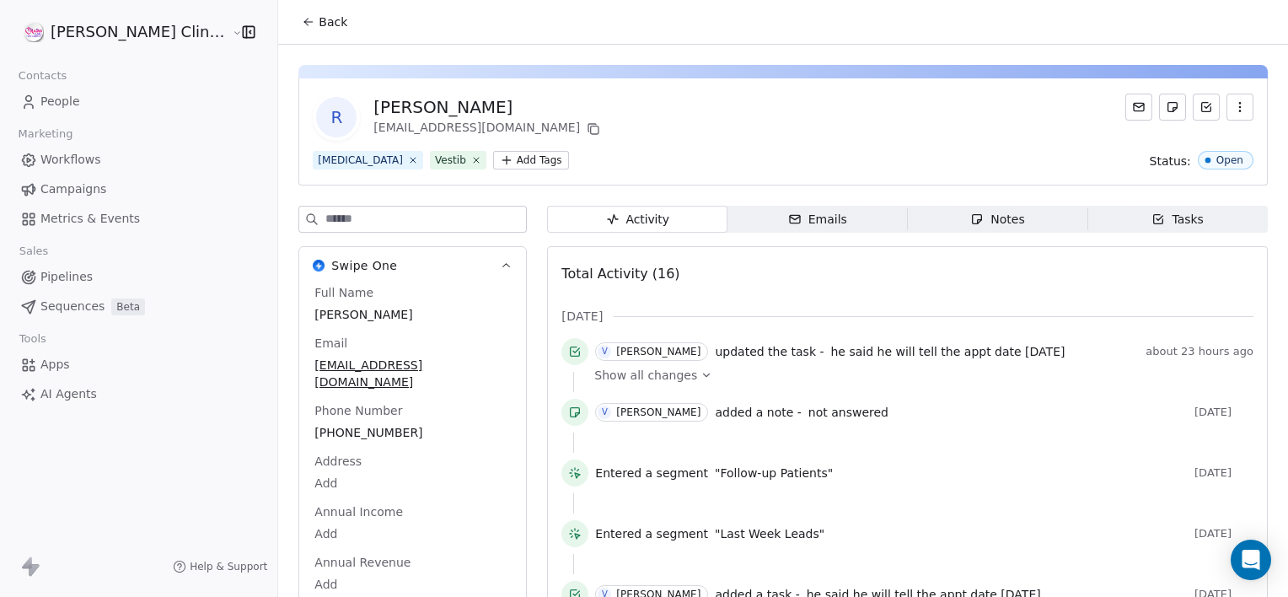
click at [1152, 224] on icon "button" at bounding box center [1158, 218] width 13 height 13
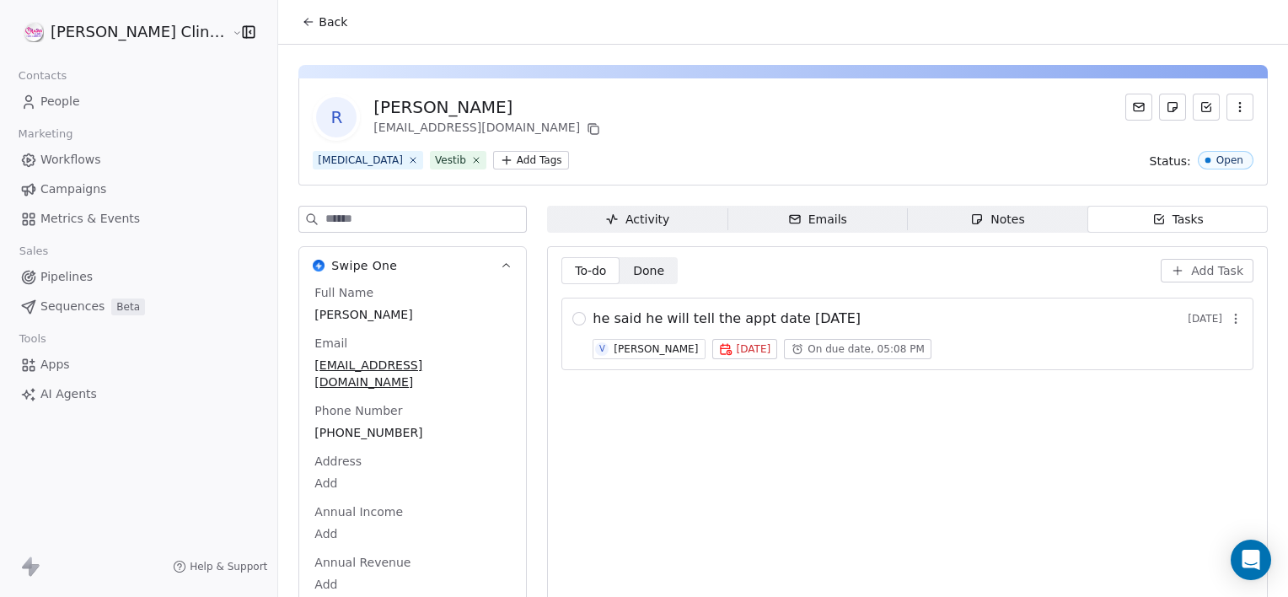
click at [1229, 316] on icon "button" at bounding box center [1235, 318] width 13 height 13
click at [1207, 354] on span "Edit" at bounding box center [1201, 354] width 23 height 17
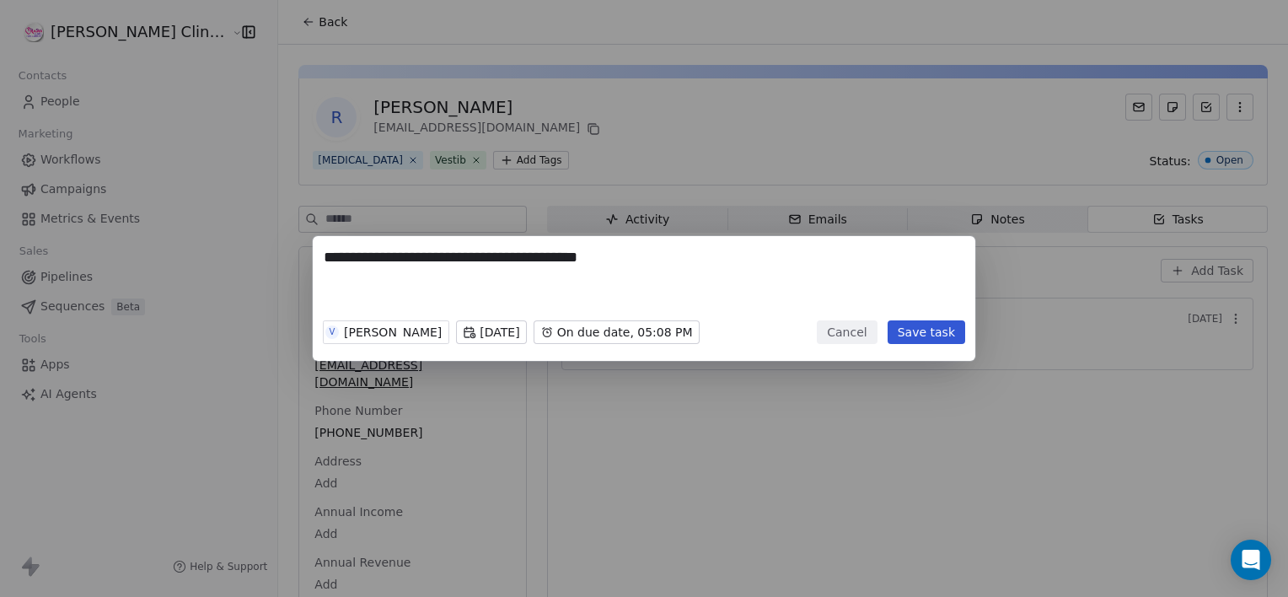
click at [449, 337] on body "**********" at bounding box center [644, 298] width 1288 height 597
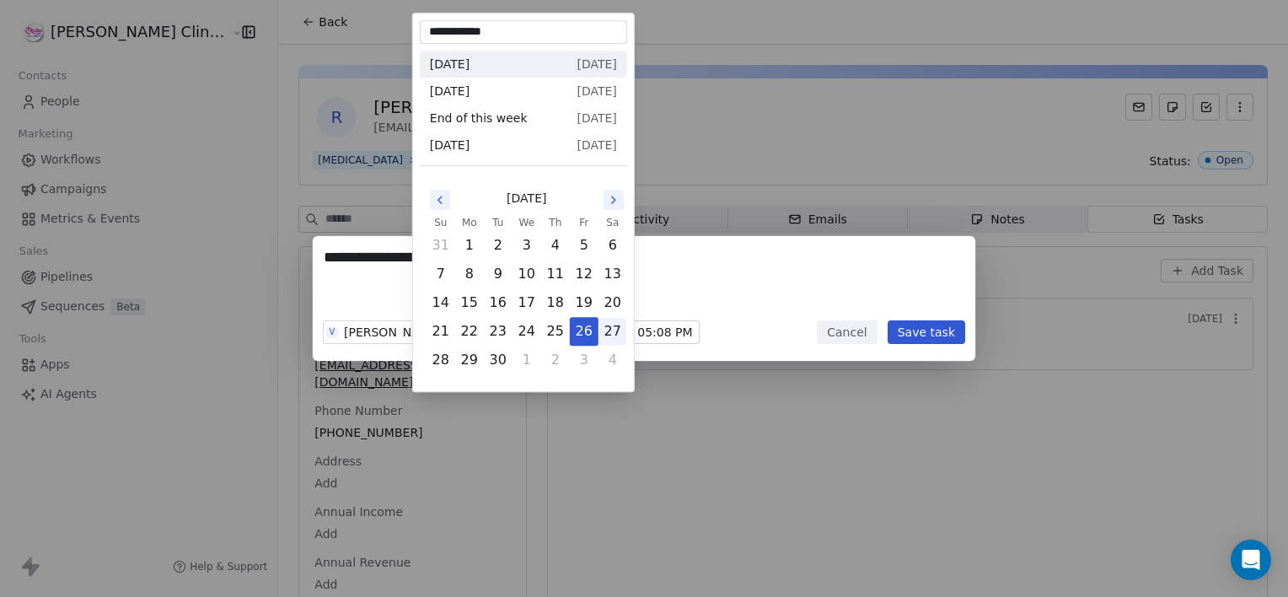
click at [609, 337] on button "27" at bounding box center [613, 331] width 27 height 27
type input "**********"
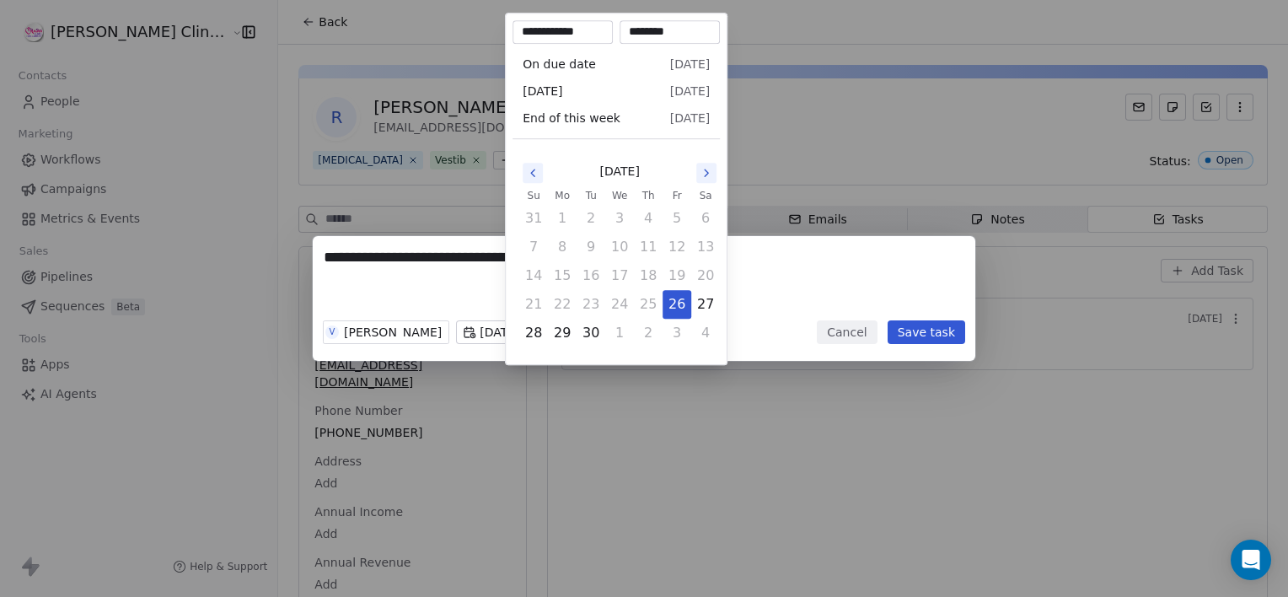
click at [612, 328] on body "**********" at bounding box center [644, 298] width 1288 height 597
click at [711, 309] on button "27" at bounding box center [705, 304] width 27 height 27
type input "**********"
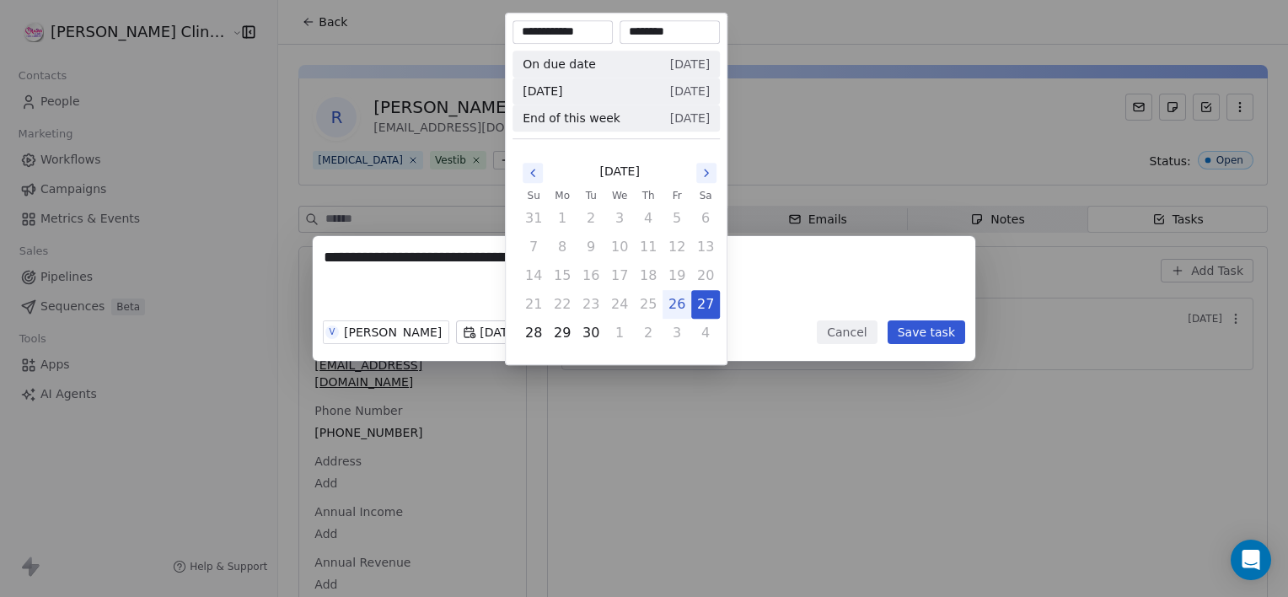
click at [658, 34] on input "********" at bounding box center [670, 32] width 94 height 17
type input "********"
click at [832, 284] on div "**********" at bounding box center [644, 298] width 1288 height 125
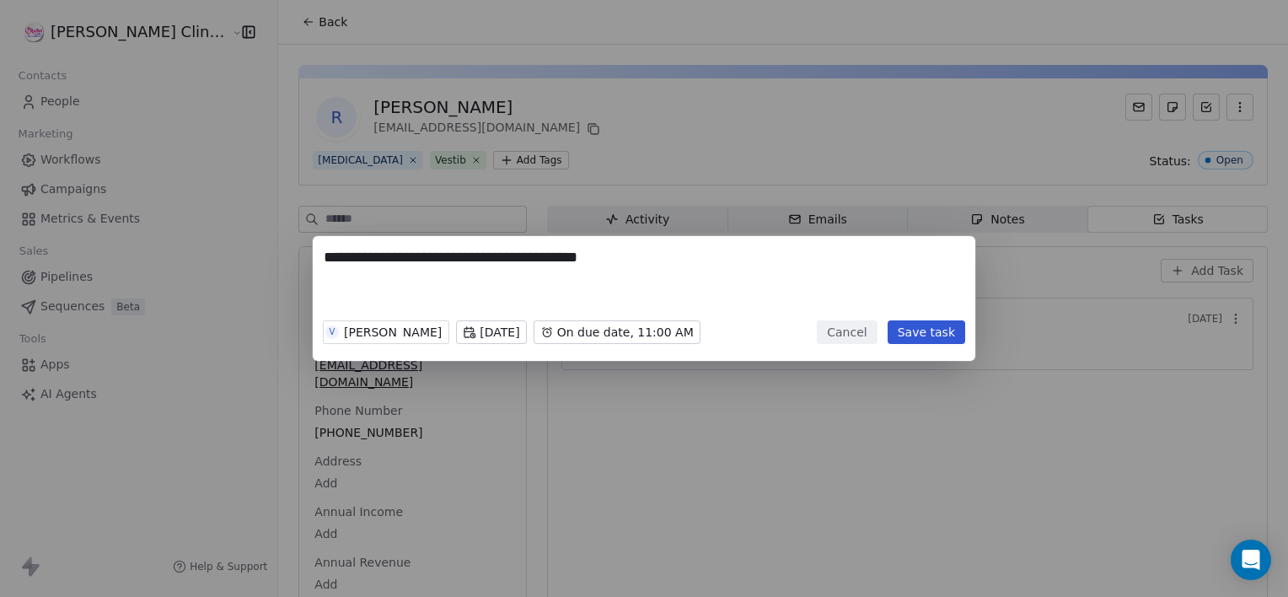
click at [924, 331] on button "Save task" at bounding box center [927, 332] width 78 height 24
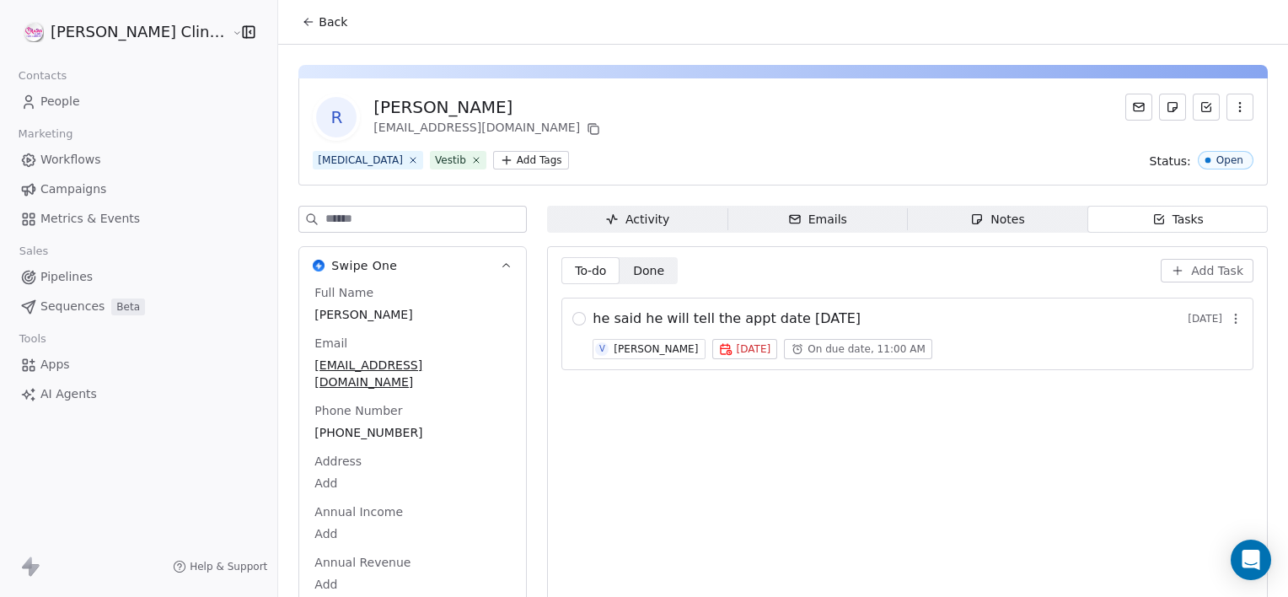
click at [302, 24] on icon at bounding box center [308, 21] width 13 height 13
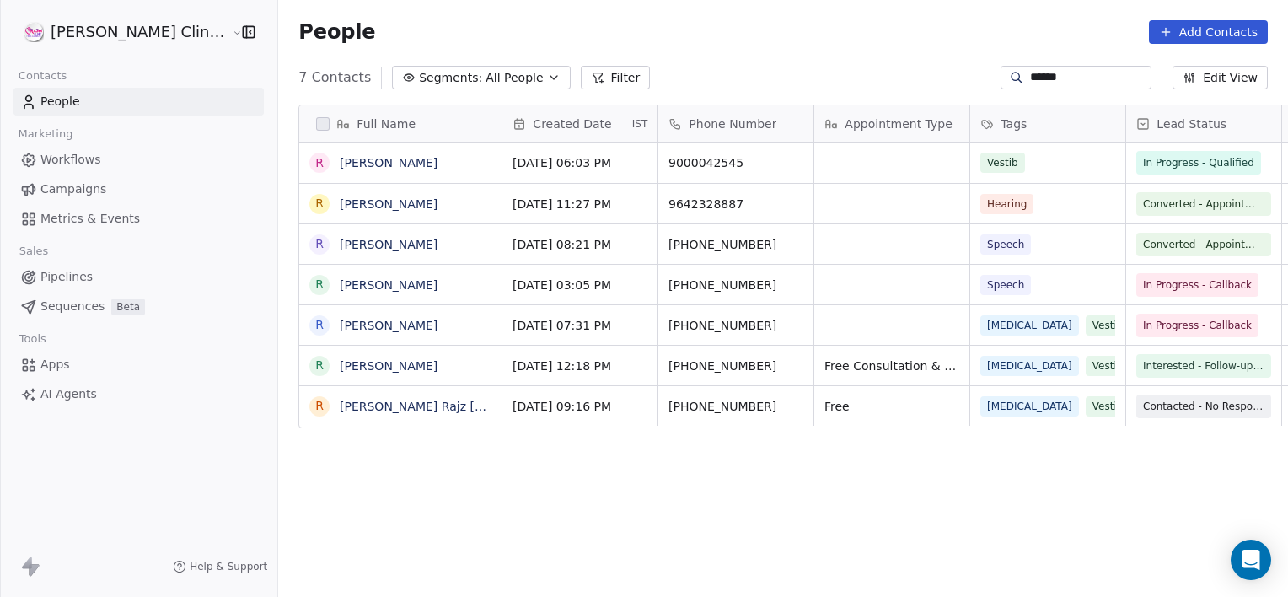
scroll to position [513, 1047]
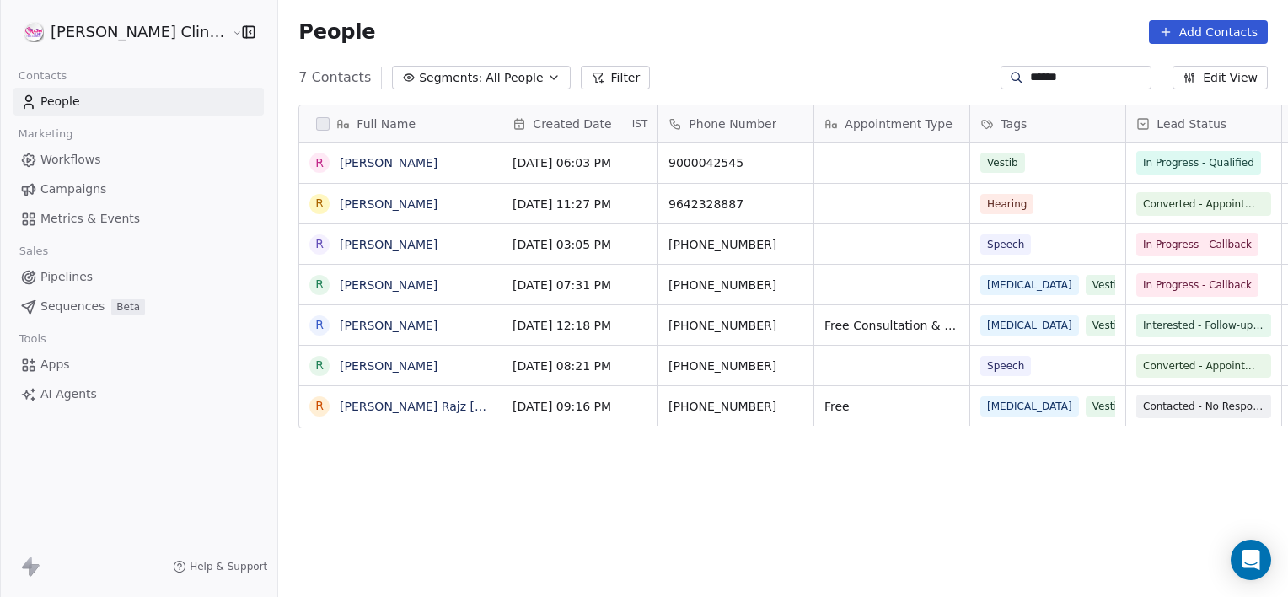
click at [1078, 78] on input "******" at bounding box center [1089, 77] width 118 height 17
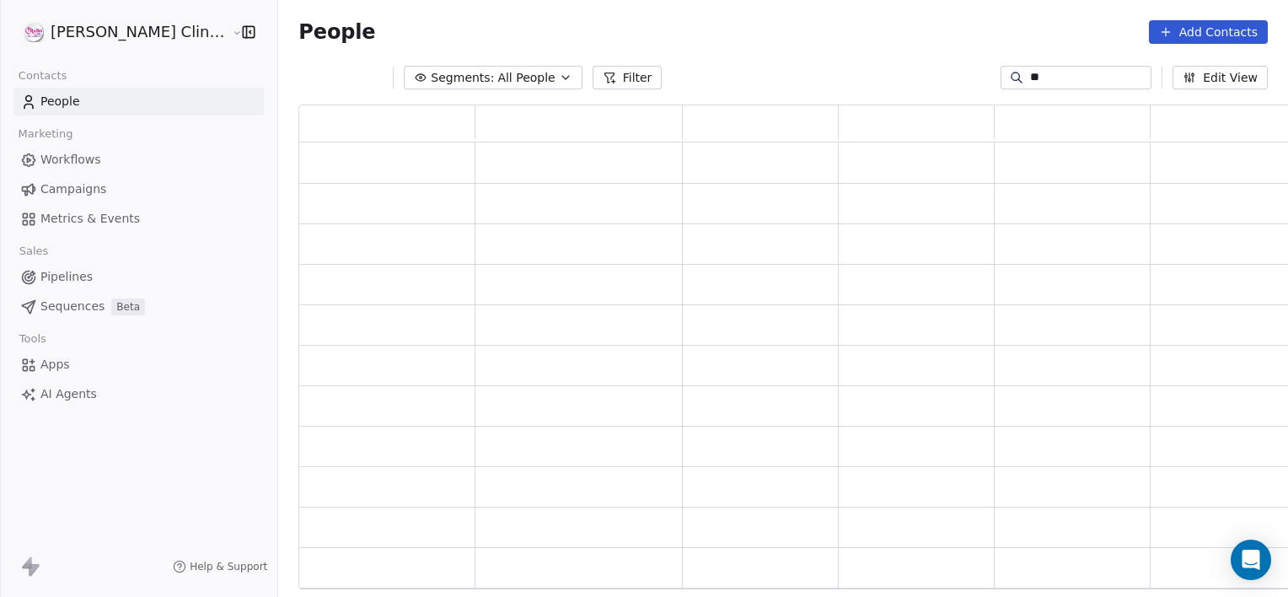
scroll to position [472, 1007]
type input "*****"
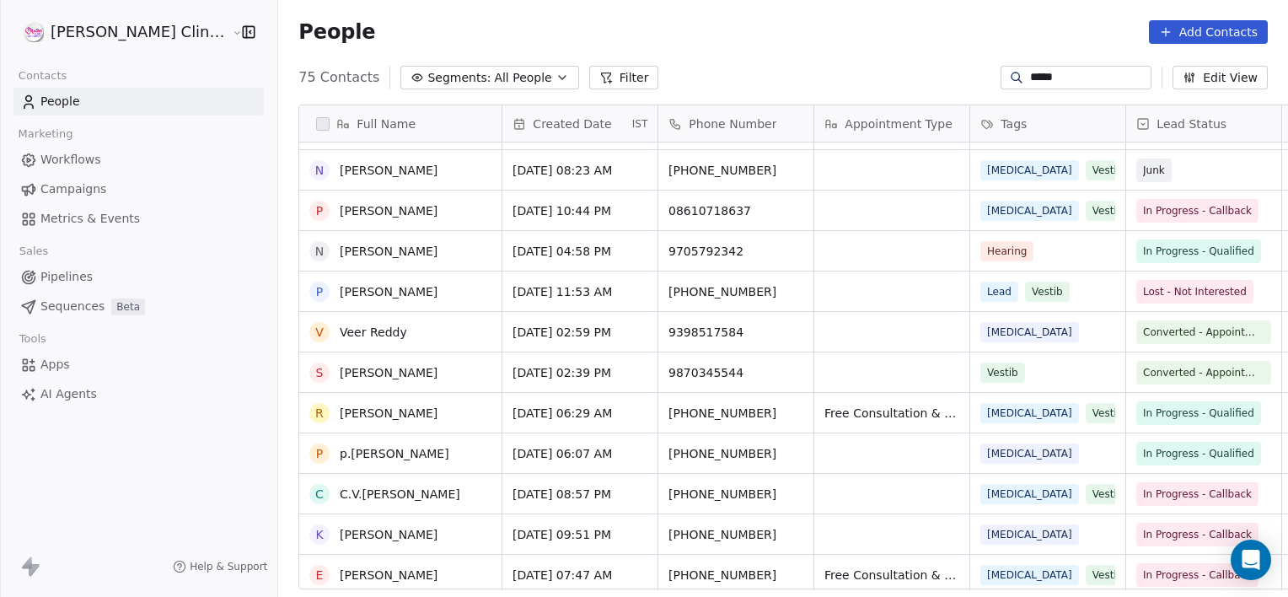
scroll to position [884, 0]
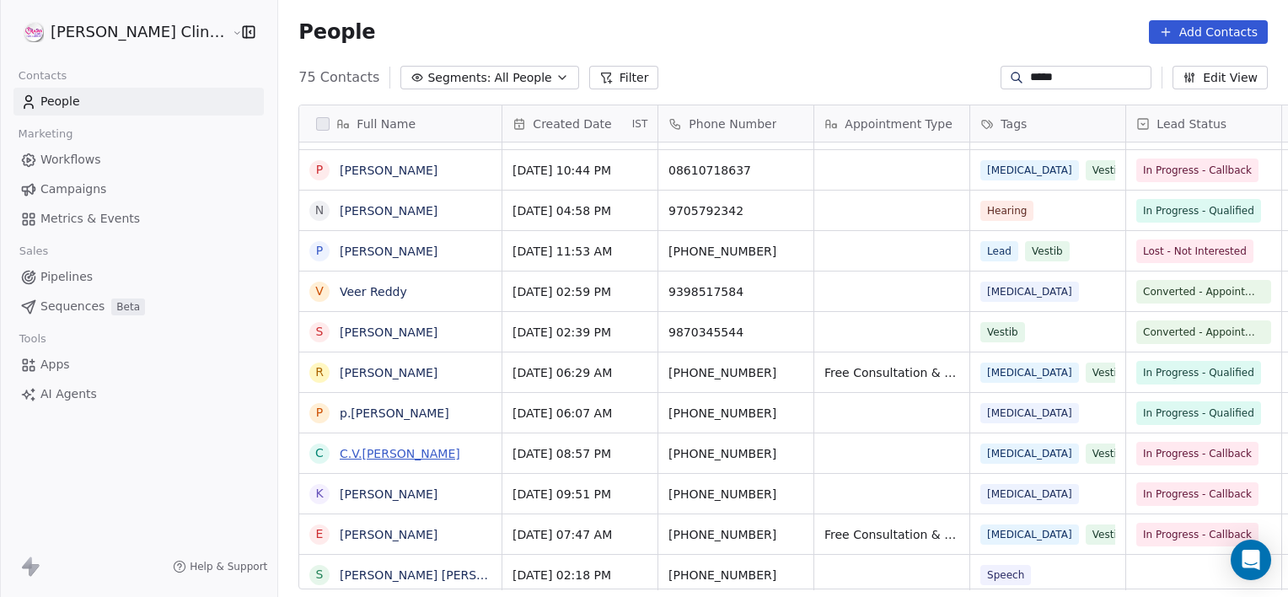
click at [398, 455] on link "C.V.[PERSON_NAME]" at bounding box center [400, 453] width 121 height 13
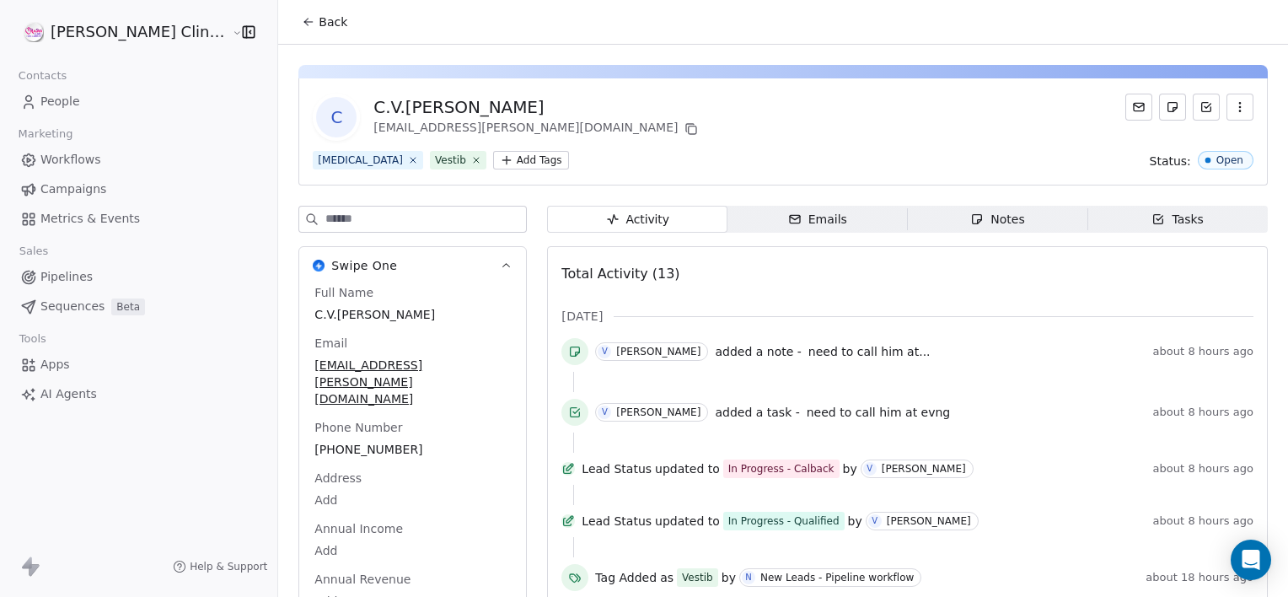
click at [1145, 232] on span "Tasks Tasks" at bounding box center [1178, 219] width 180 height 27
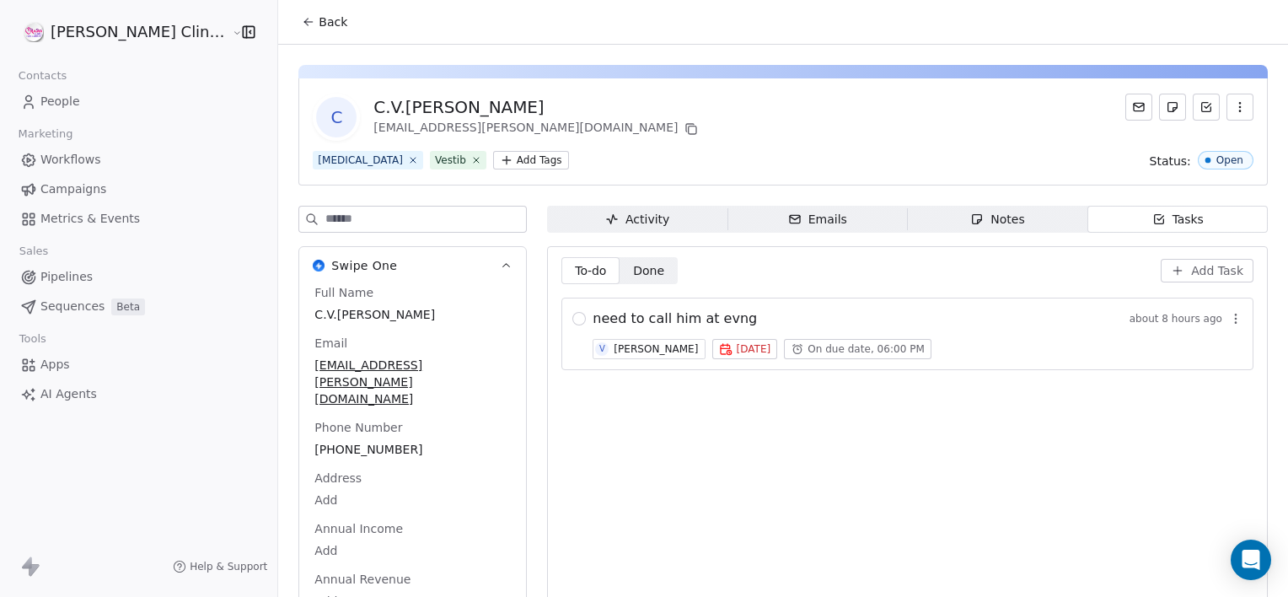
click at [319, 20] on span "Back" at bounding box center [333, 21] width 29 height 17
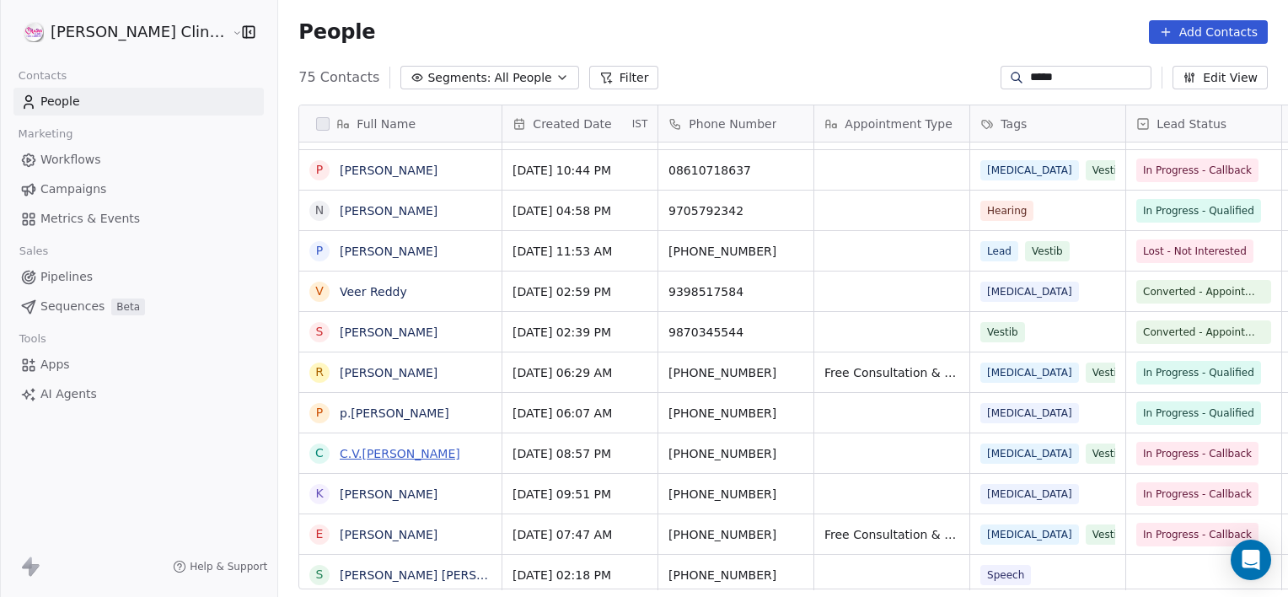
click at [355, 451] on link "C.V.[PERSON_NAME]" at bounding box center [400, 453] width 121 height 13
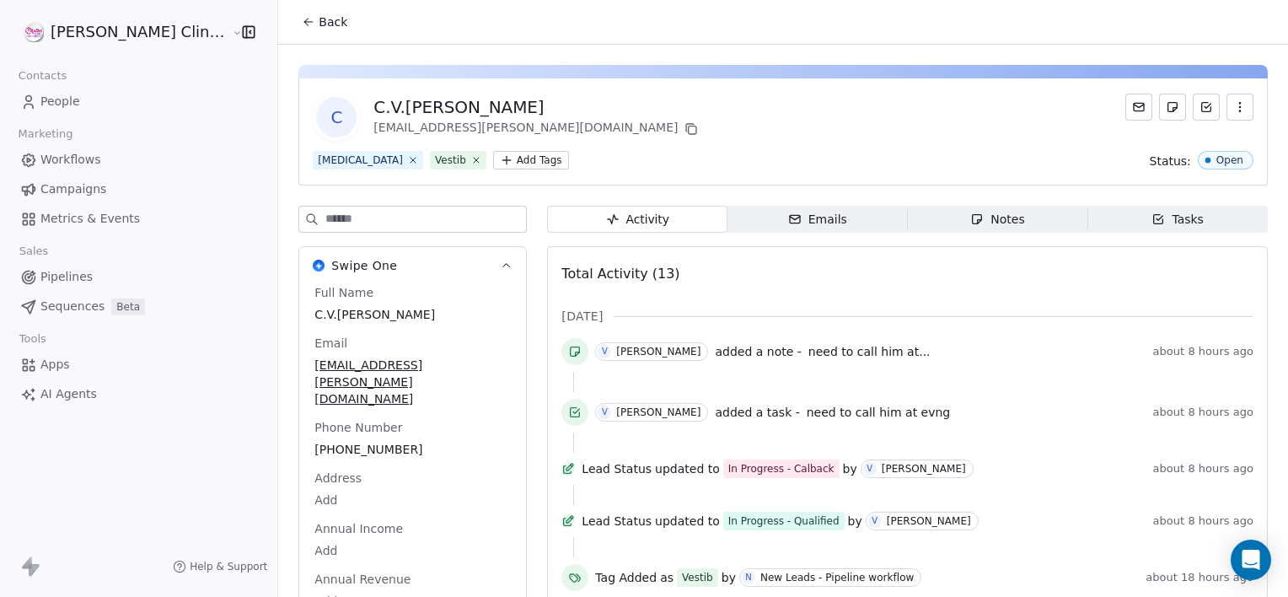
click at [926, 215] on span "Notes Notes" at bounding box center [998, 219] width 180 height 27
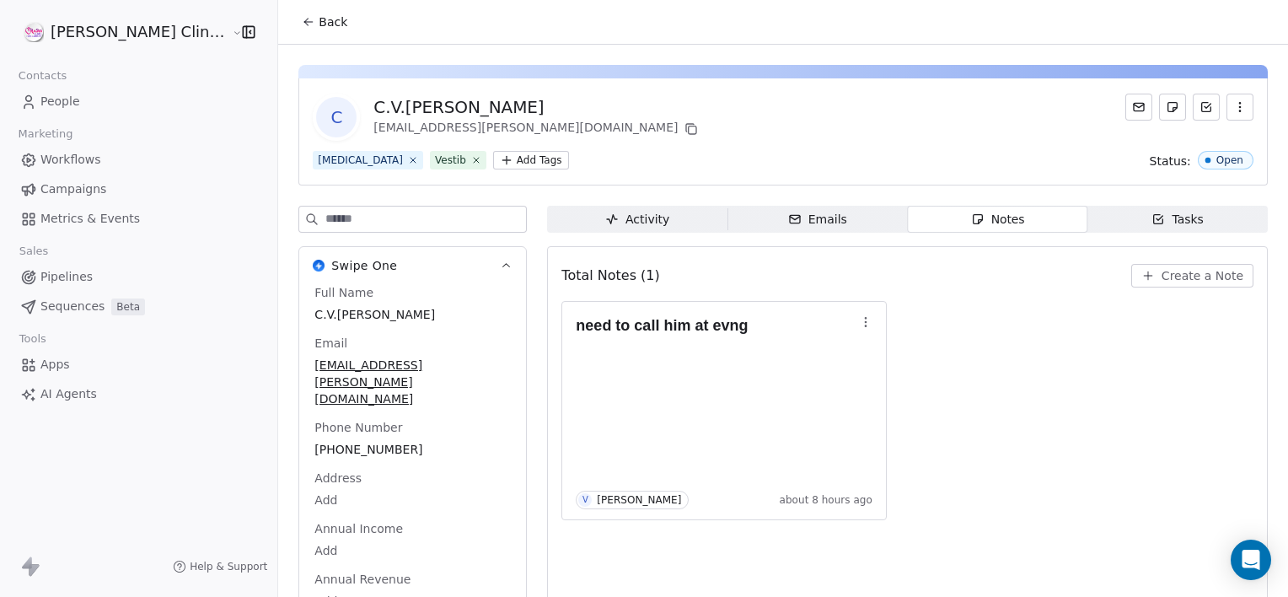
click at [1162, 267] on span "Create a Note" at bounding box center [1203, 275] width 82 height 17
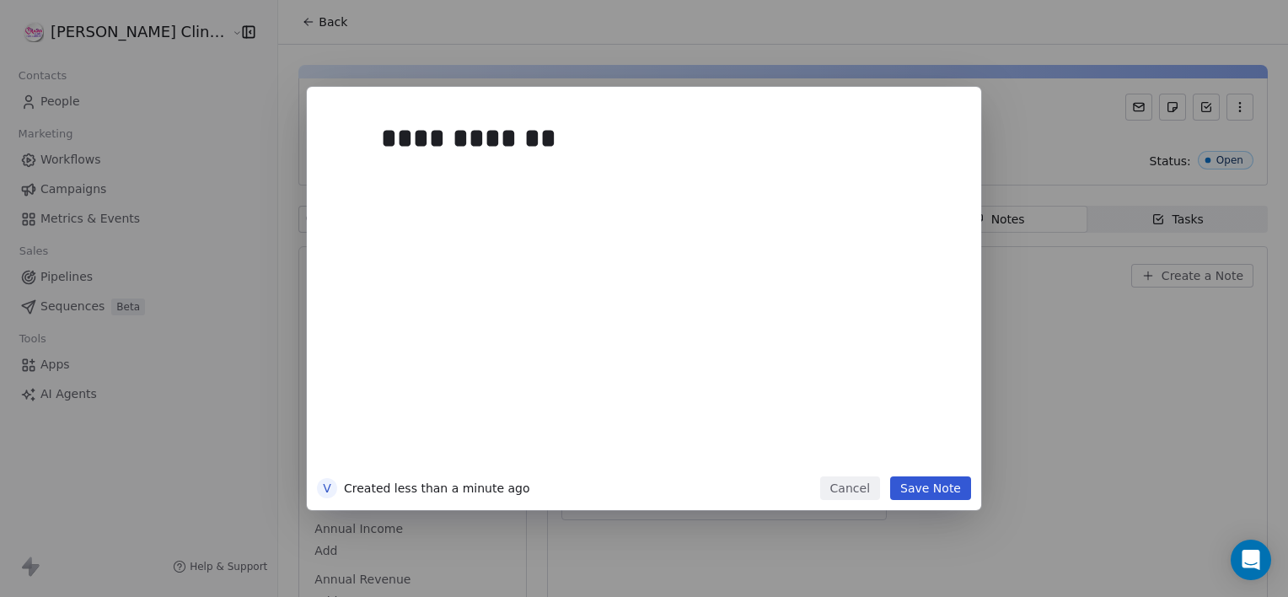
click at [925, 495] on button "Save Note" at bounding box center [930, 488] width 81 height 24
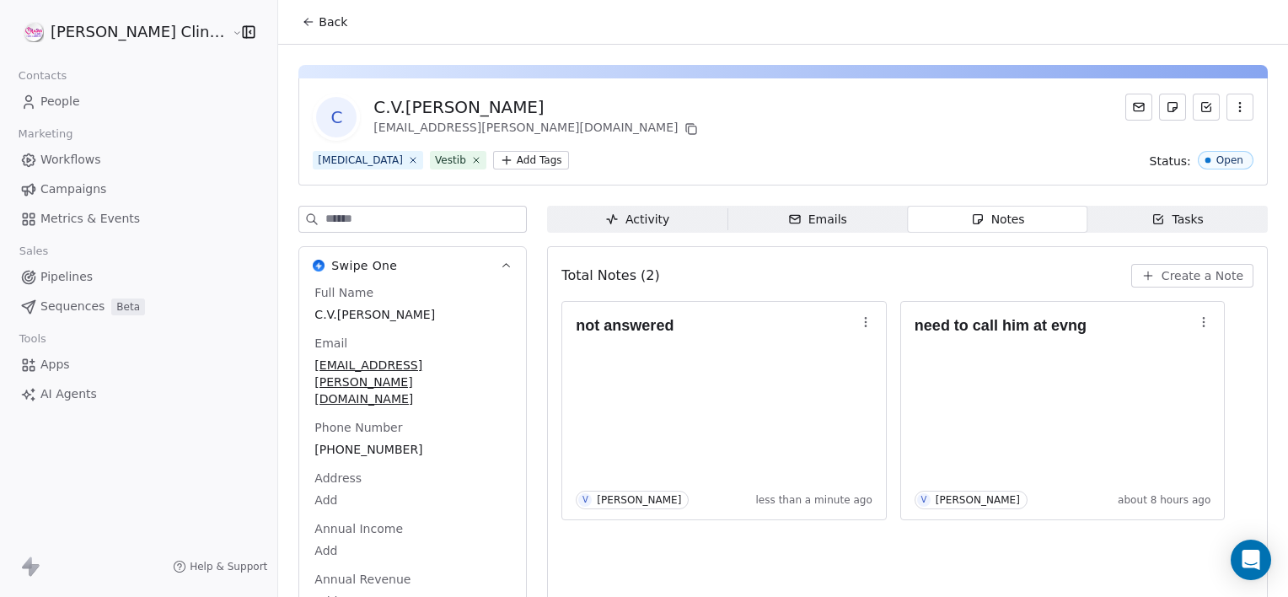
click at [292, 19] on button "Back" at bounding box center [325, 22] width 66 height 30
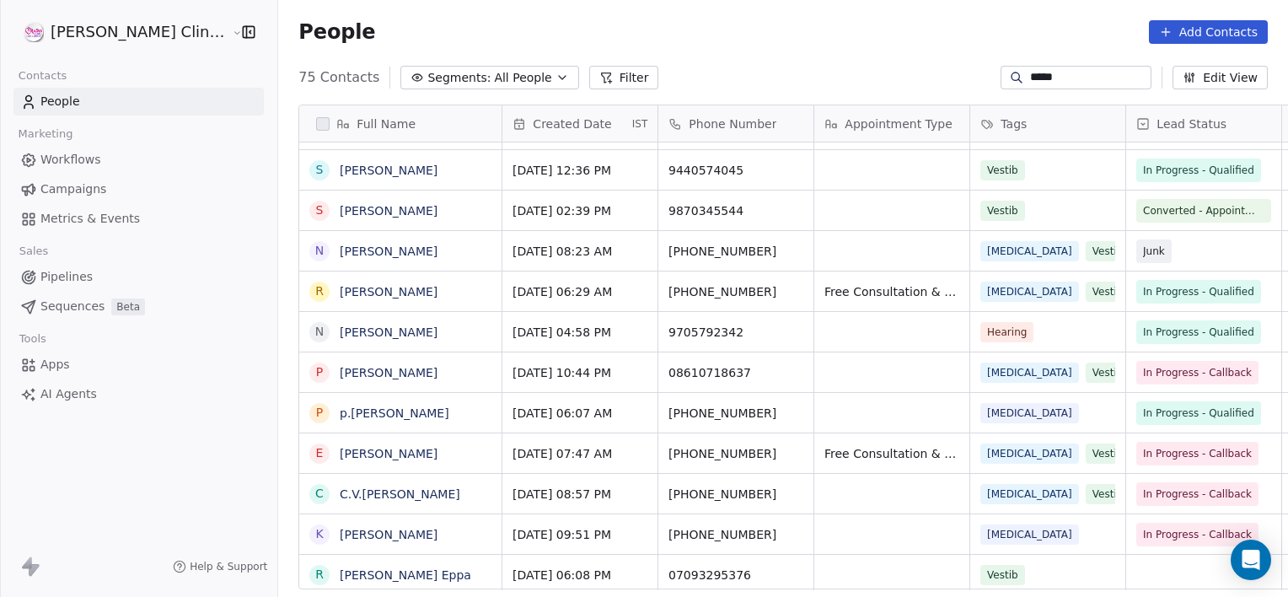
click at [1054, 78] on input "*****" at bounding box center [1089, 77] width 118 height 17
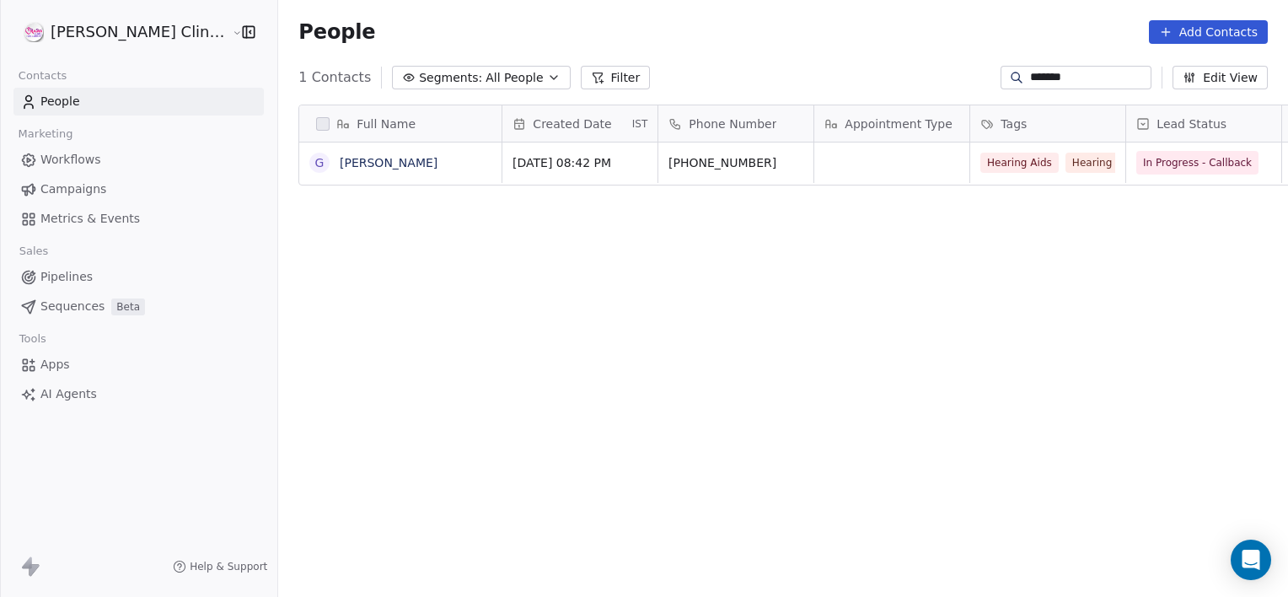
type input "*******"
click at [366, 166] on link "[PERSON_NAME]" at bounding box center [389, 162] width 98 height 13
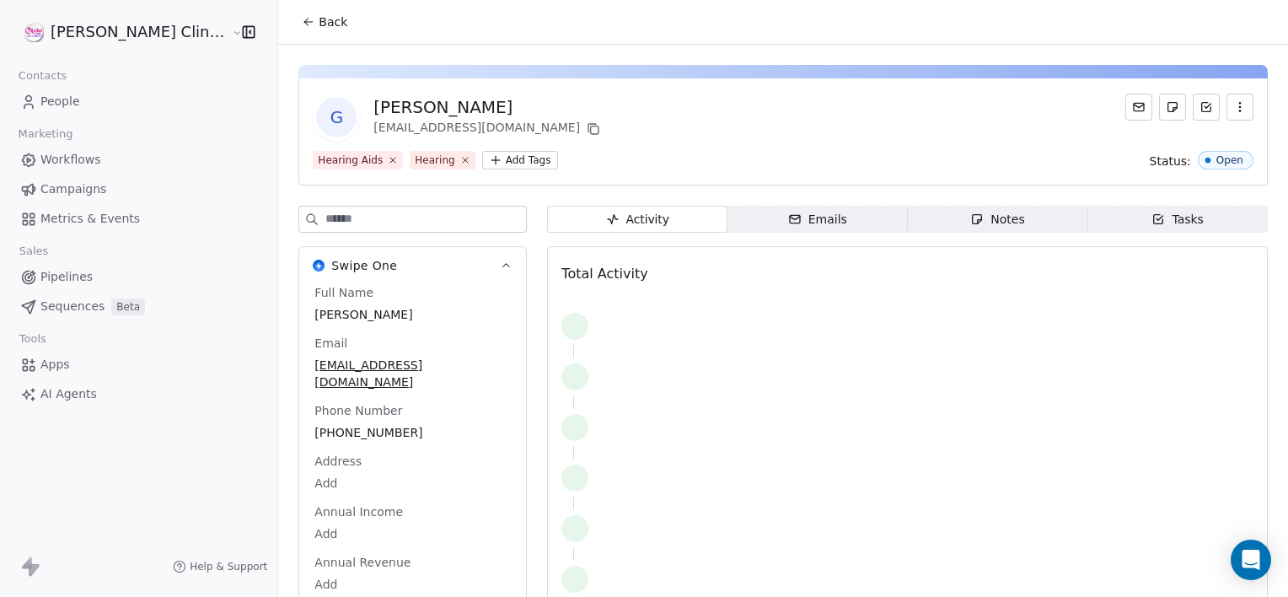
click at [1149, 234] on div "Activity Activity Emails Emails Notes Notes Tasks Tasks Total Activity" at bounding box center [907, 426] width 721 height 440
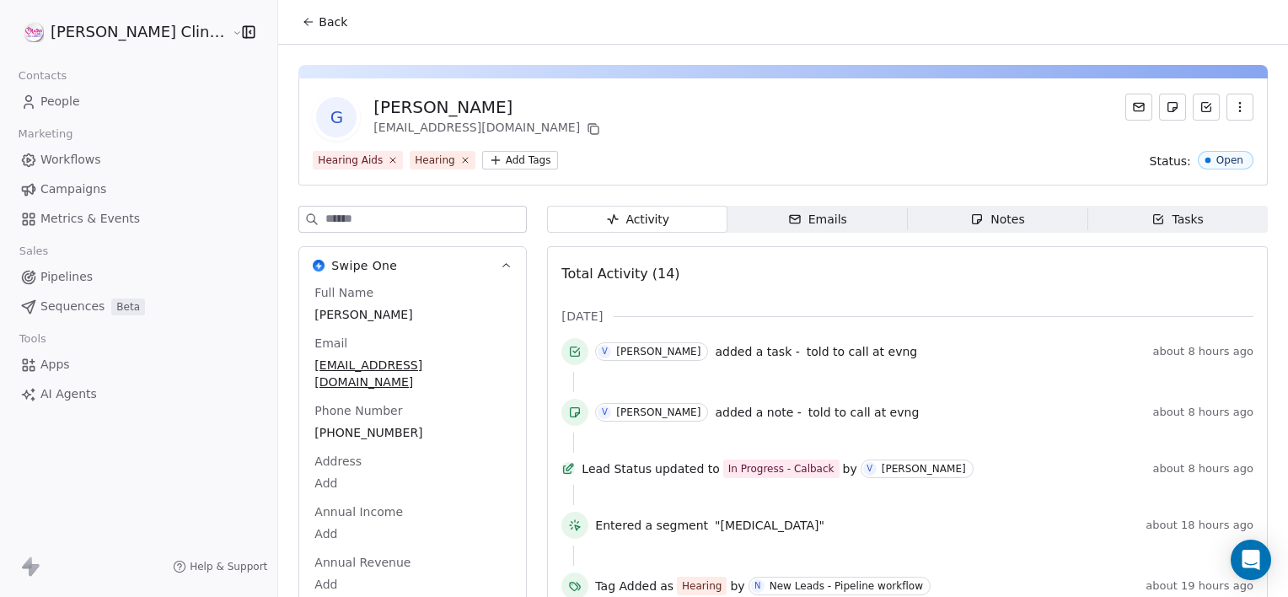
click at [971, 213] on icon "button" at bounding box center [977, 218] width 13 height 13
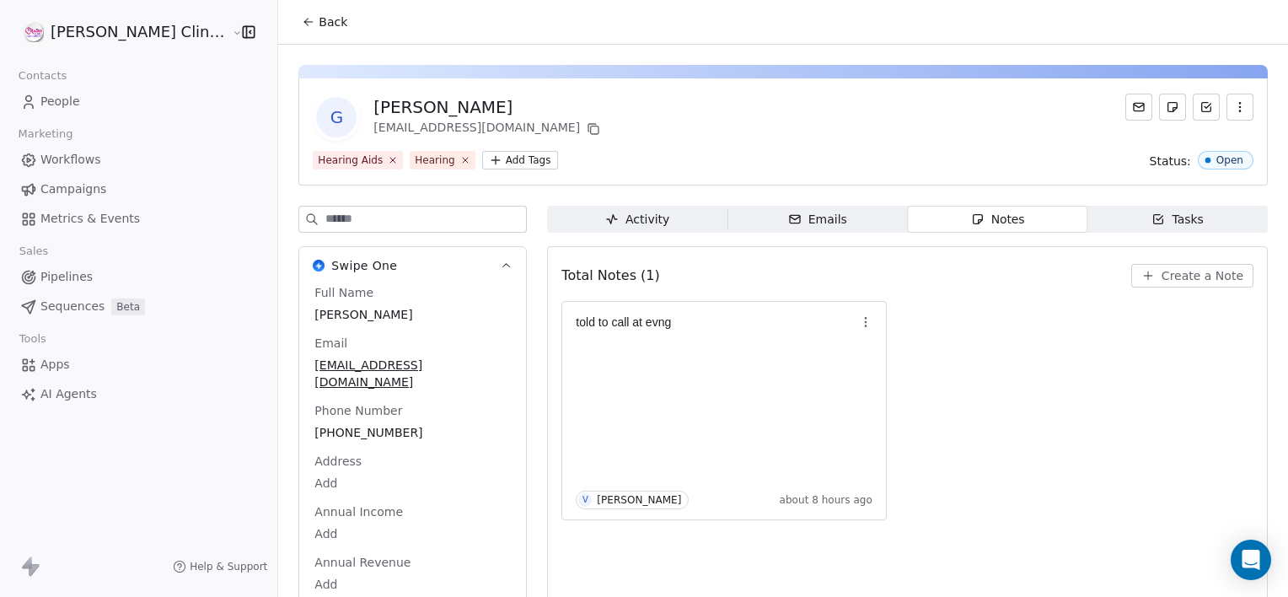
click at [1176, 277] on span "Create a Note" at bounding box center [1203, 275] width 82 height 17
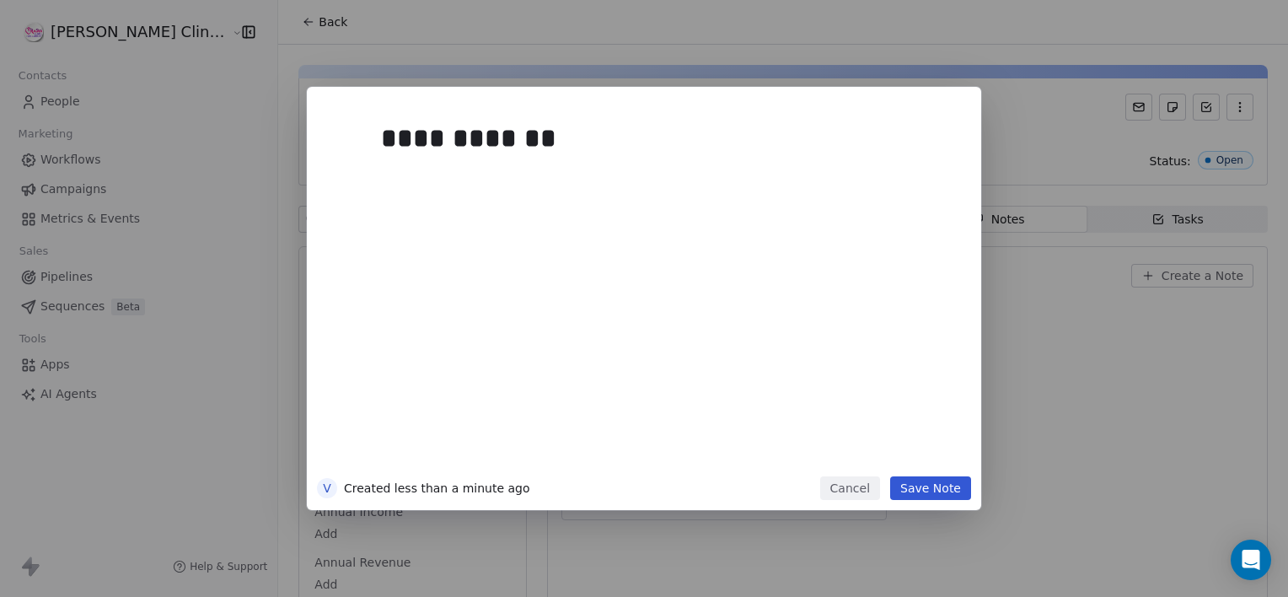
click at [934, 492] on button "Save Note" at bounding box center [930, 488] width 81 height 24
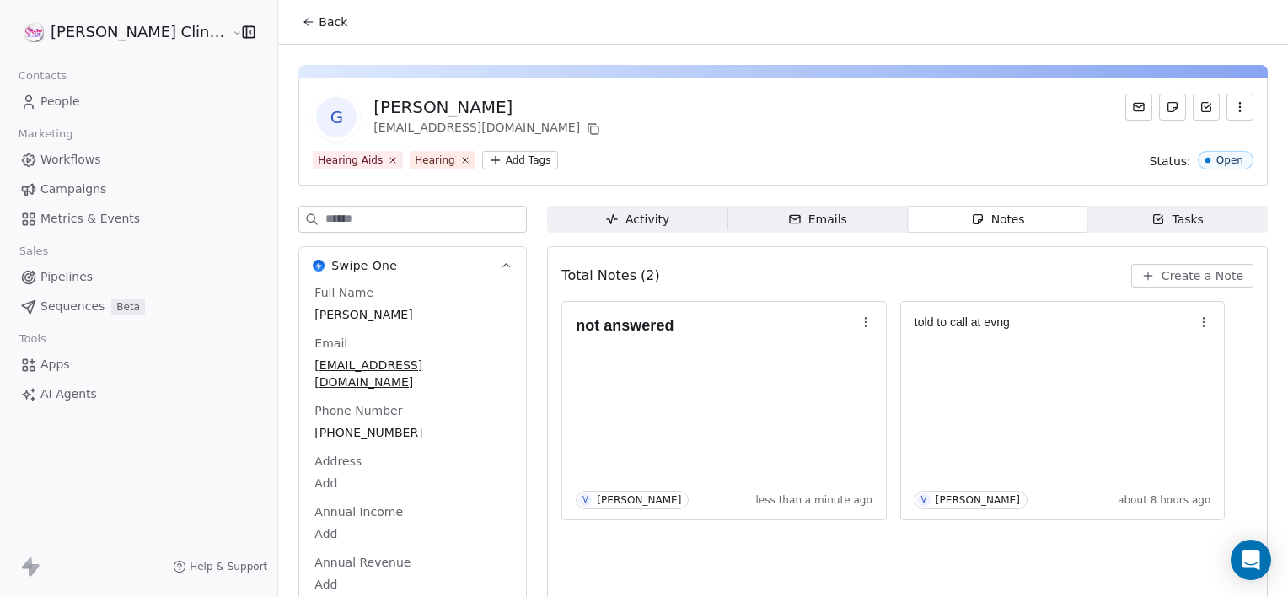
click at [319, 20] on span "Back" at bounding box center [333, 21] width 29 height 17
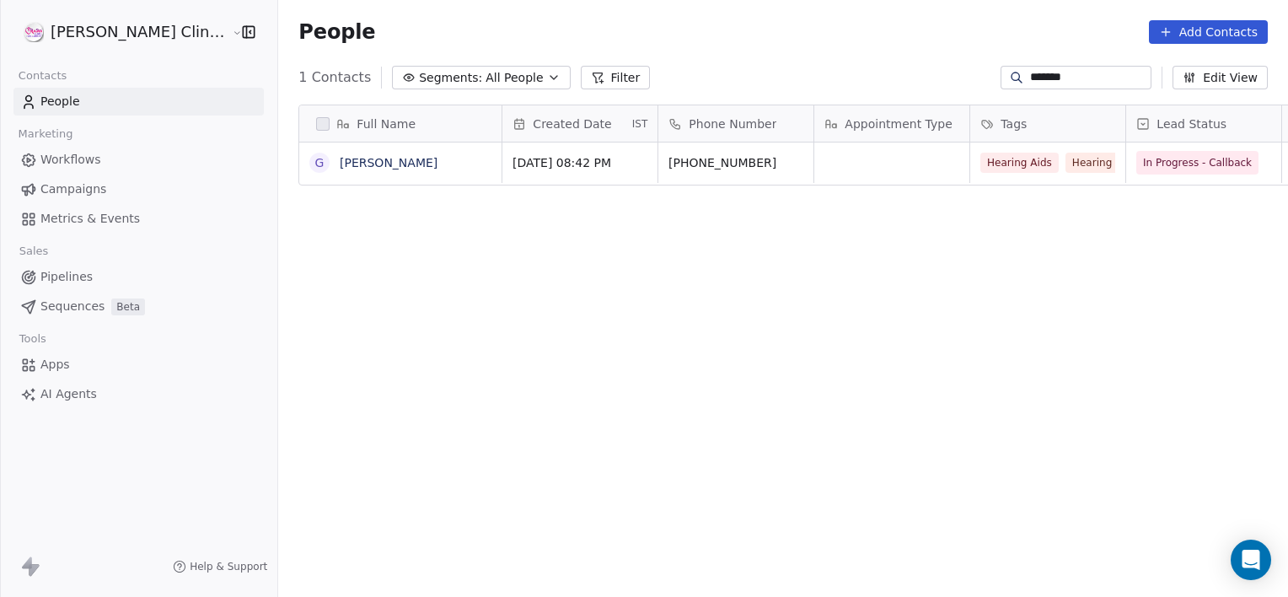
scroll to position [513, 1047]
click at [1089, 78] on input "*******" at bounding box center [1089, 77] width 118 height 17
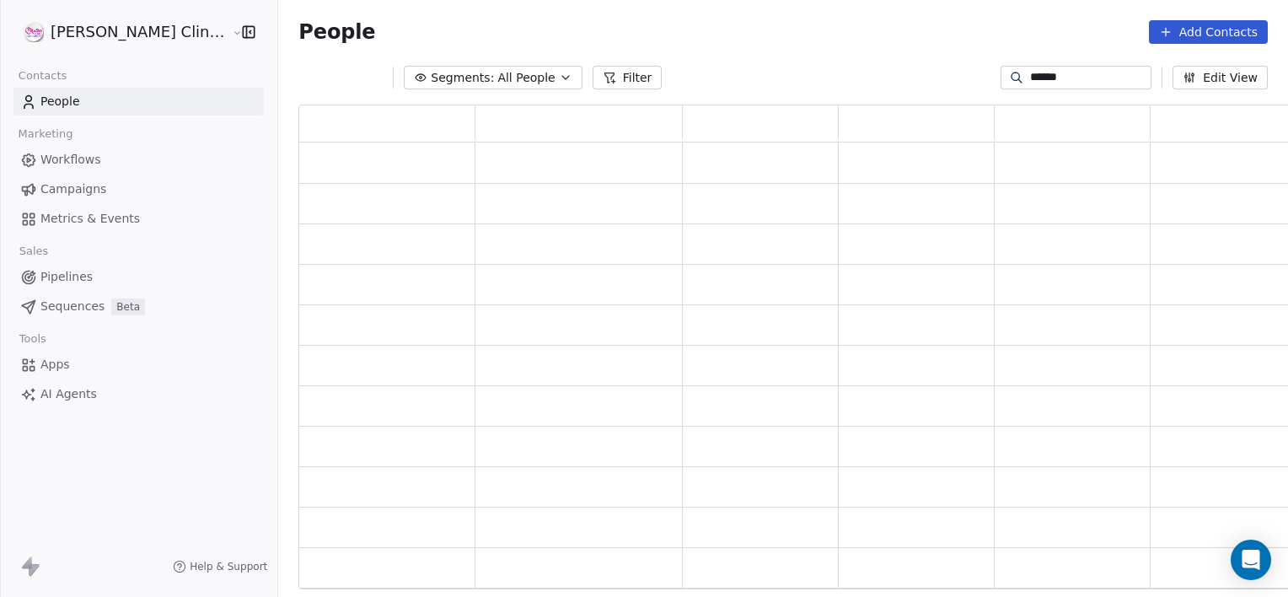
scroll to position [472, 1007]
type input "*******"
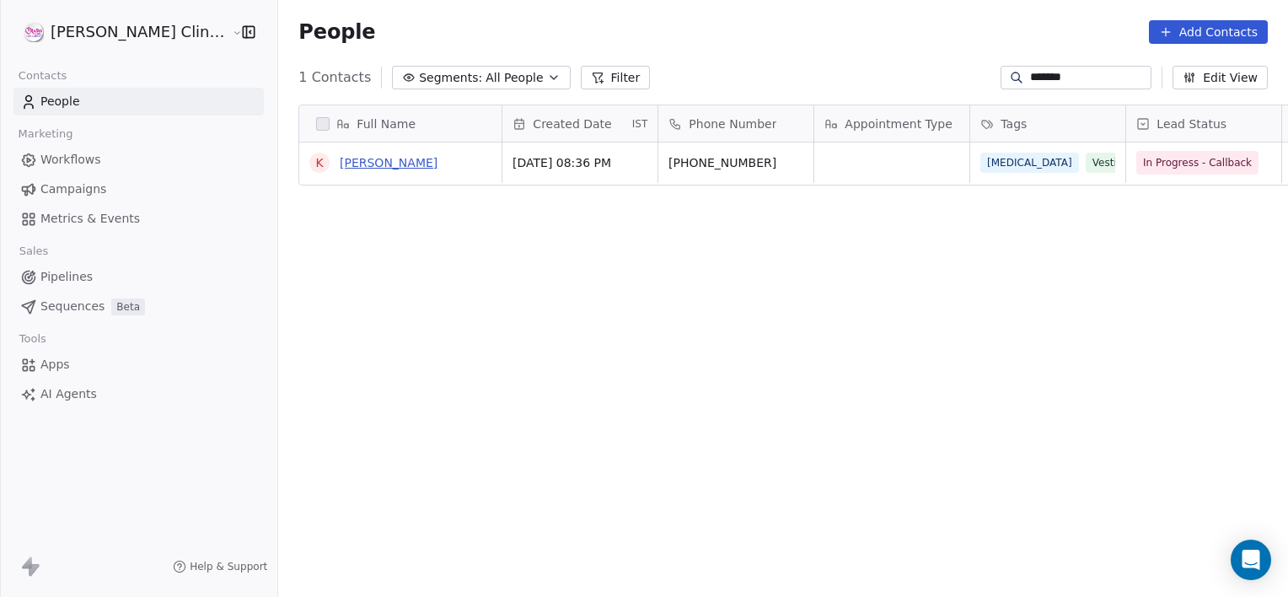
click at [348, 164] on link "[PERSON_NAME]" at bounding box center [389, 162] width 98 height 13
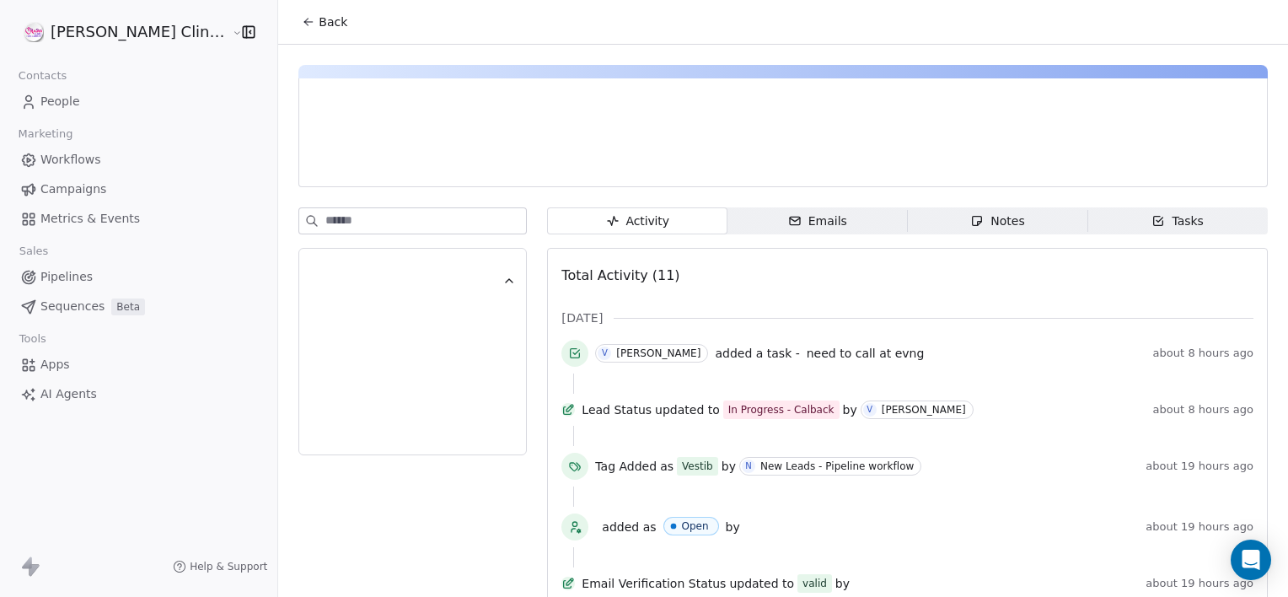
click at [1152, 214] on icon "button" at bounding box center [1158, 220] width 13 height 13
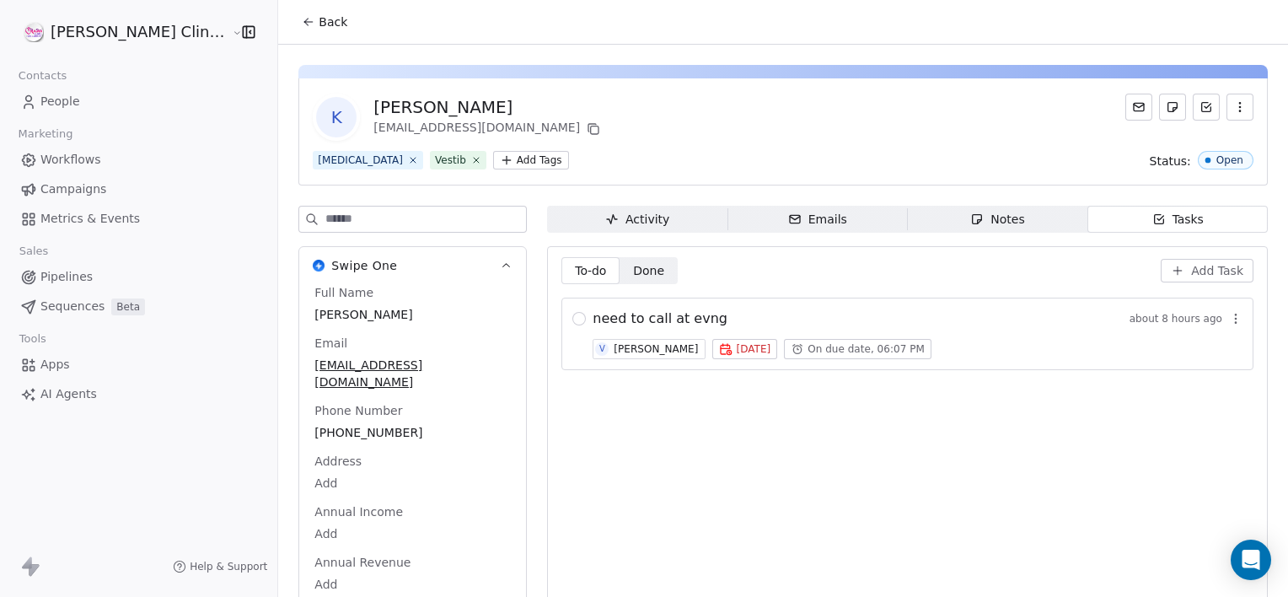
click at [302, 24] on icon at bounding box center [308, 21] width 13 height 13
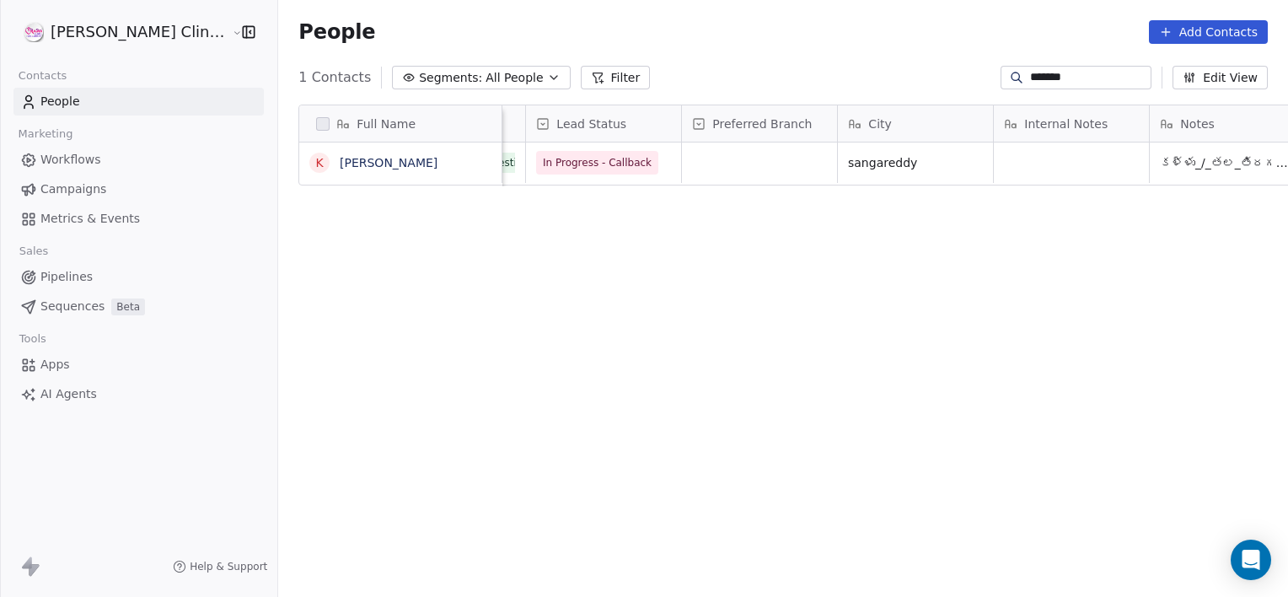
scroll to position [0, 757]
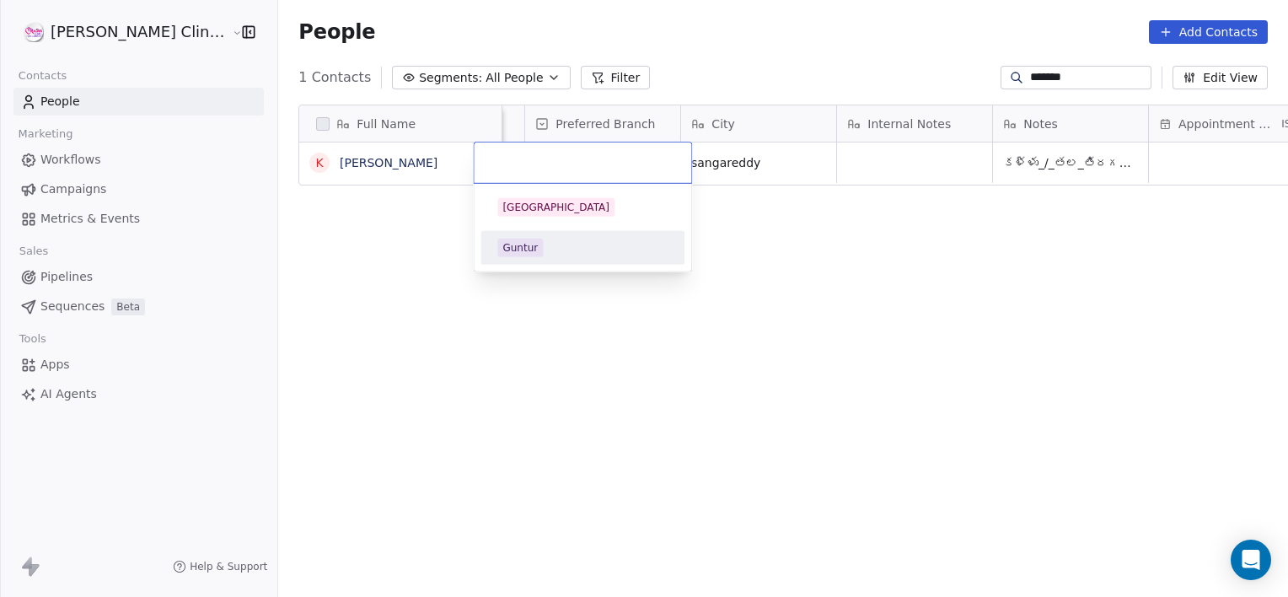
click at [519, 253] on div "Guntur" at bounding box center [520, 247] width 35 height 15
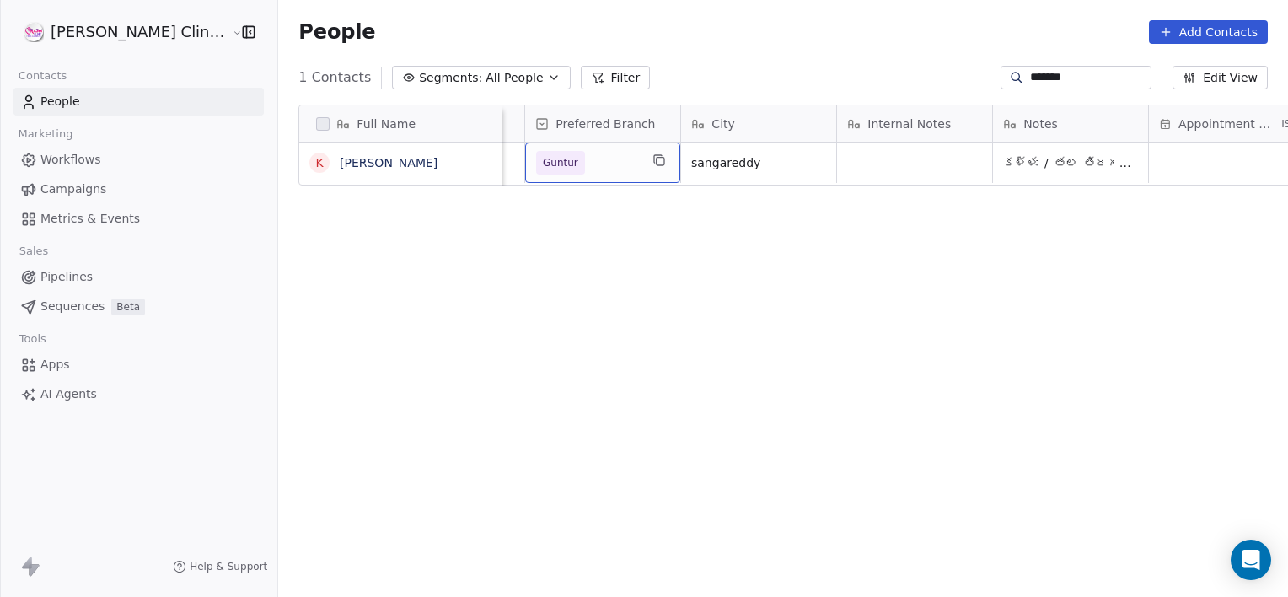
click at [540, 153] on span "Guntur" at bounding box center [587, 163] width 103 height 24
click at [541, 153] on span "Guntur" at bounding box center [587, 163] width 103 height 24
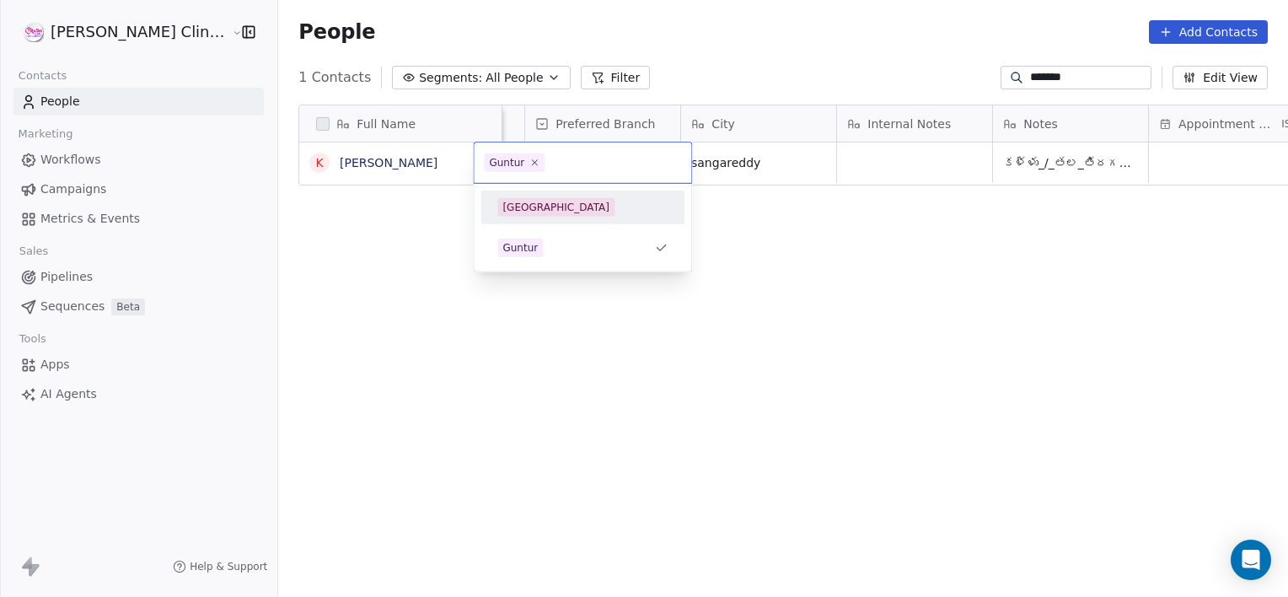
click at [519, 211] on div "[GEOGRAPHIC_DATA]" at bounding box center [556, 207] width 107 height 15
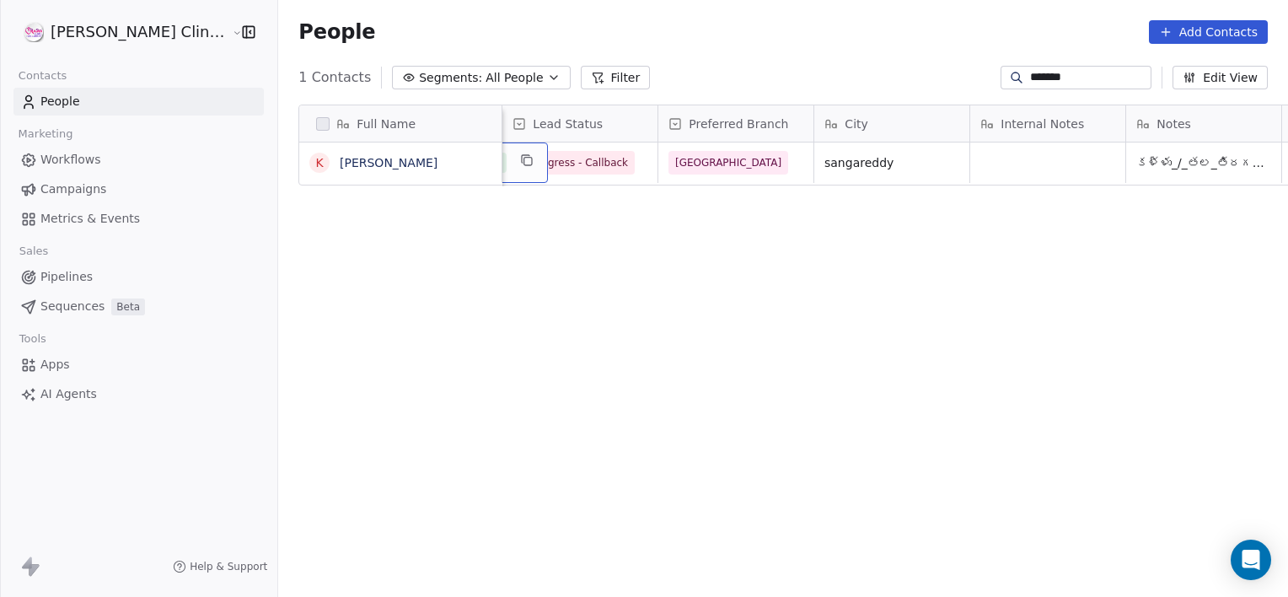
scroll to position [0, 312]
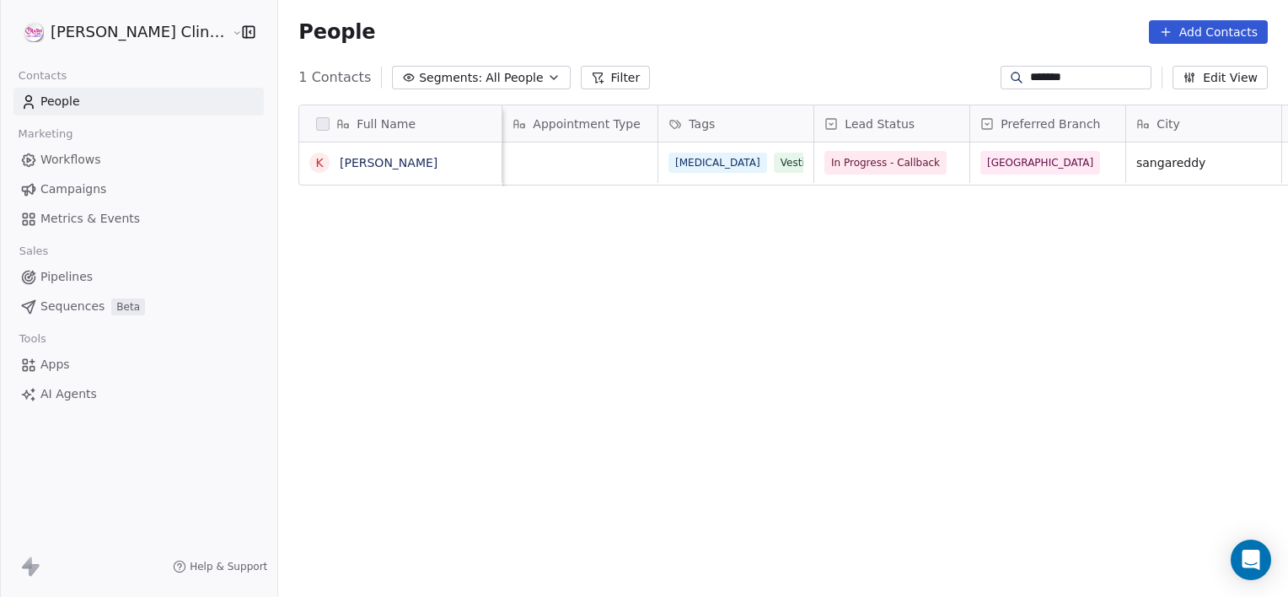
click at [869, 316] on div "Full Name [PERSON_NAME] Created Date IST Phone Number Appointment Type Tags Lea…" at bounding box center [783, 353] width 1010 height 525
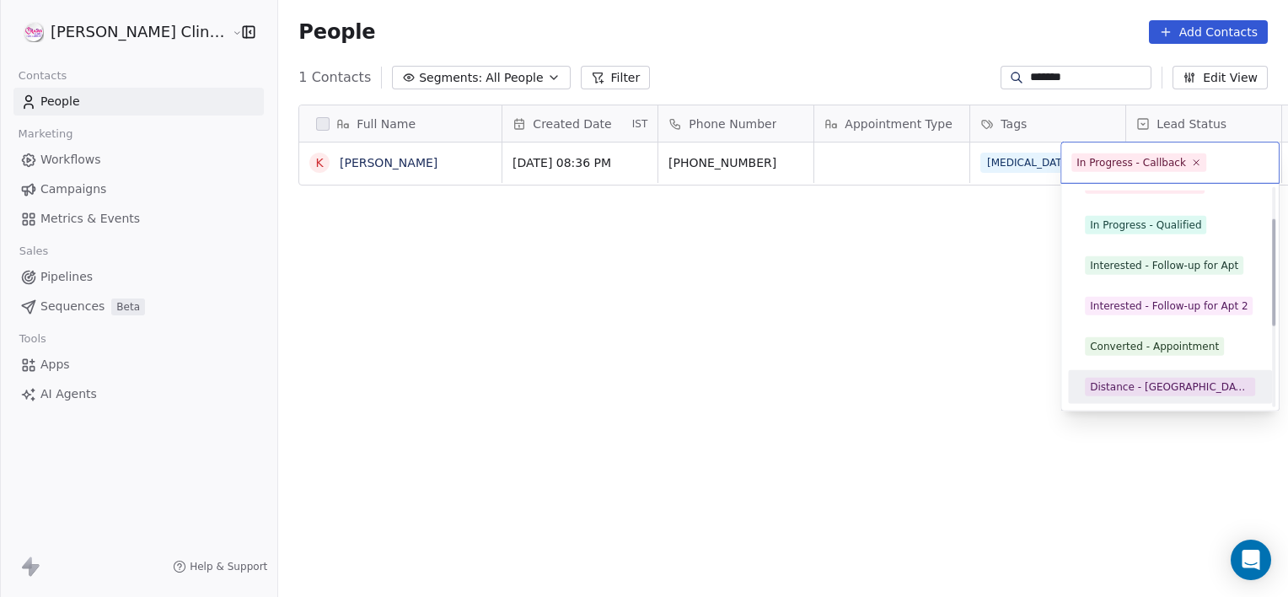
scroll to position [104, 0]
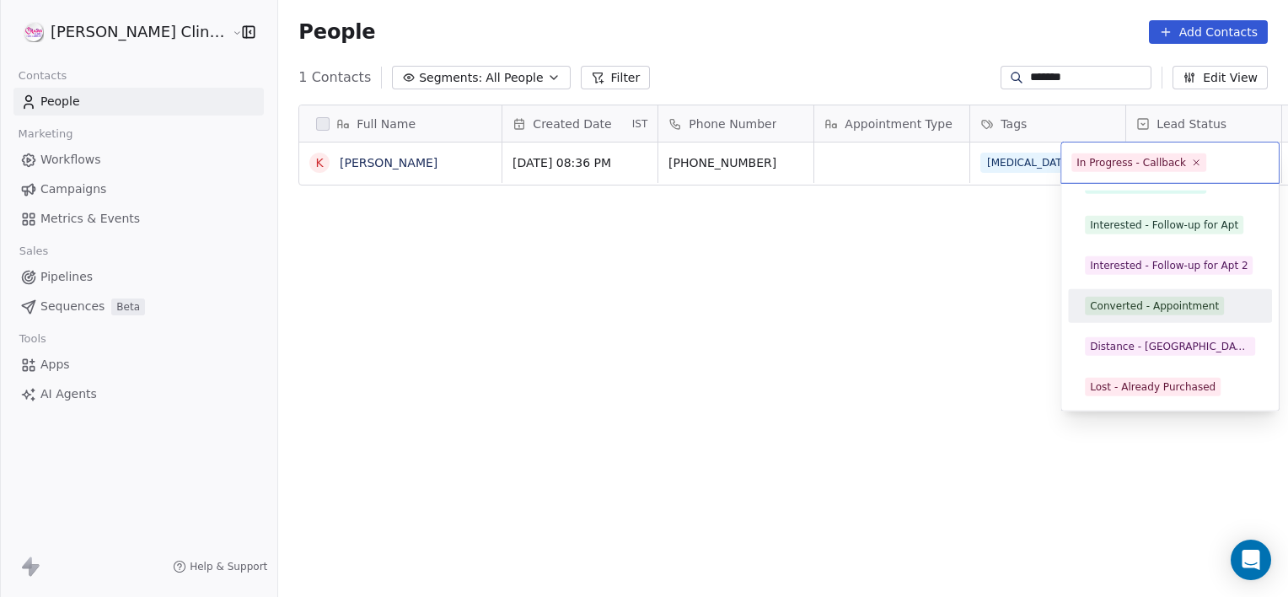
click at [1159, 297] on span "Converted - Appointment" at bounding box center [1154, 306] width 139 height 19
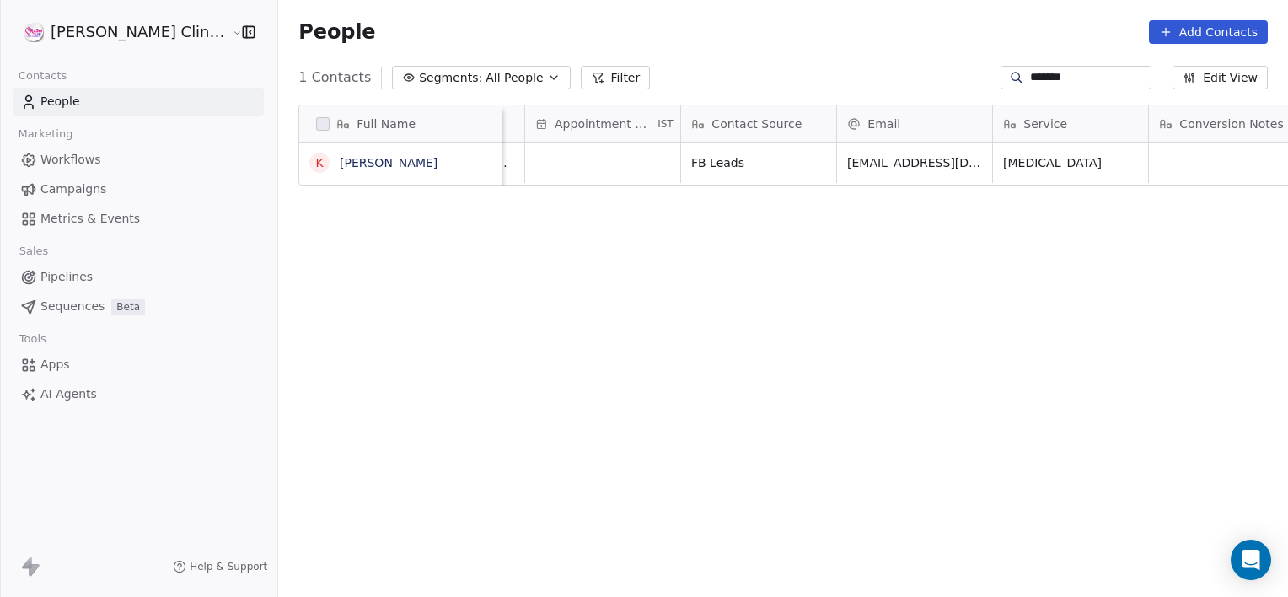
scroll to position [0, 1537]
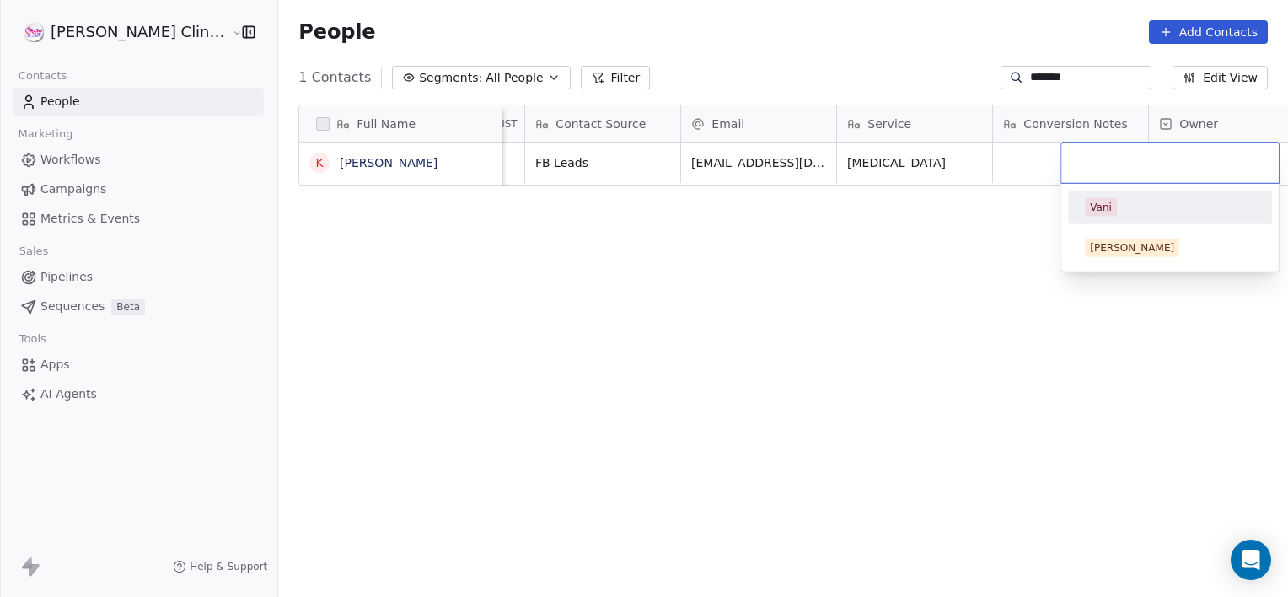
click at [1103, 206] on div "Vani" at bounding box center [1101, 207] width 22 height 15
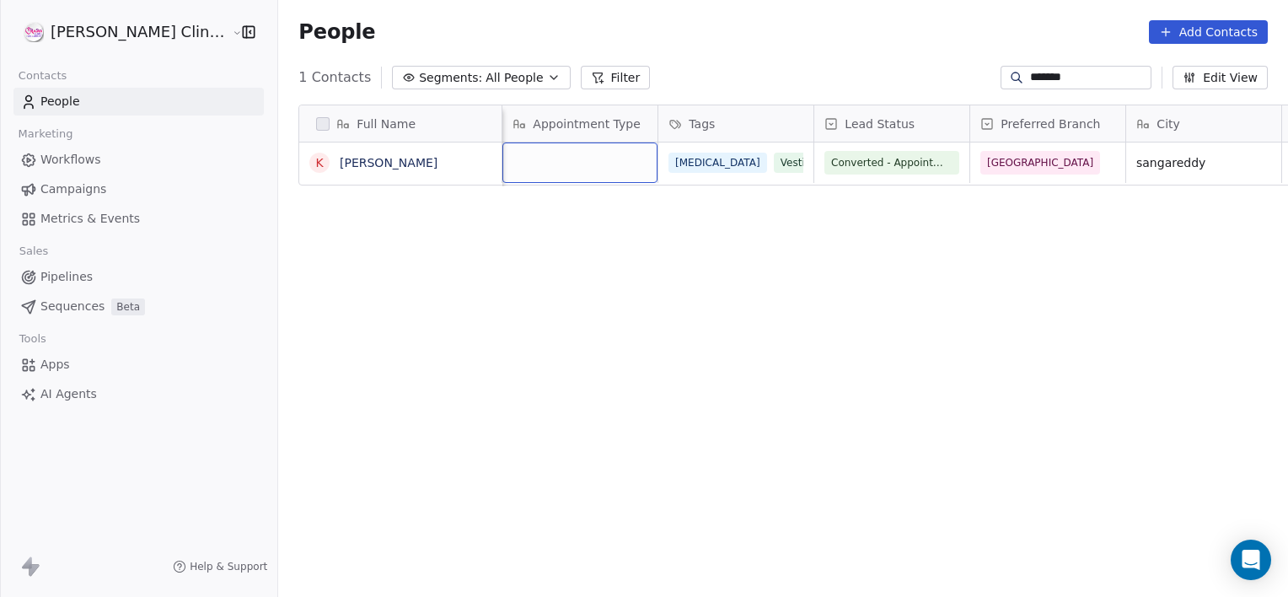
scroll to position [0, 0]
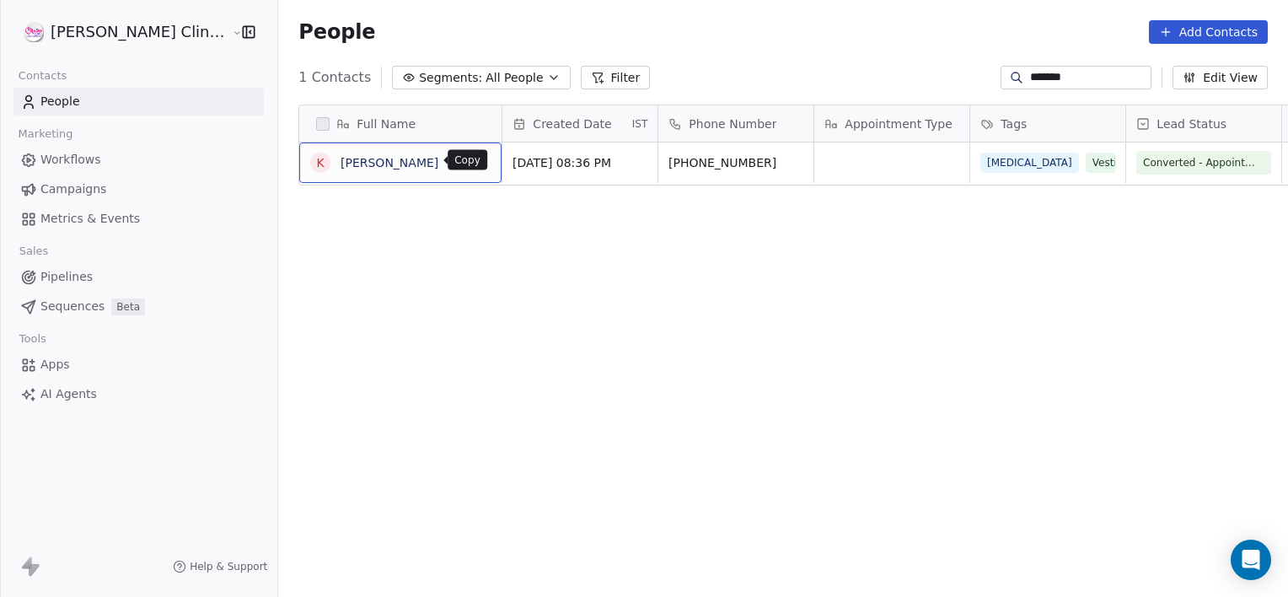
click at [471, 169] on button "grid" at bounding box center [481, 160] width 20 height 20
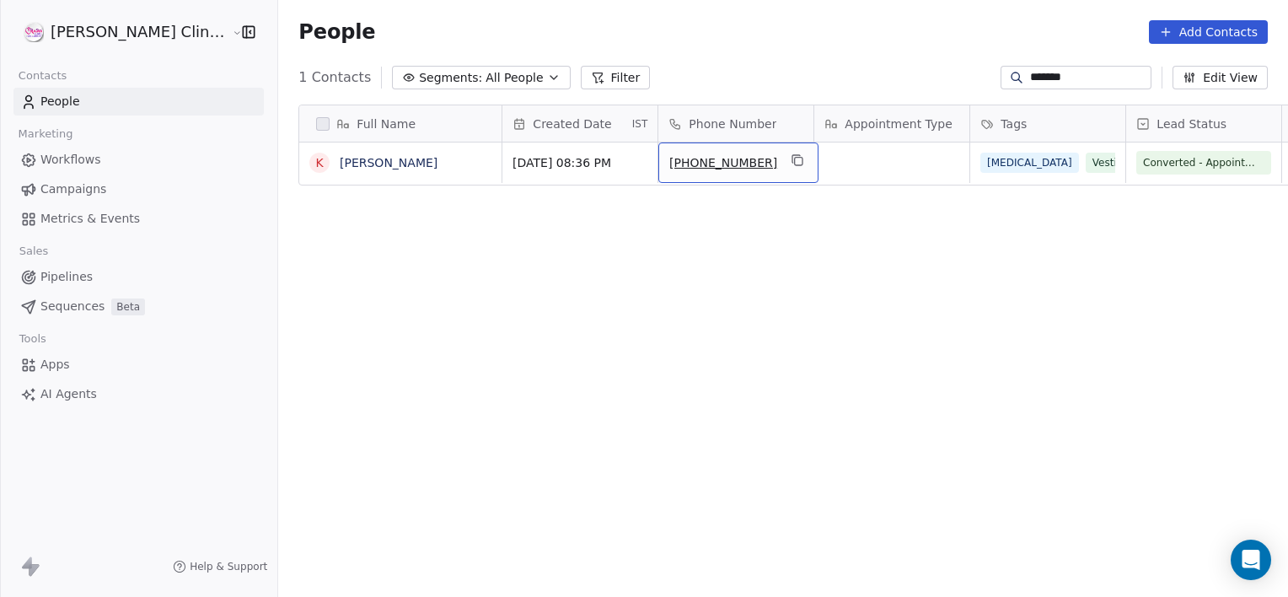
drag, startPoint x: 702, startPoint y: 165, endPoint x: 737, endPoint y: 160, distance: 35.8
click at [794, 160] on icon "grid" at bounding box center [798, 159] width 8 height 8
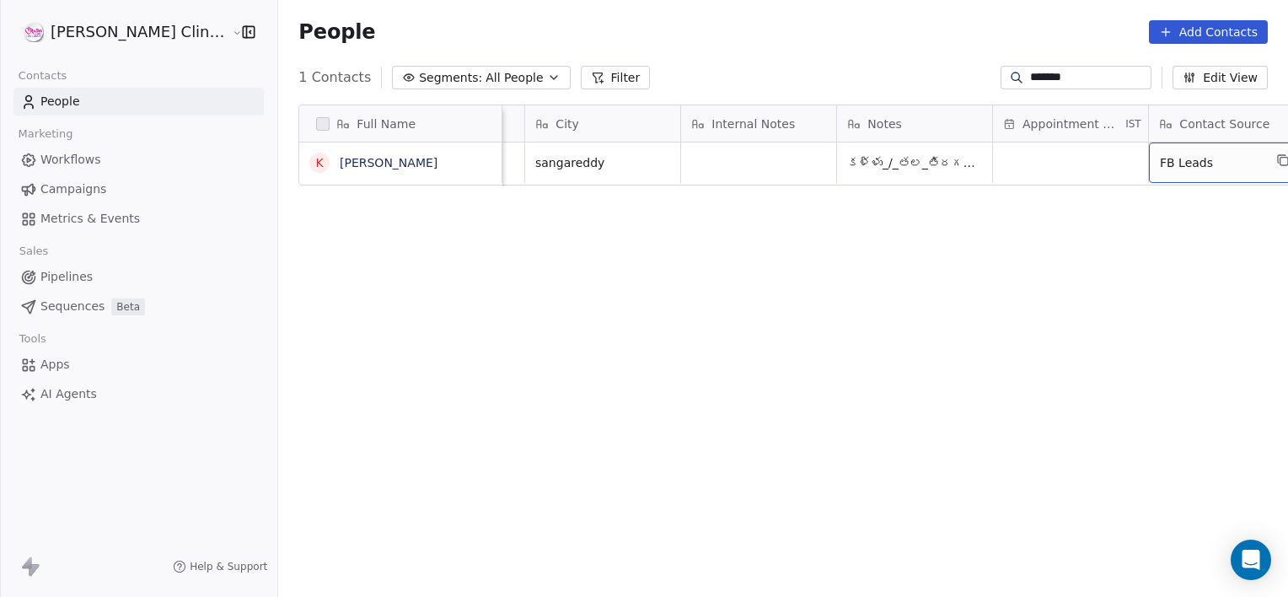
scroll to position [0, 1069]
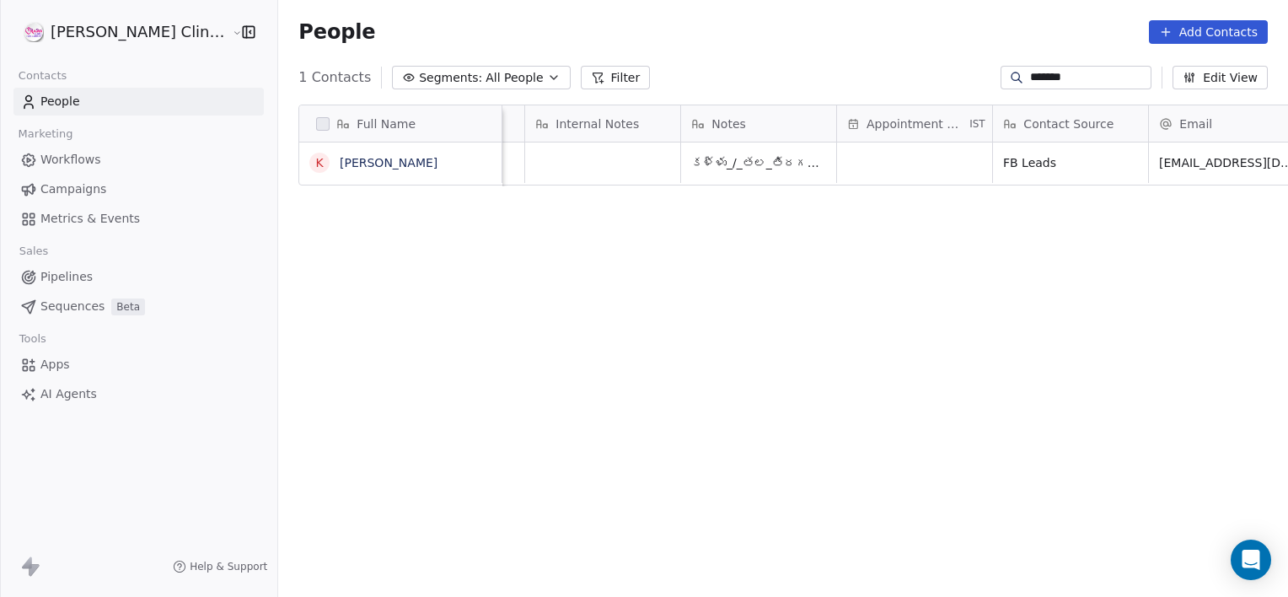
click at [1070, 74] on input "*******" at bounding box center [1089, 77] width 118 height 17
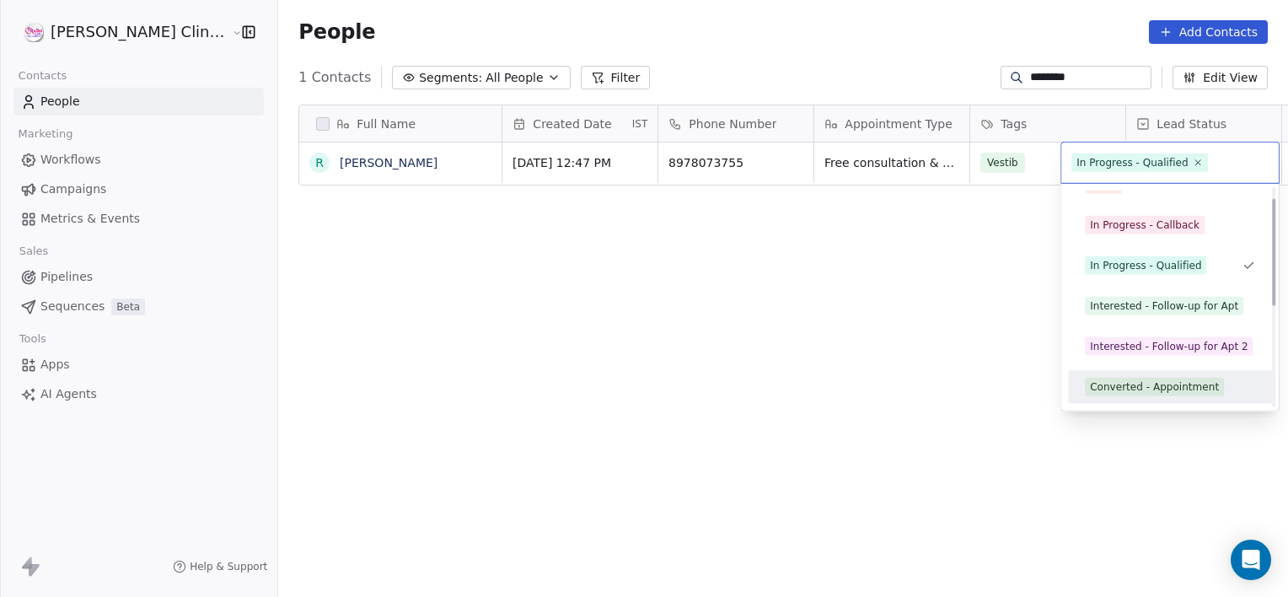
scroll to position [63, 0]
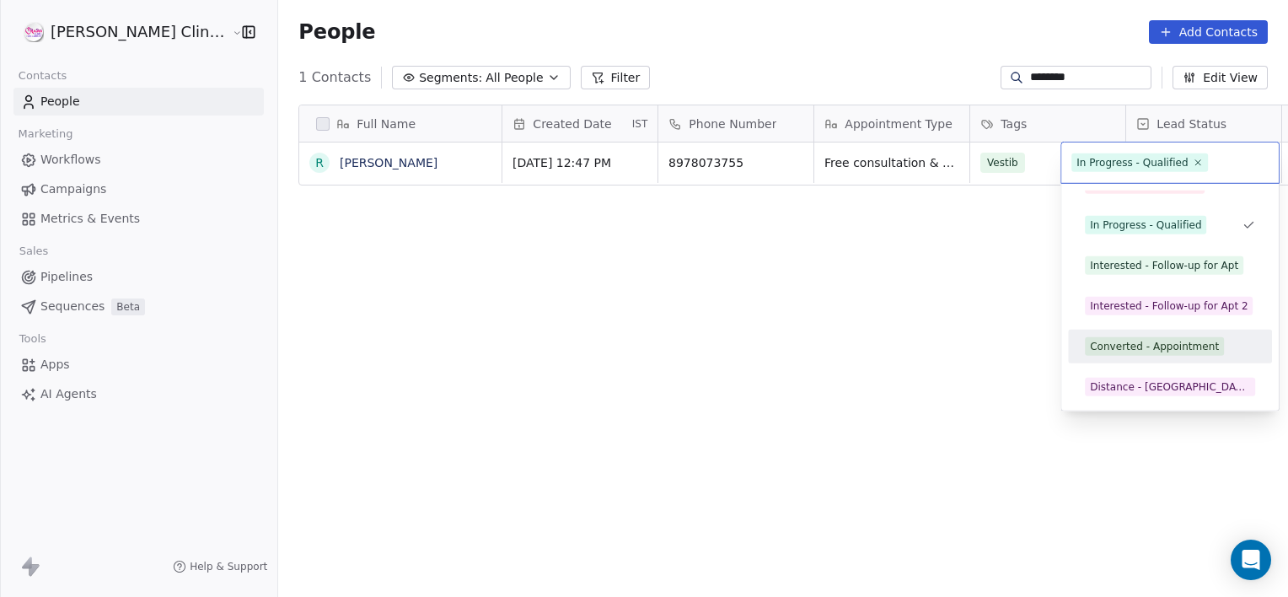
click at [1150, 348] on div "Converted - Appointment" at bounding box center [1154, 346] width 129 height 15
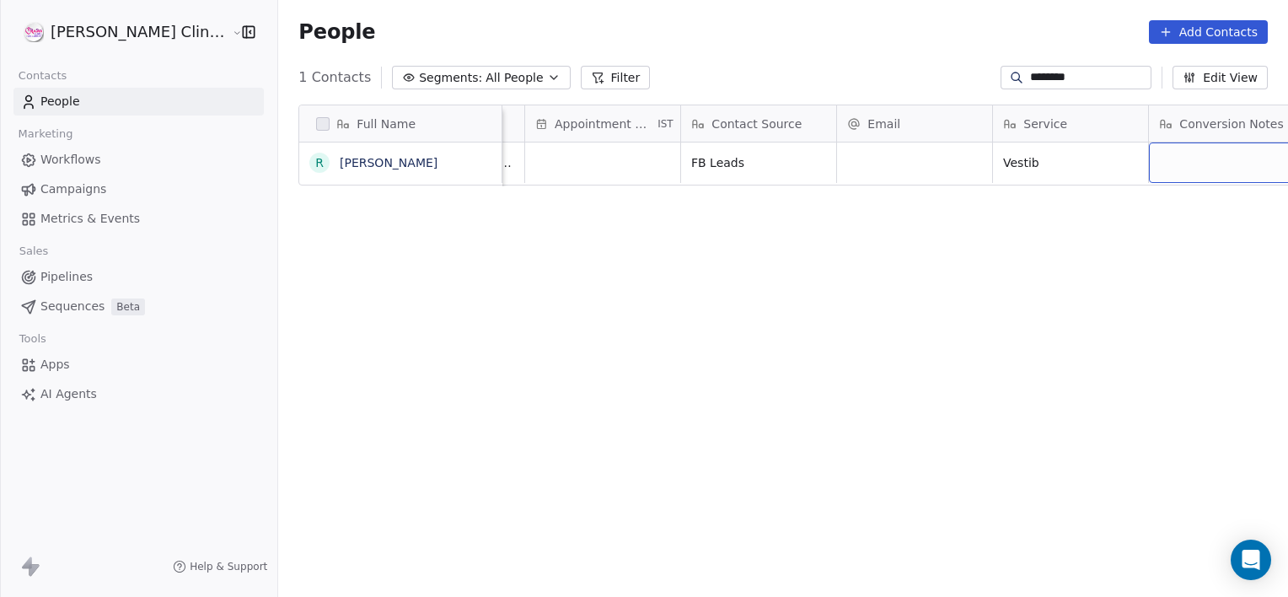
scroll to position [0, 1537]
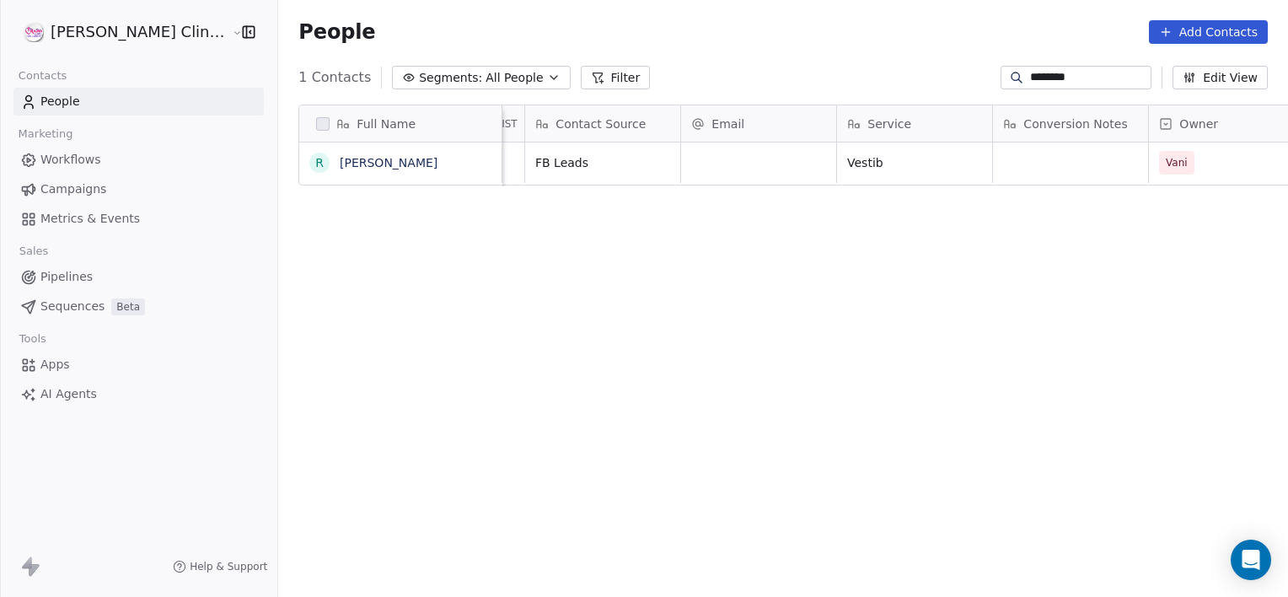
click at [1076, 74] on input "********" at bounding box center [1089, 77] width 118 height 17
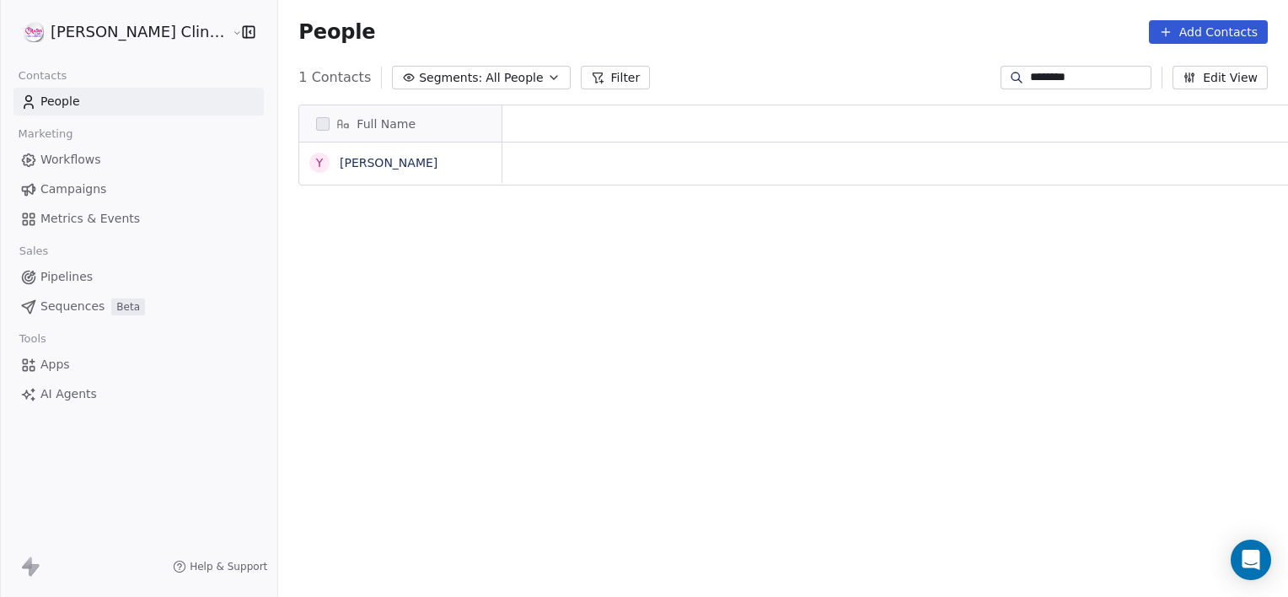
scroll to position [0, 0]
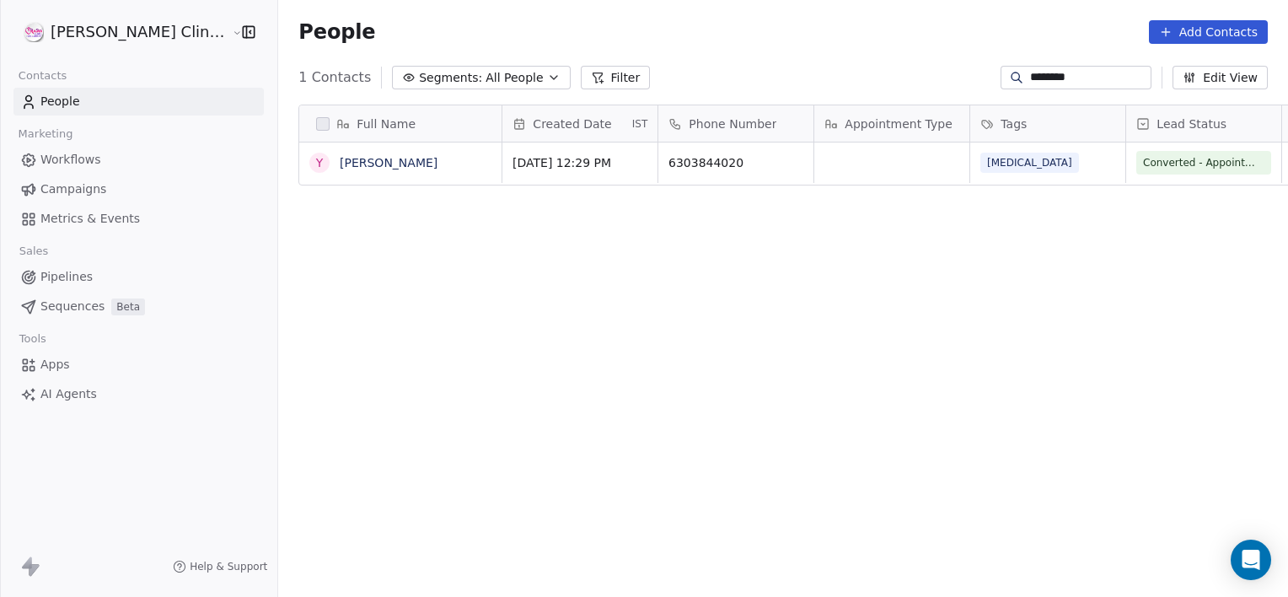
click at [1084, 78] on input "********" at bounding box center [1089, 77] width 118 height 17
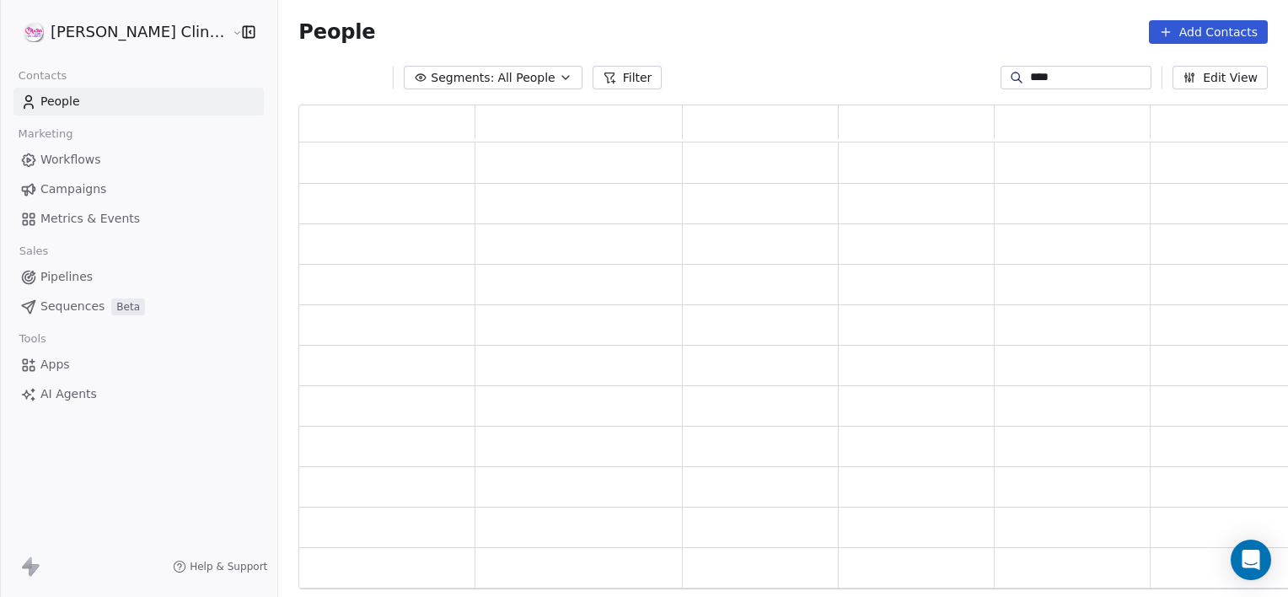
scroll to position [472, 1007]
type input "*"
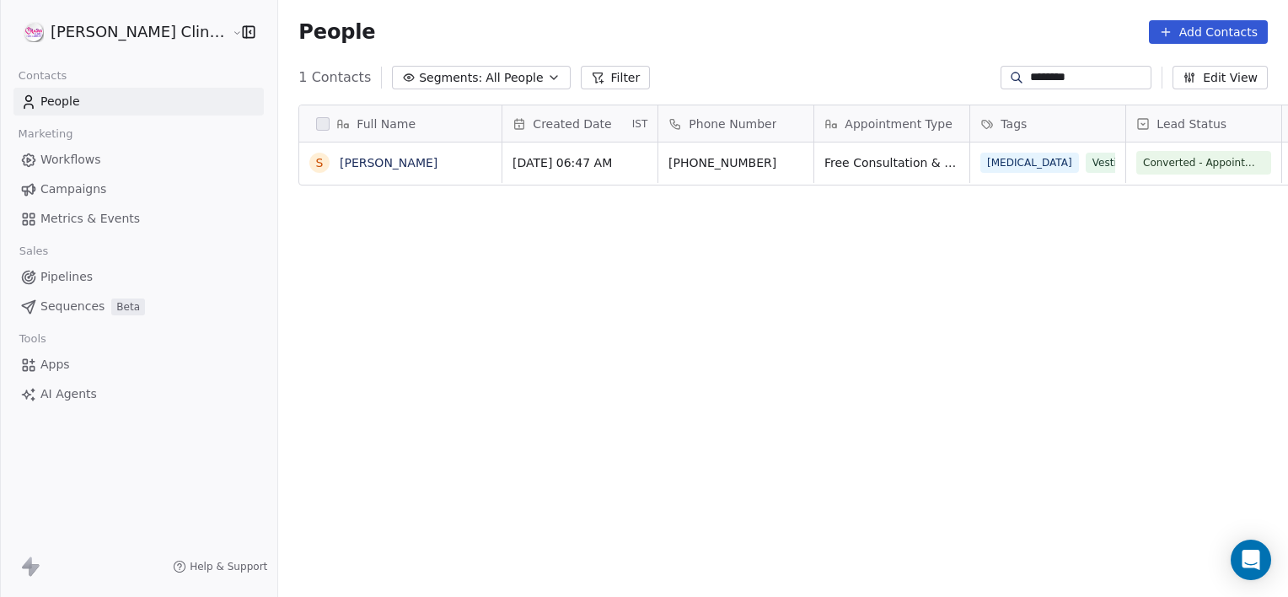
scroll to position [513, 1047]
type input "********"
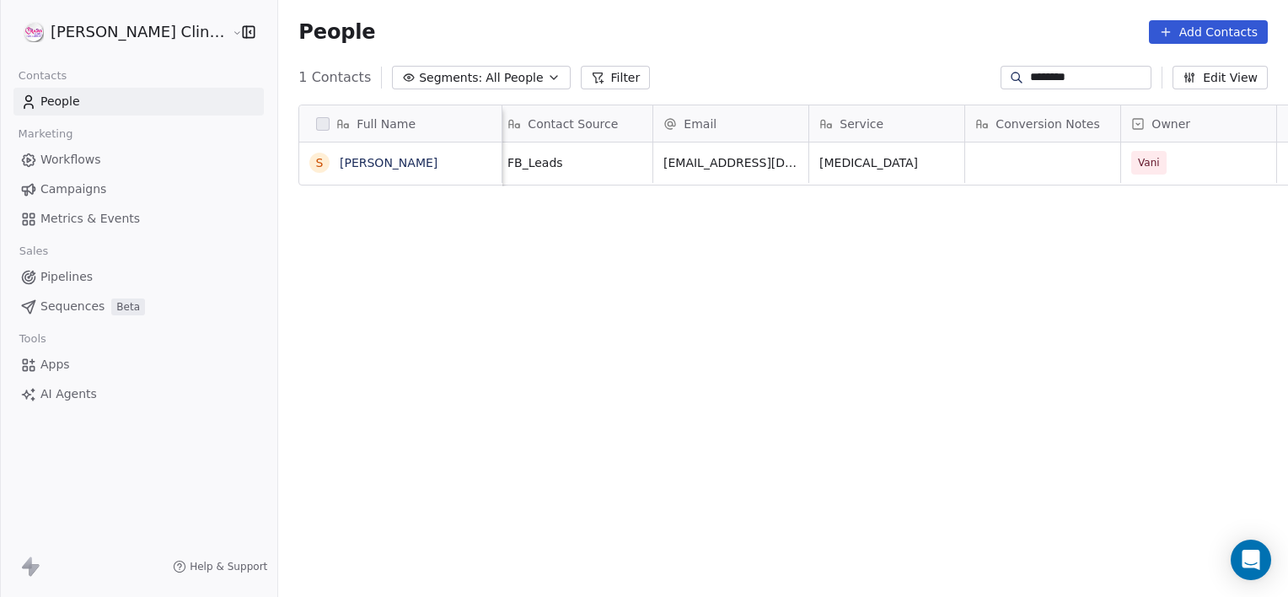
scroll to position [0, 0]
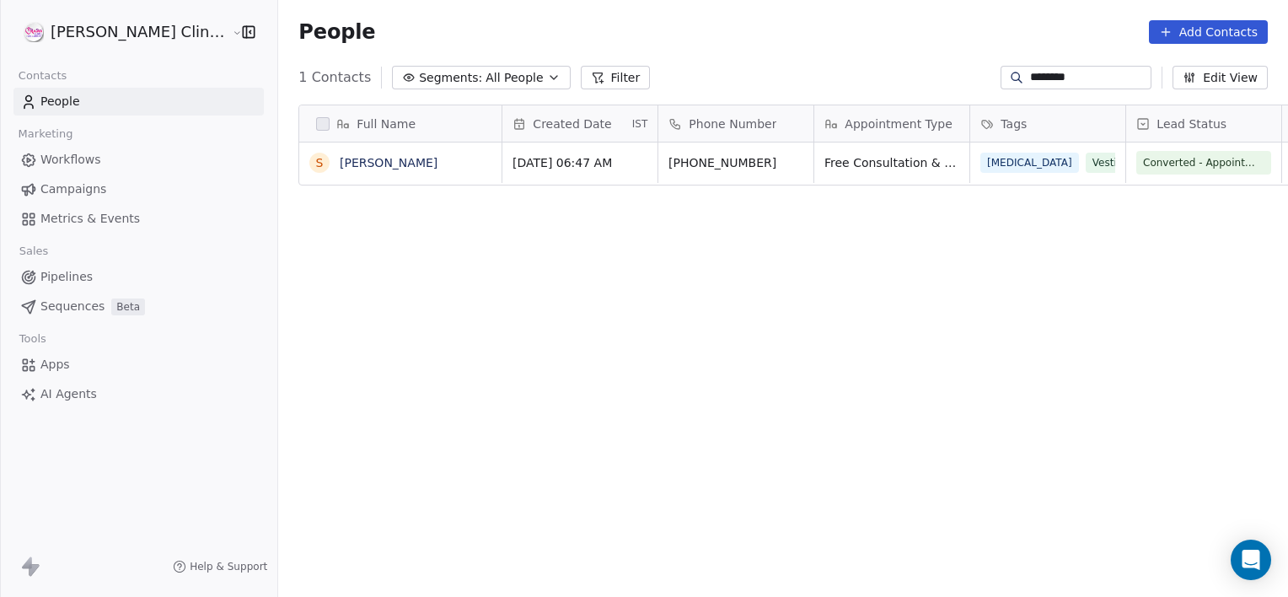
click at [1079, 76] on input "********" at bounding box center [1089, 77] width 118 height 17
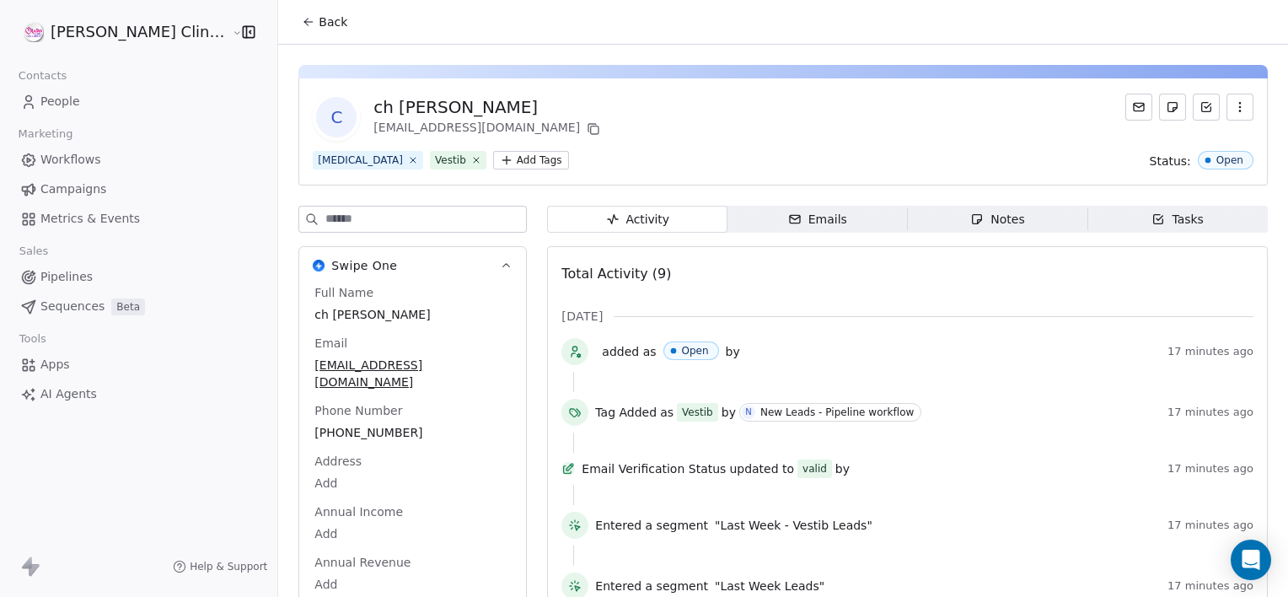
click at [319, 29] on span "Back" at bounding box center [333, 21] width 29 height 17
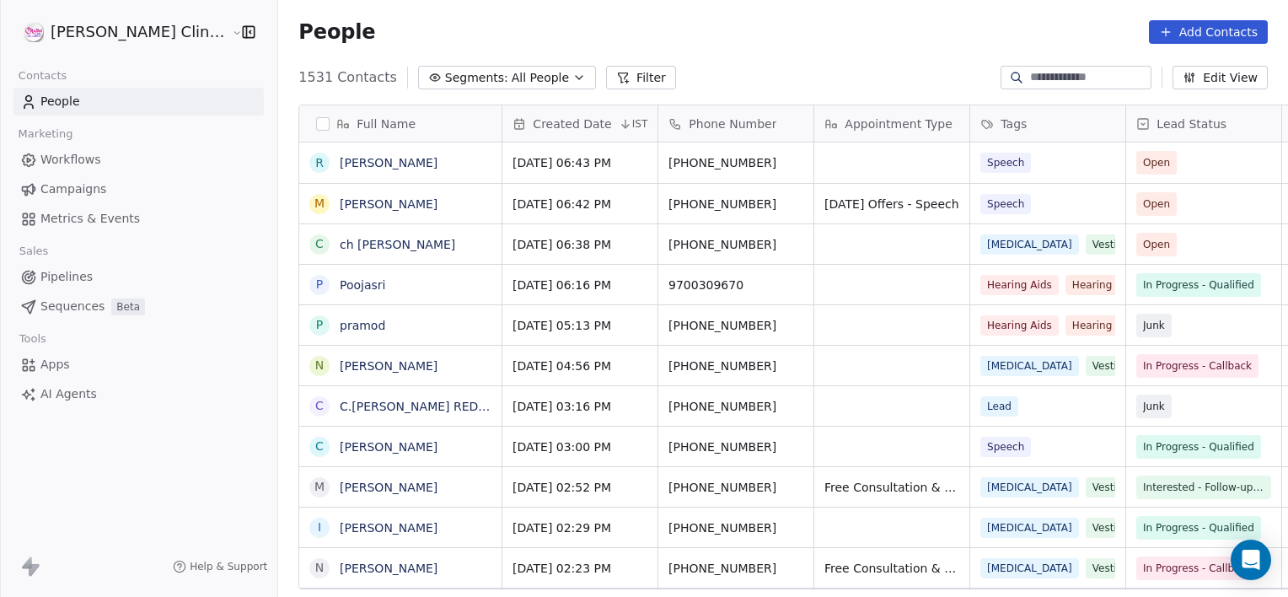
scroll to position [513, 1047]
click at [394, 255] on div "c ch [PERSON_NAME]" at bounding box center [400, 244] width 202 height 40
type textarea "*"
type textarea "**"
type textarea "*"
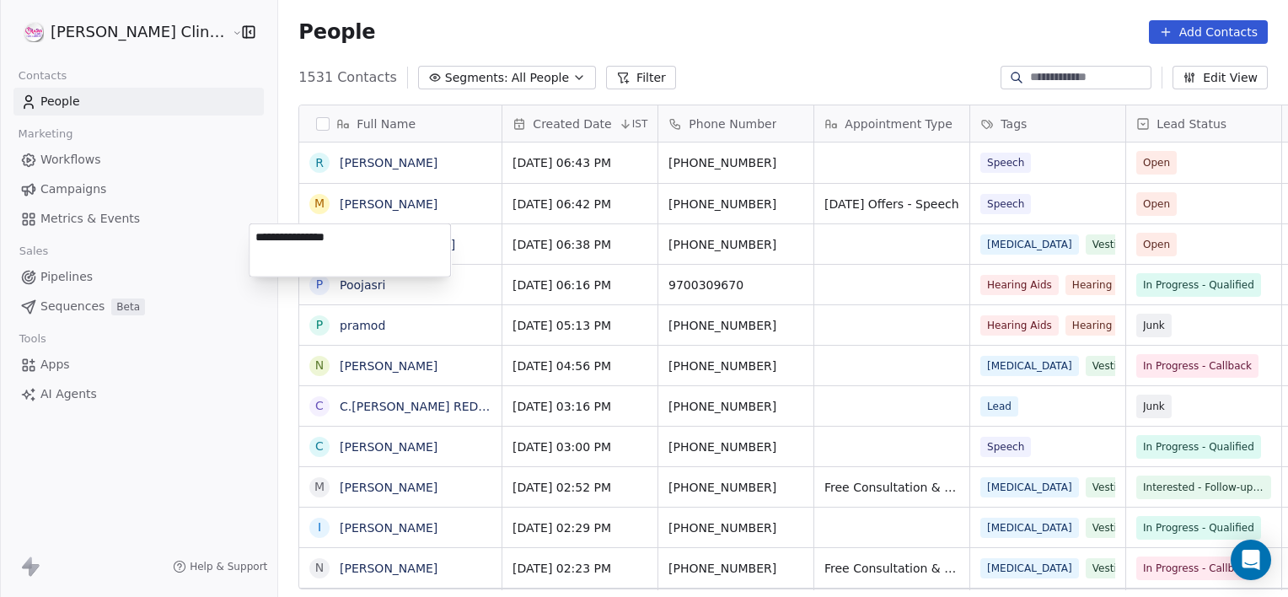
type textarea "**********"
click at [530, 236] on html "[PERSON_NAME] Clinic External Contacts People Marketing Workflows Campaigns Met…" at bounding box center [644, 298] width 1288 height 597
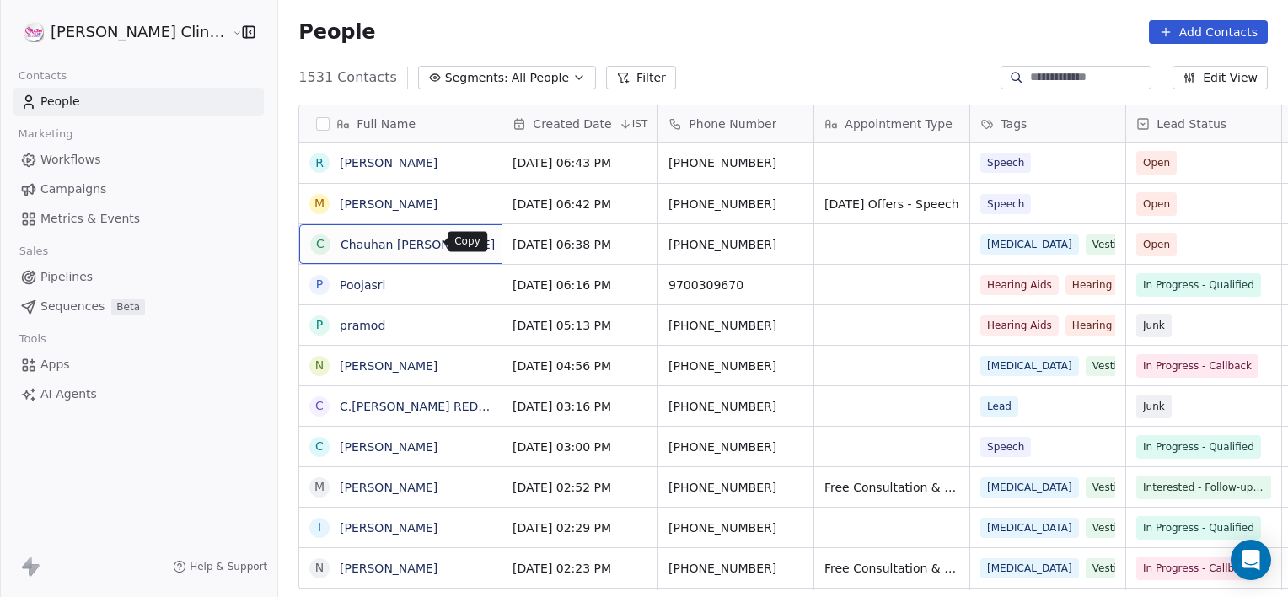
click at [513, 245] on icon "grid" at bounding box center [517, 243] width 8 height 8
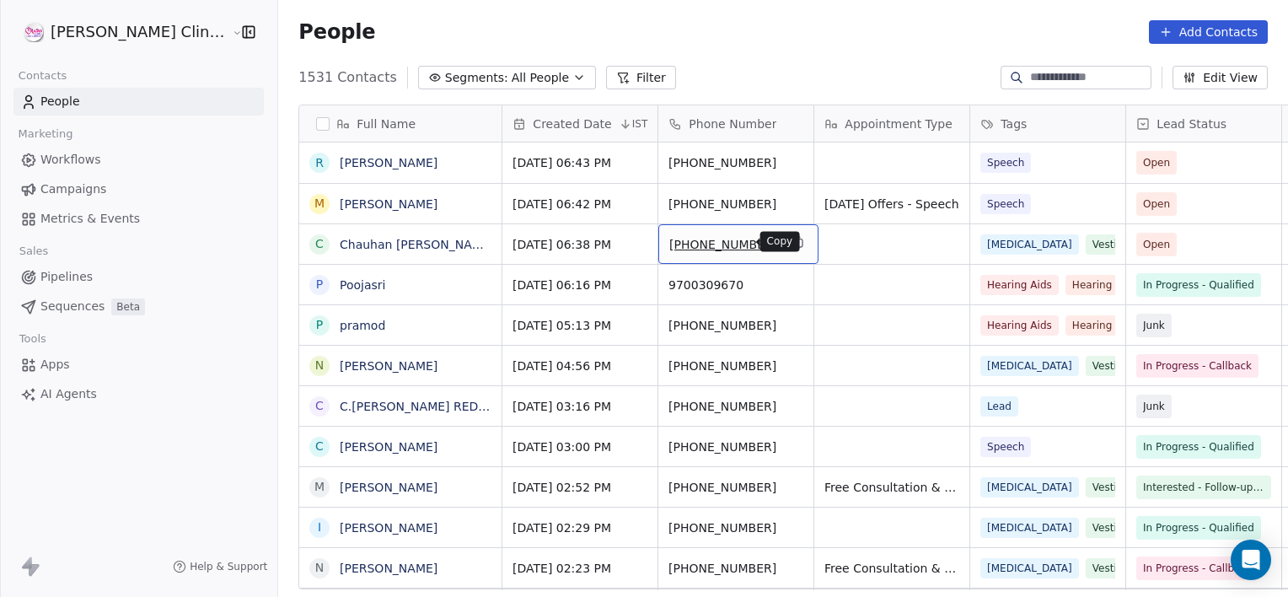
click at [792, 245] on icon "grid" at bounding box center [798, 241] width 13 height 13
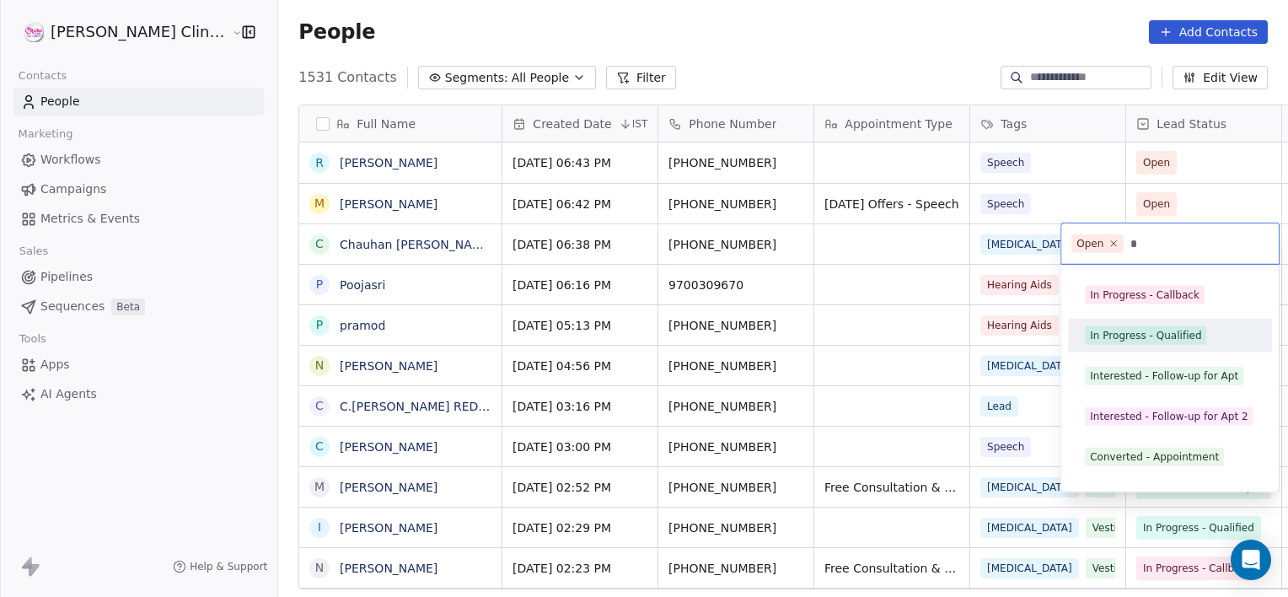
click at [1126, 337] on div "In Progress - Qualified" at bounding box center [1145, 335] width 111 height 15
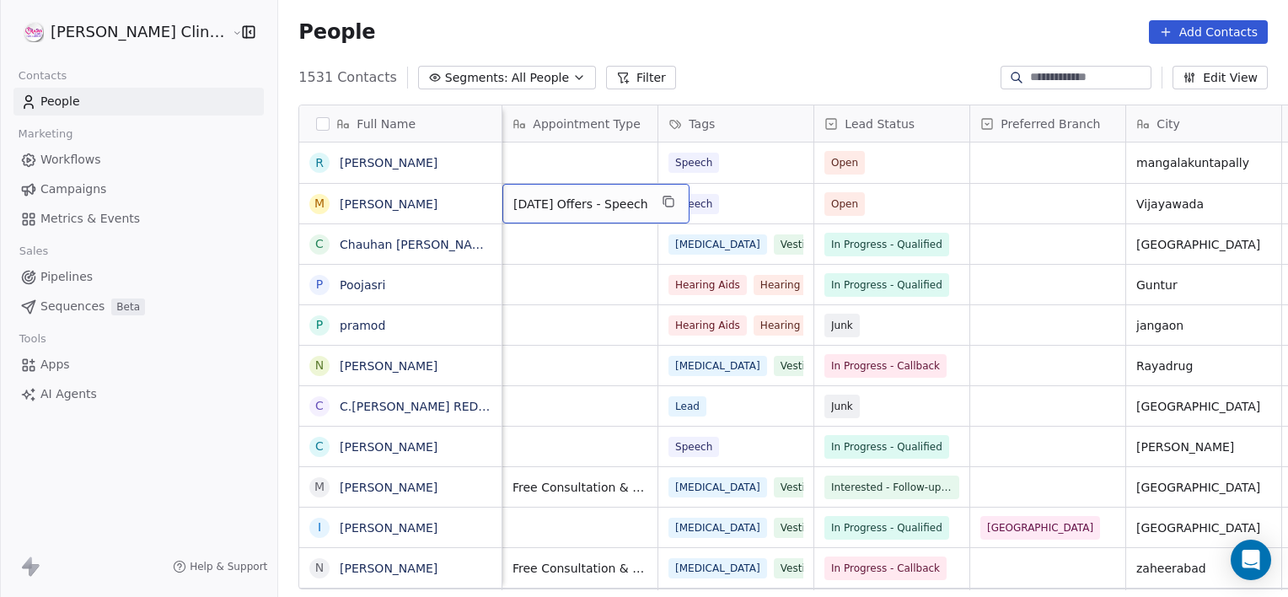
scroll to position [0, 155]
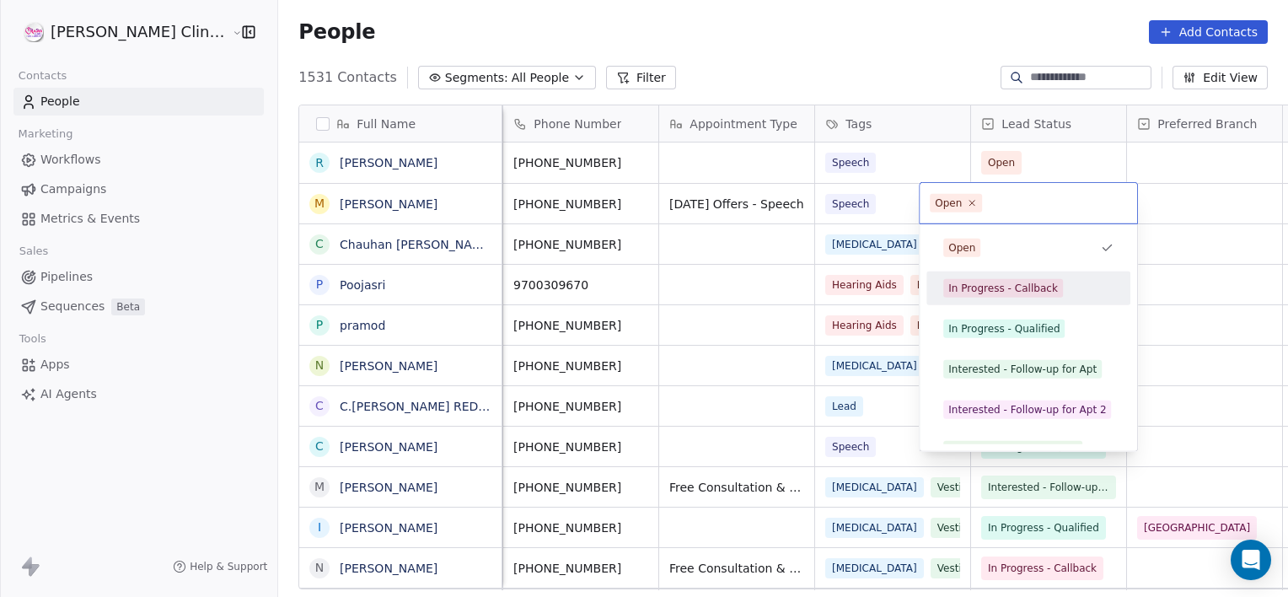
click at [999, 287] on div "In Progress - Callback" at bounding box center [1004, 288] width 110 height 15
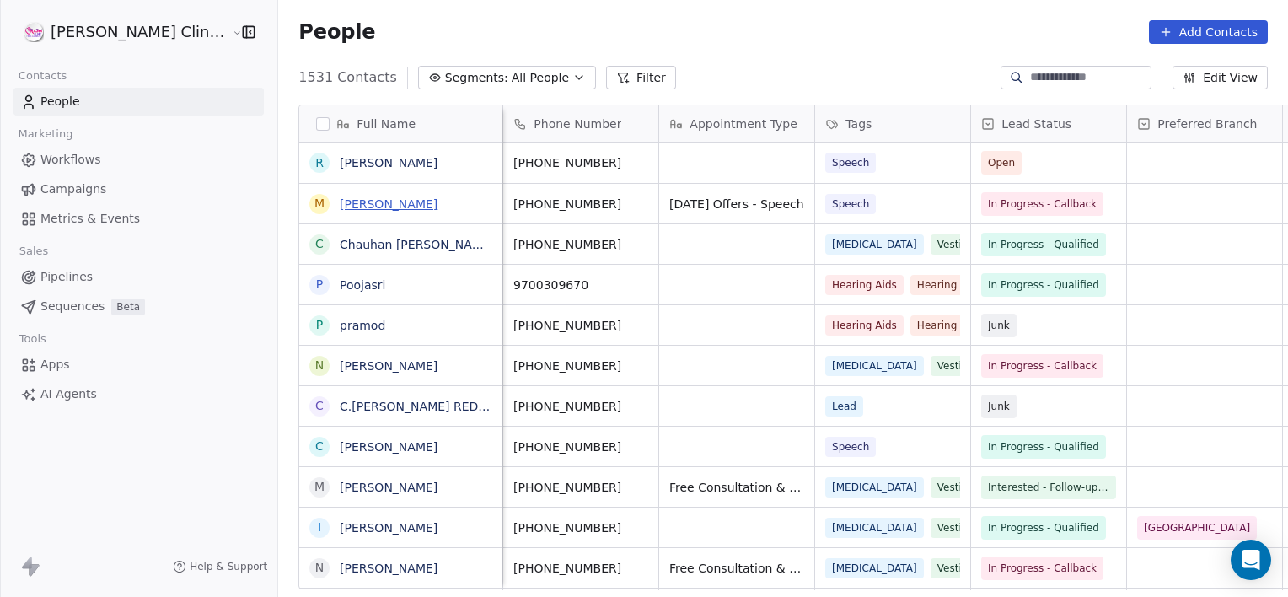
click at [344, 205] on link "[PERSON_NAME]" at bounding box center [389, 203] width 98 height 13
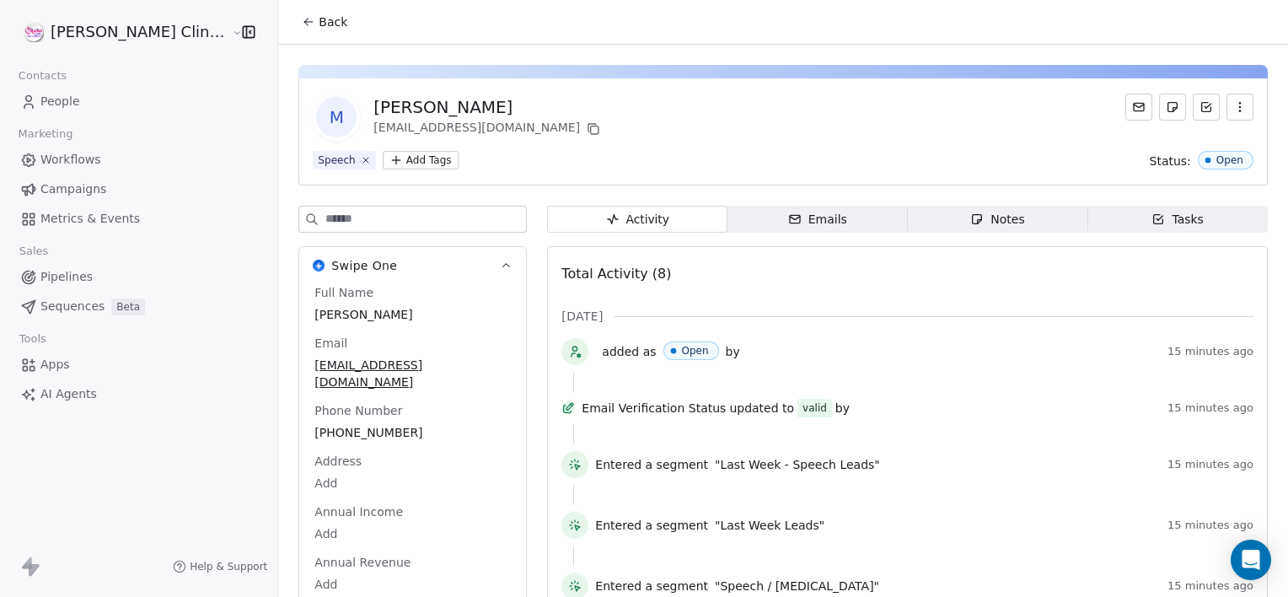
click at [1008, 212] on span "Notes Notes" at bounding box center [998, 219] width 180 height 27
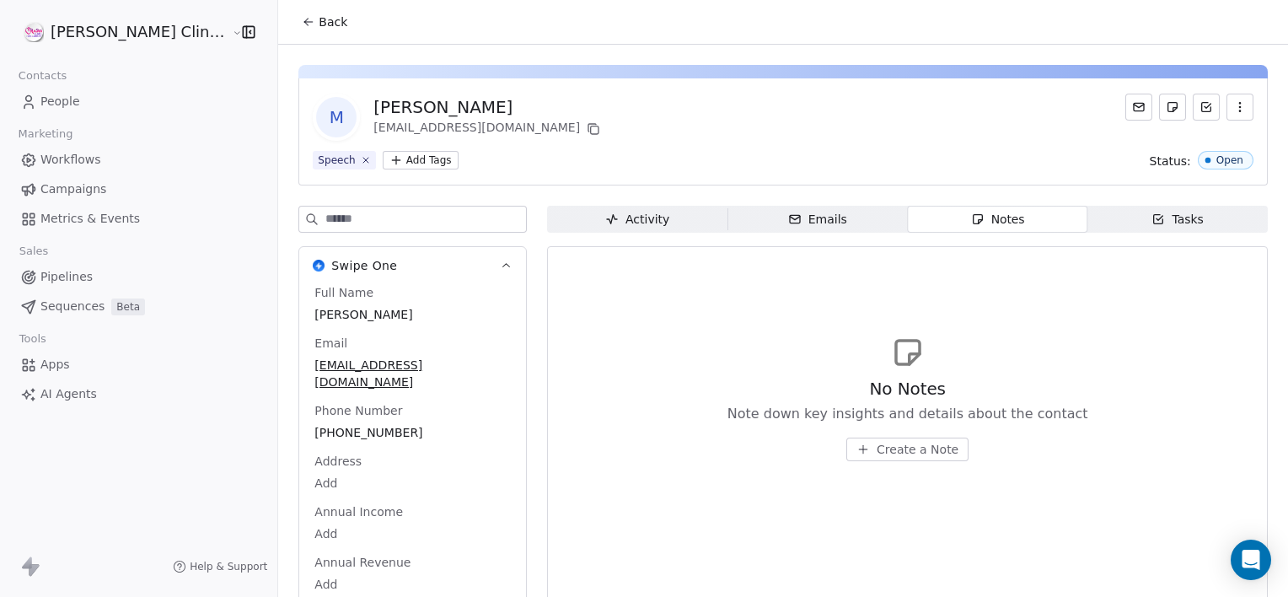
click at [880, 441] on span "Create a Note" at bounding box center [918, 449] width 82 height 17
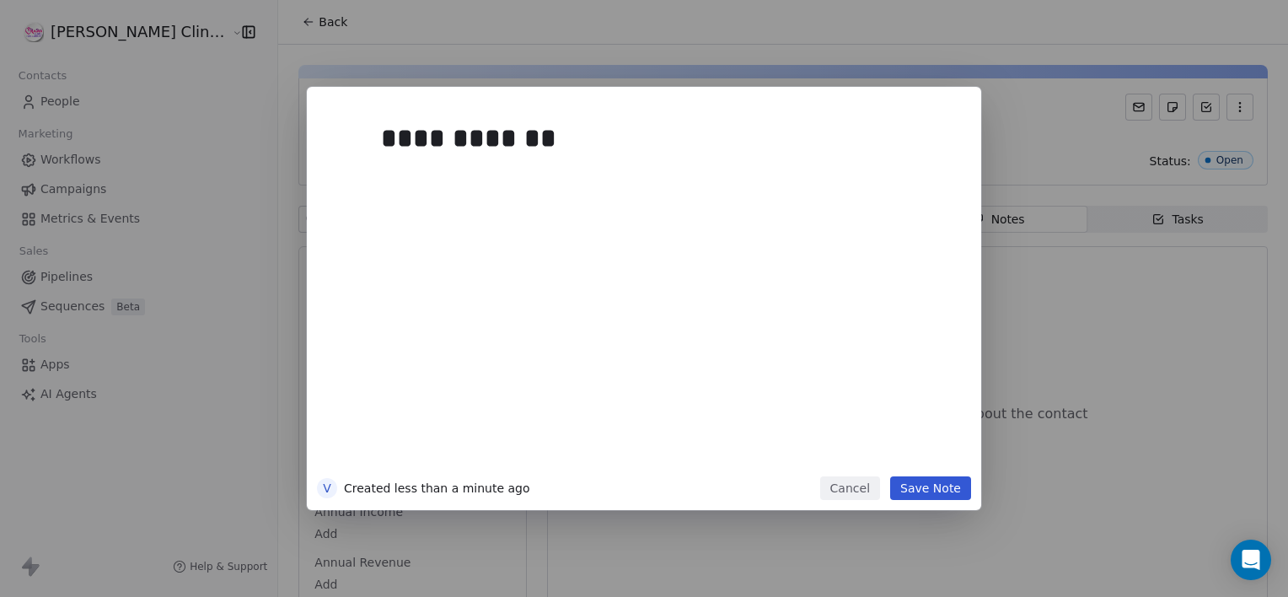
click at [950, 487] on button "Save Note" at bounding box center [930, 488] width 81 height 24
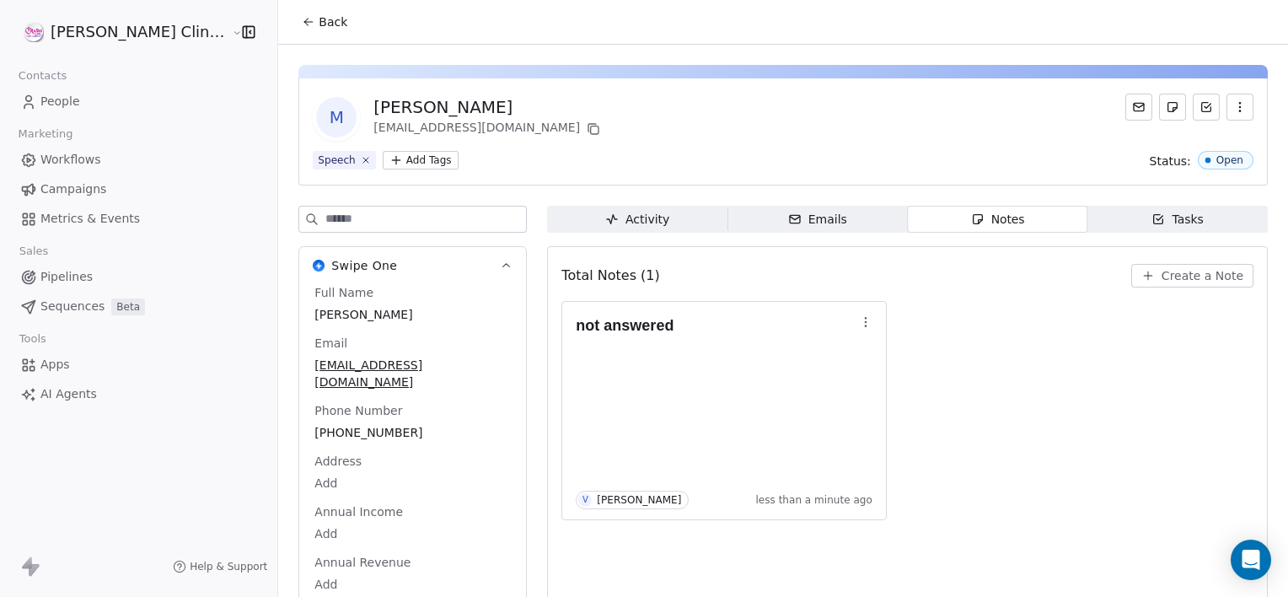
click at [292, 13] on button "Back" at bounding box center [325, 22] width 66 height 30
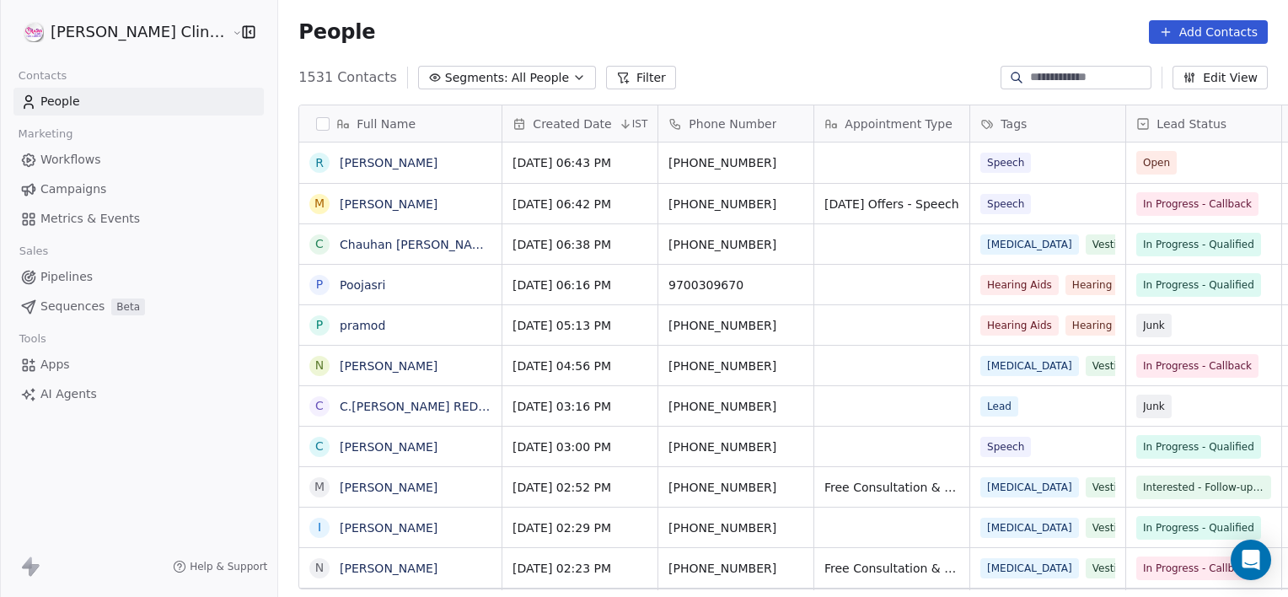
scroll to position [513, 1047]
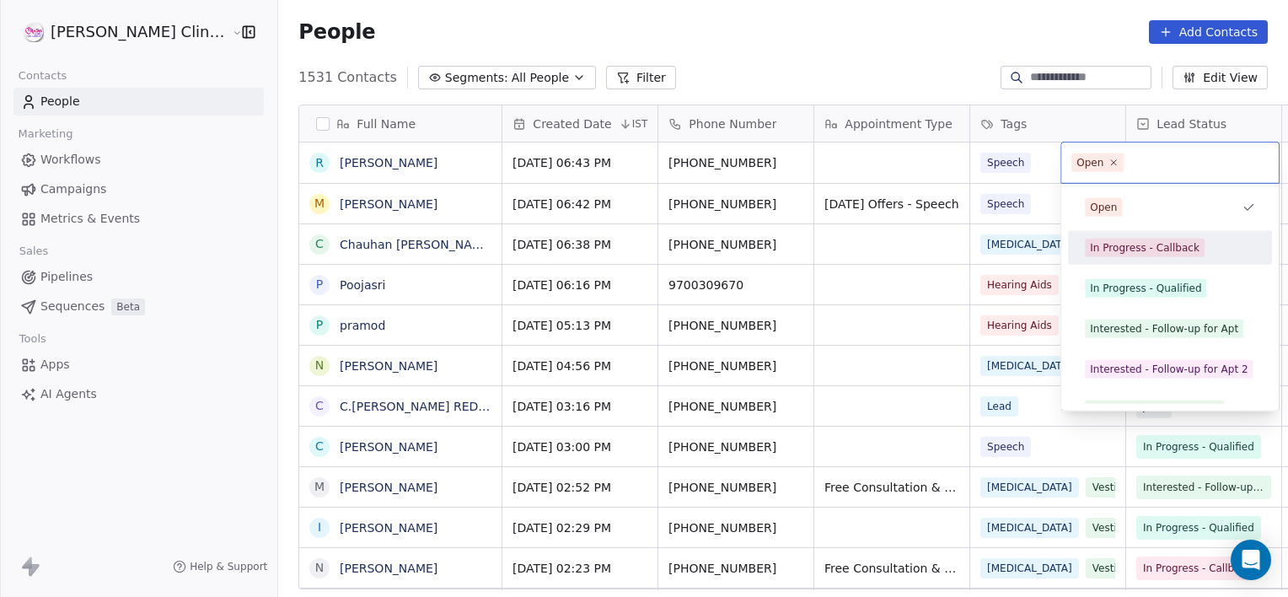
click at [1112, 239] on span "In Progress - Callback" at bounding box center [1145, 248] width 120 height 19
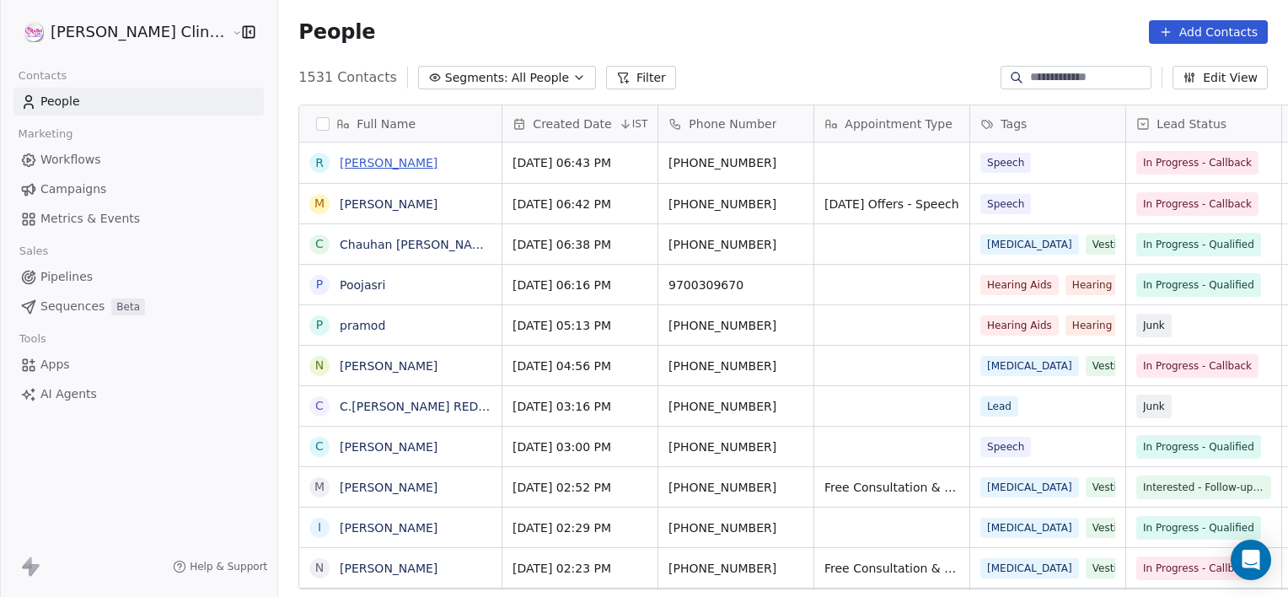
click at [340, 159] on link "[PERSON_NAME]" at bounding box center [389, 162] width 98 height 13
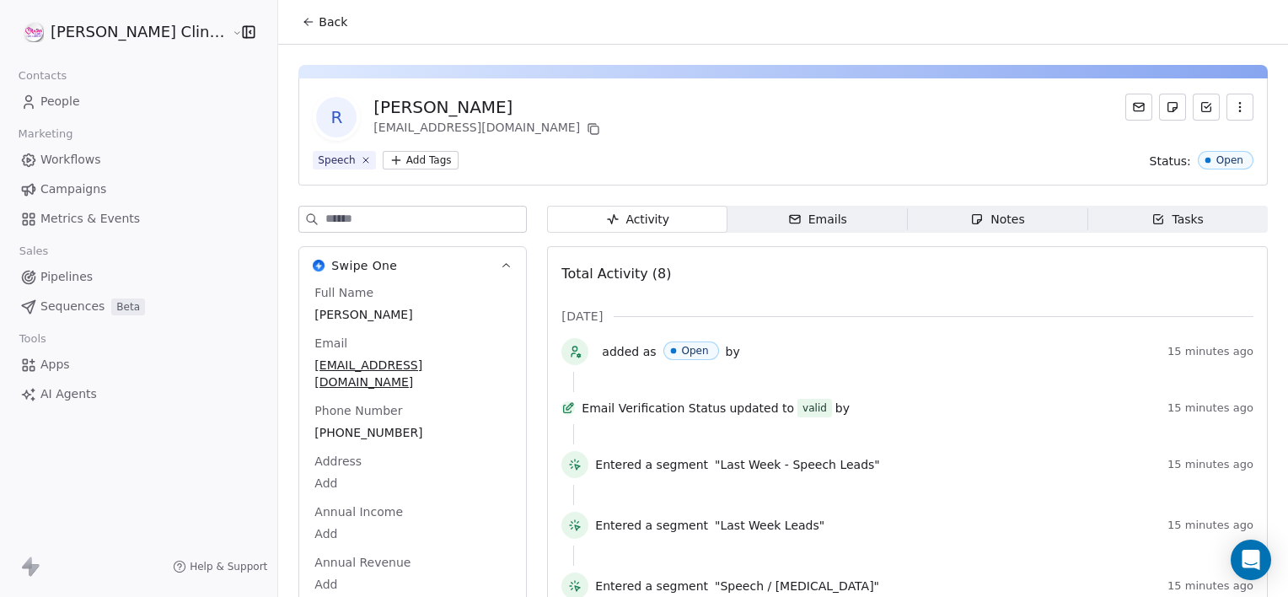
click at [995, 219] on div "Notes" at bounding box center [998, 220] width 54 height 18
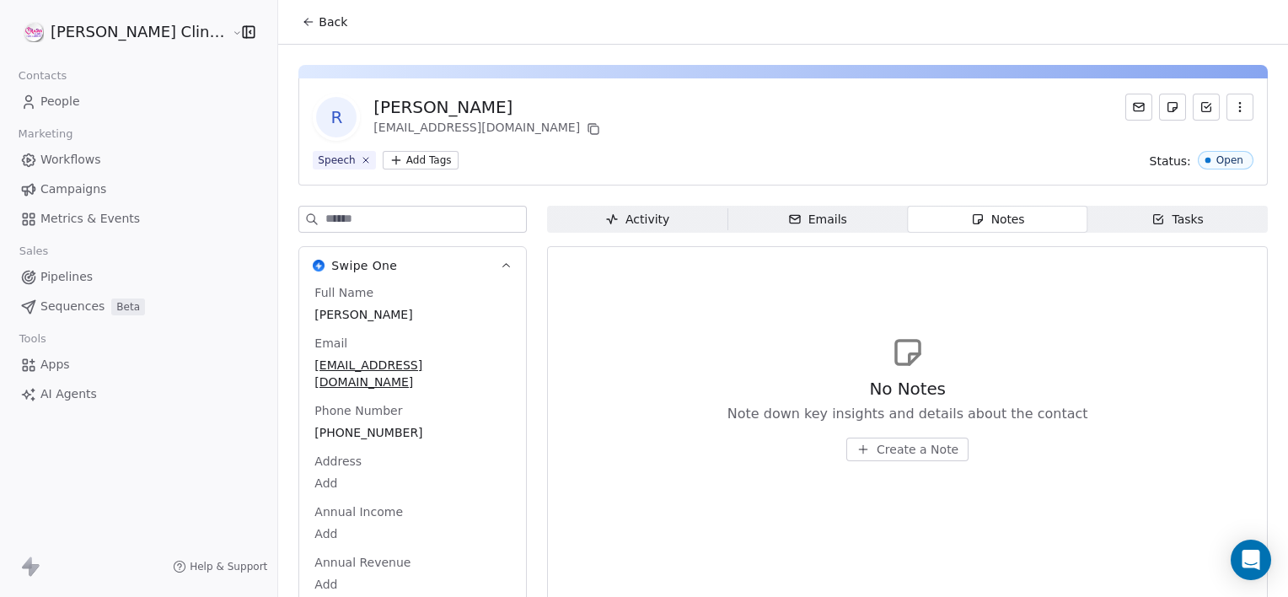
click at [877, 441] on span "Create a Note" at bounding box center [918, 449] width 82 height 17
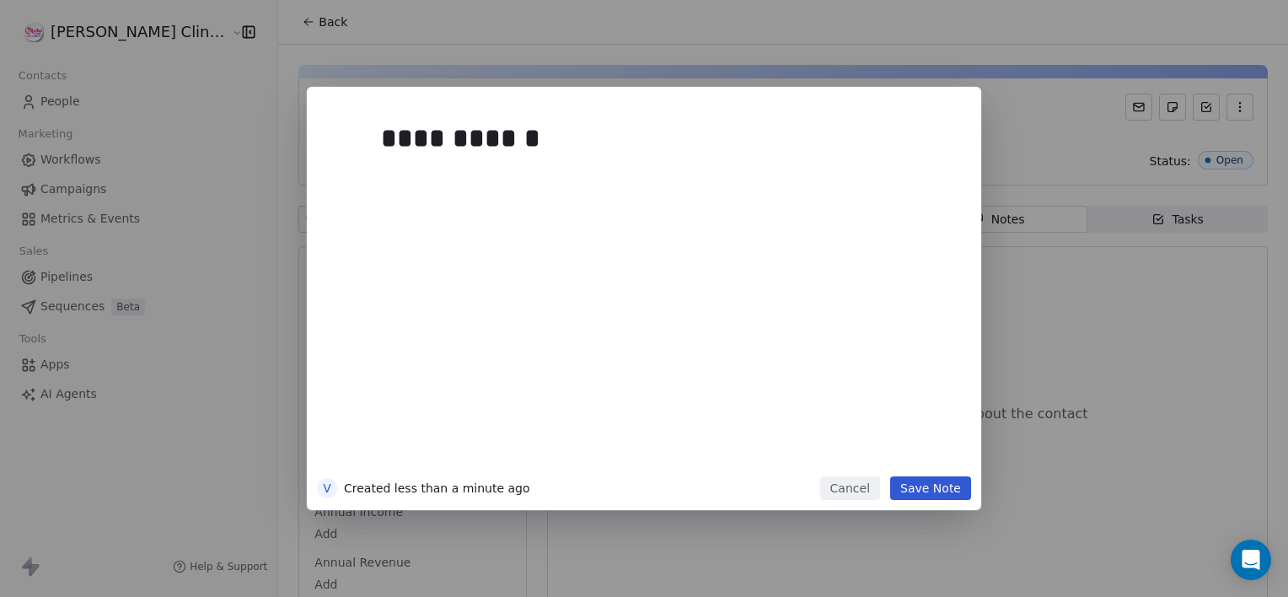
click at [863, 431] on div "**********" at bounding box center [669, 290] width 577 height 359
click at [917, 496] on button "Save Note" at bounding box center [930, 488] width 81 height 24
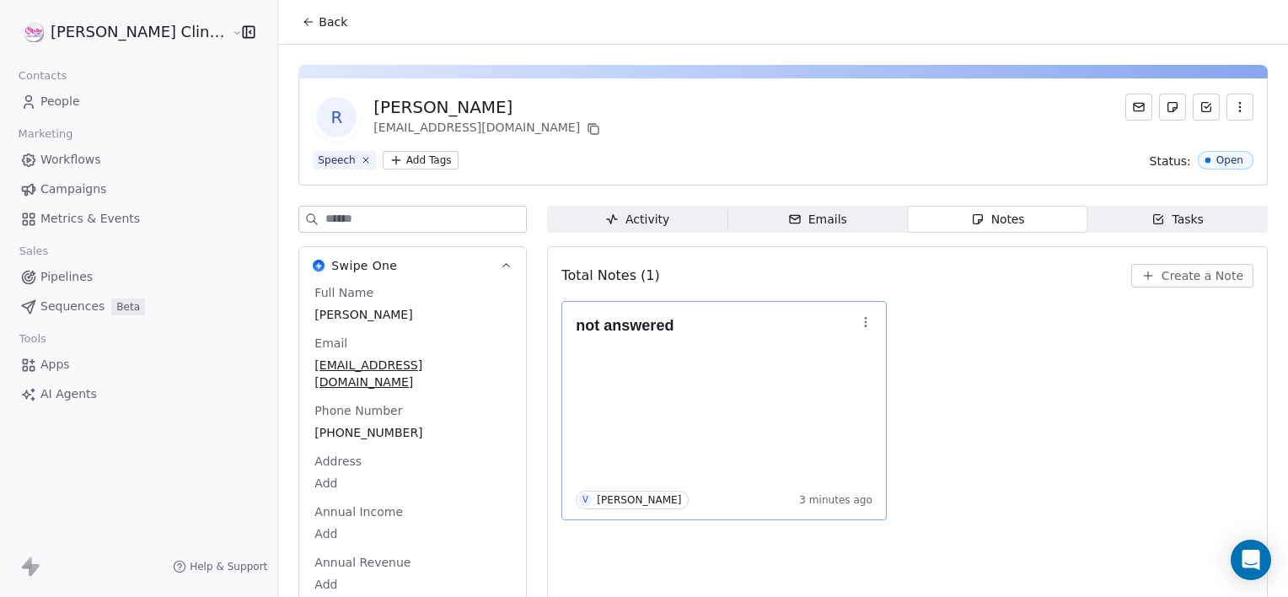
click at [865, 325] on icon "button" at bounding box center [865, 325] width 1 height 1
click at [852, 349] on span "Edit" at bounding box center [853, 357] width 23 height 17
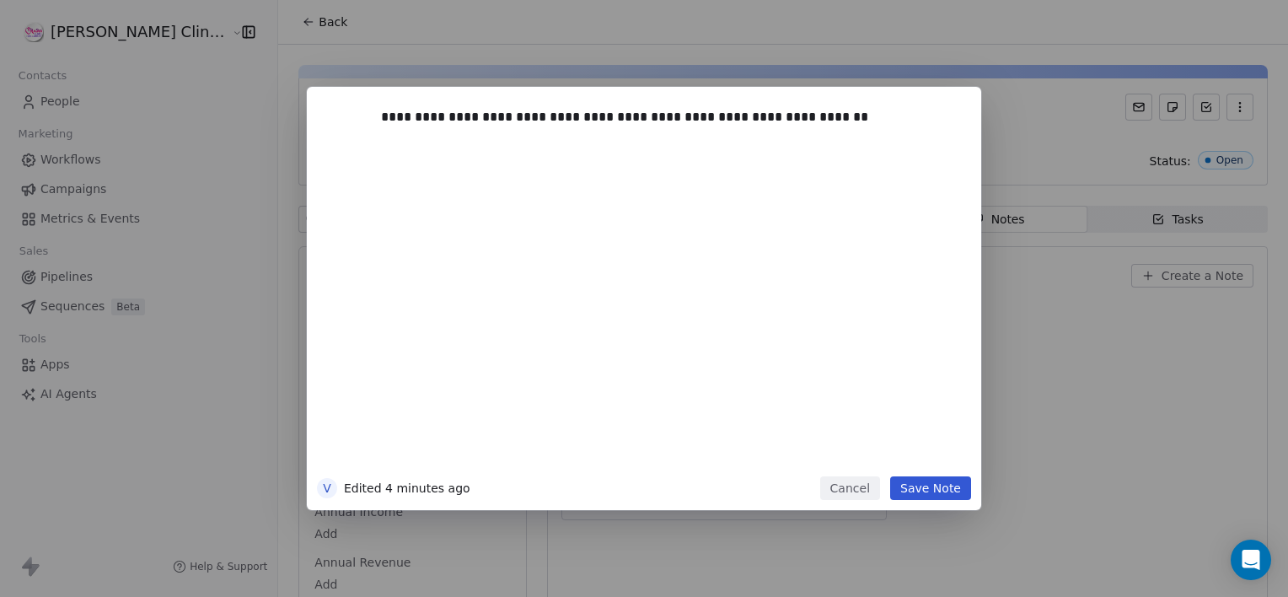
click at [950, 492] on button "Save Note" at bounding box center [930, 488] width 81 height 24
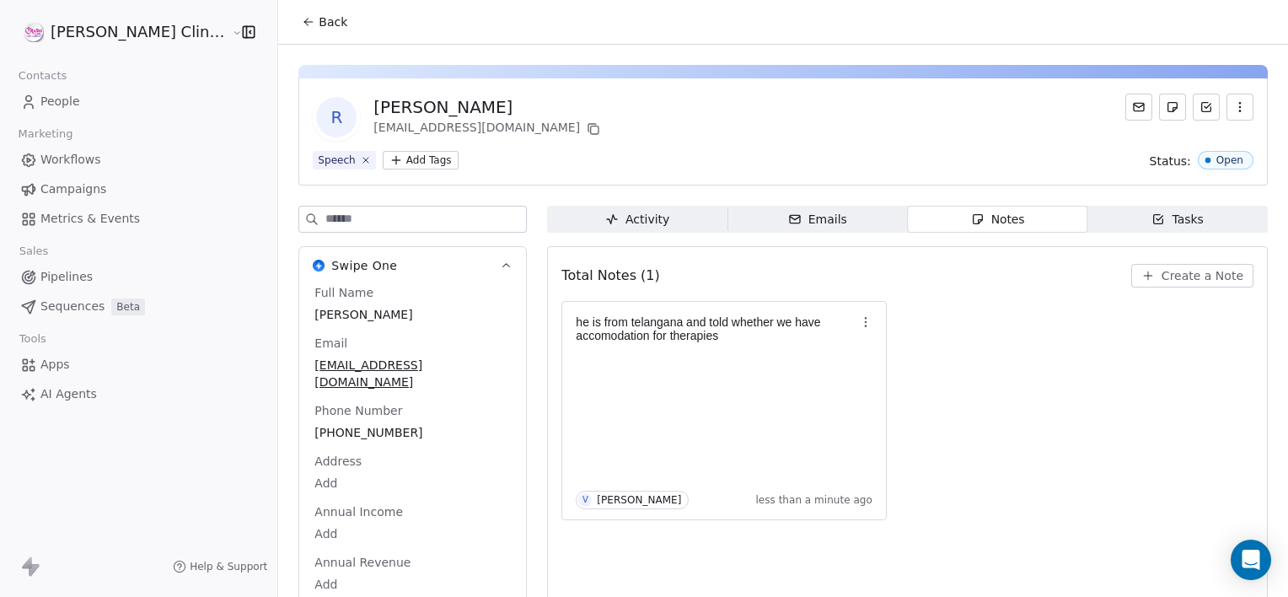
click at [292, 33] on button "Back" at bounding box center [325, 22] width 66 height 30
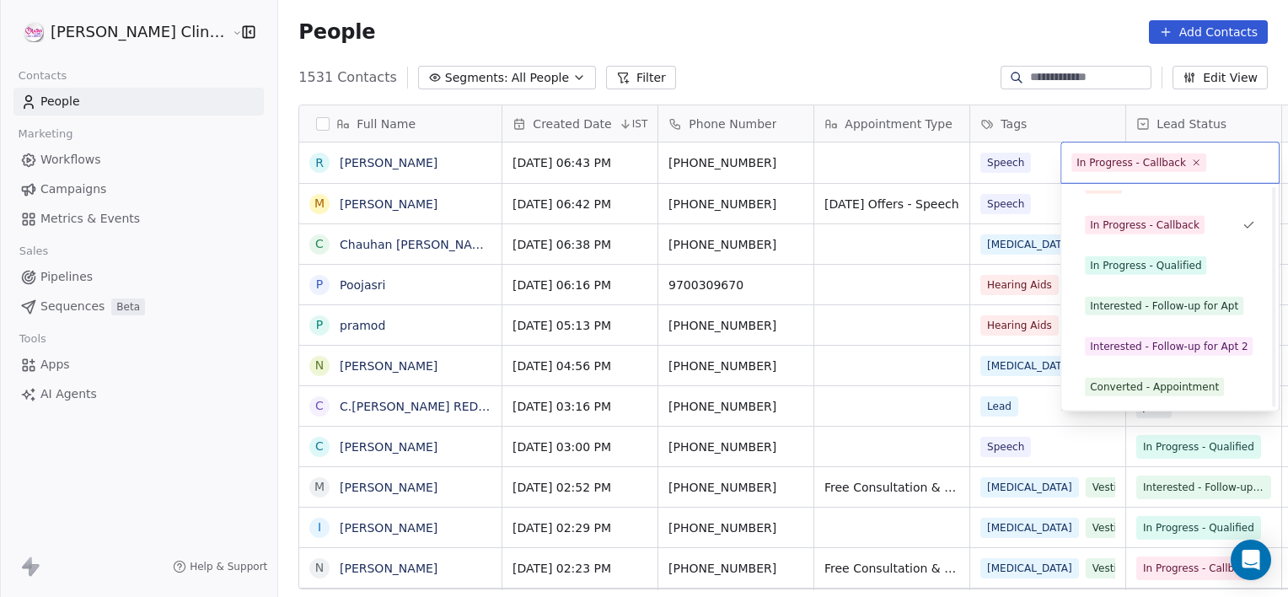
scroll to position [104, 0]
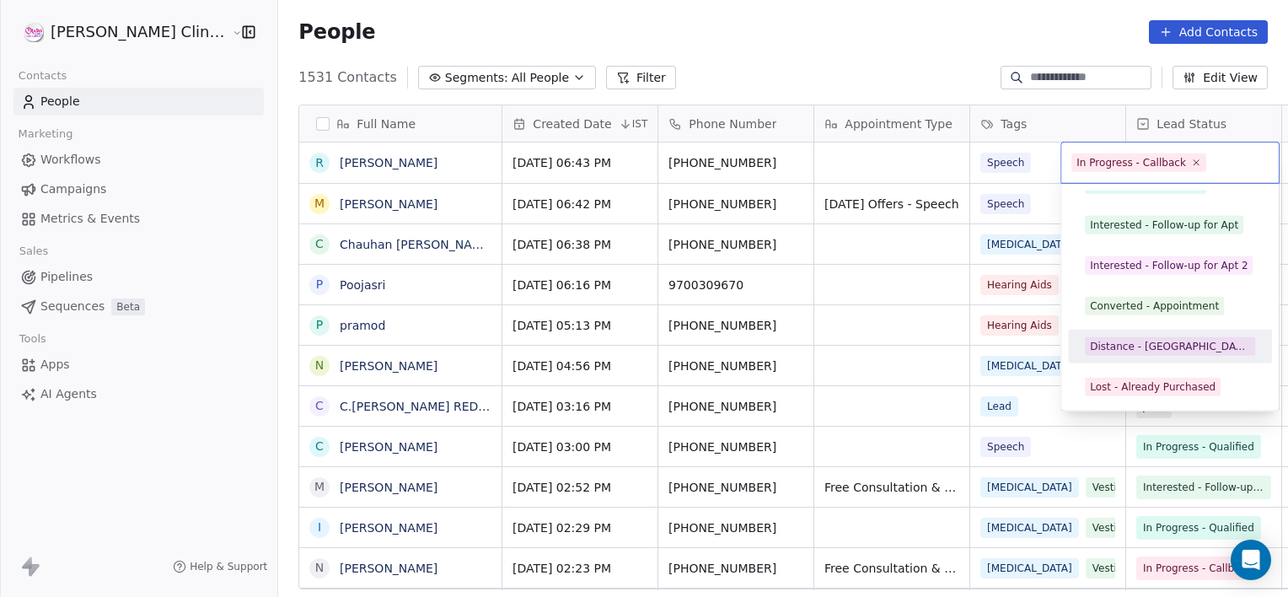
click at [1143, 352] on div "Distance - [GEOGRAPHIC_DATA]" at bounding box center [1170, 346] width 160 height 15
